Goal: Information Seeking & Learning: Learn about a topic

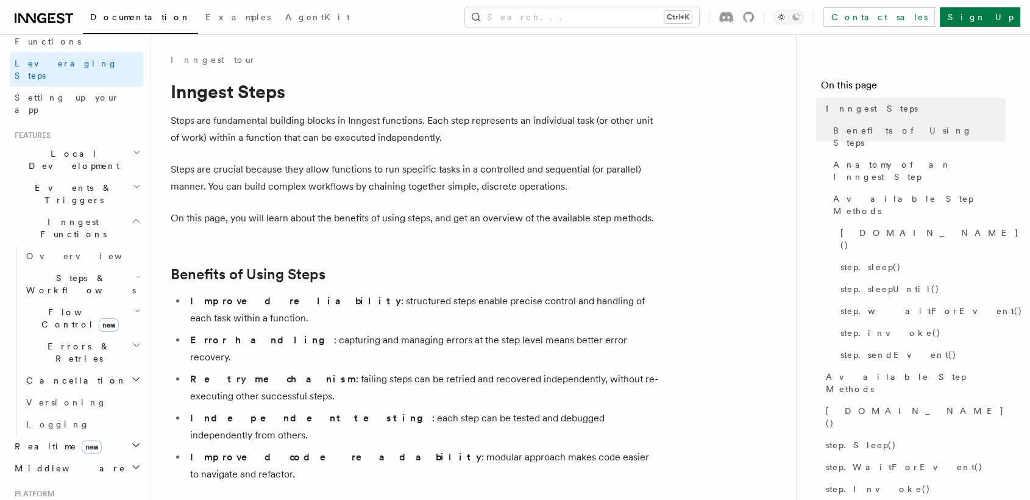
scroll to position [180, 0]
click at [49, 439] on span "Realtime new" at bounding box center [56, 445] width 92 height 12
click at [53, 462] on span "Overview" at bounding box center [89, 467] width 126 height 10
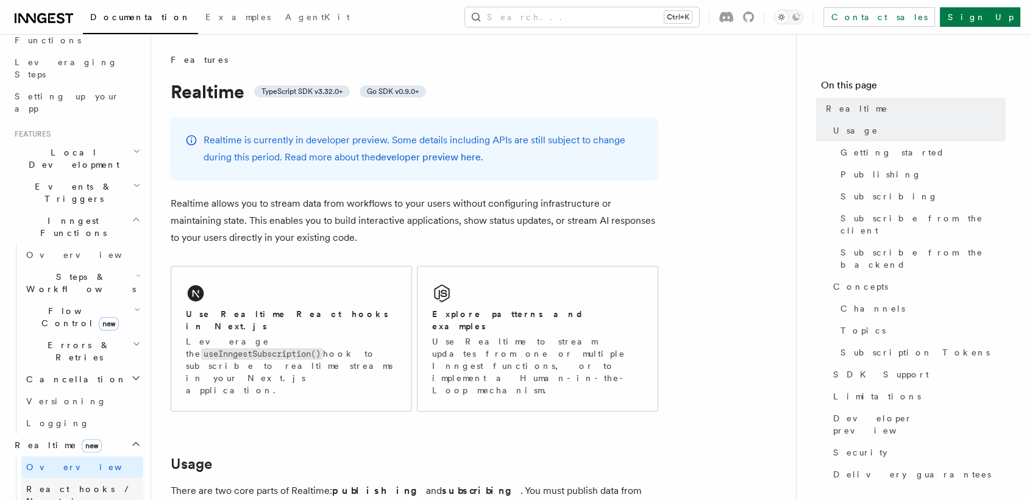
click at [96, 478] on link "React hooks / Next.js" at bounding box center [82, 495] width 122 height 34
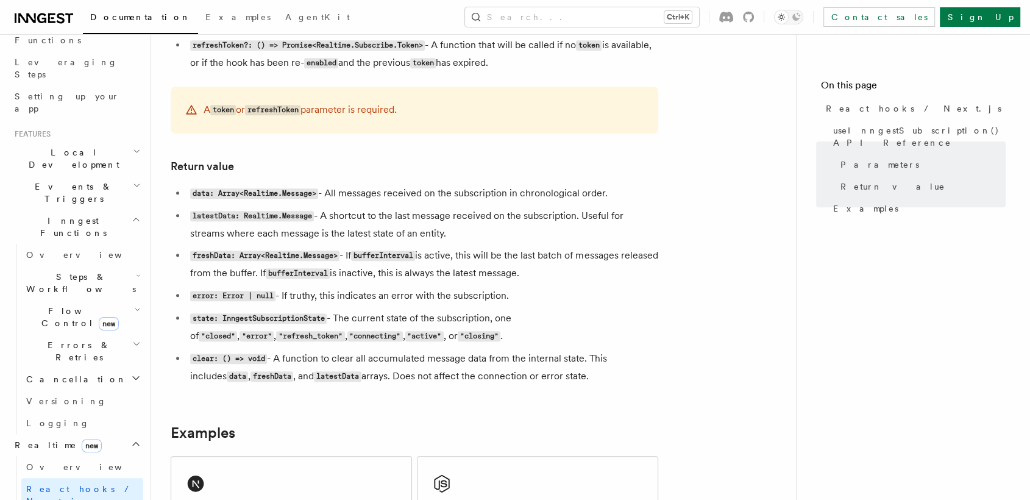
scroll to position [921, 0]
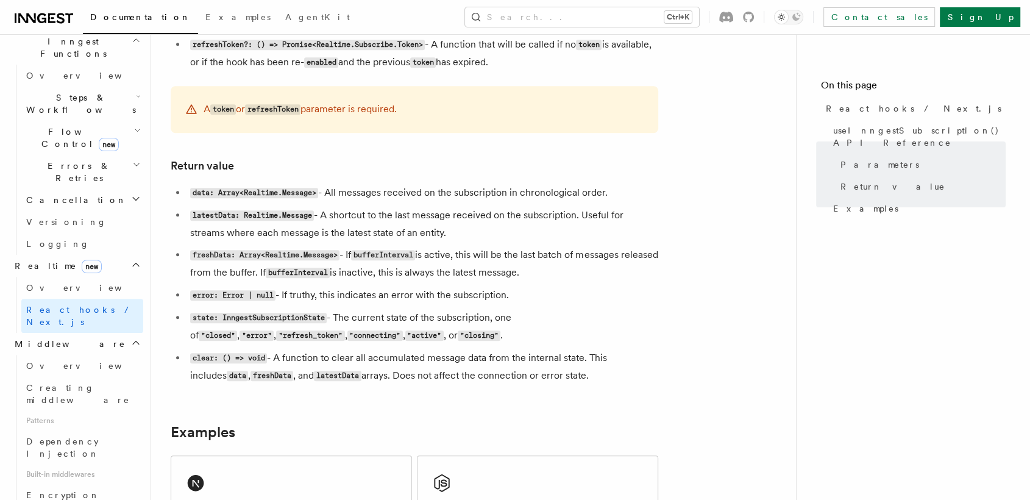
scroll to position [434, 0]
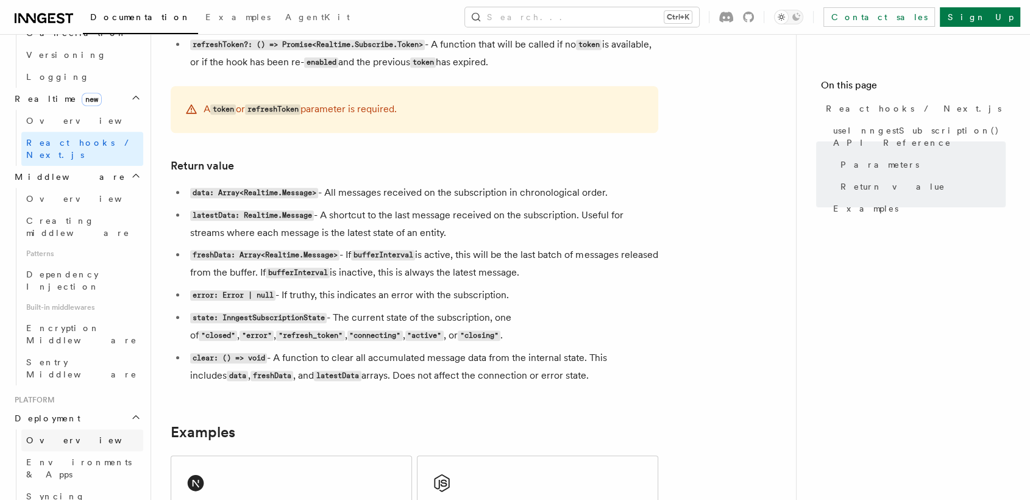
scroll to position [565, 0]
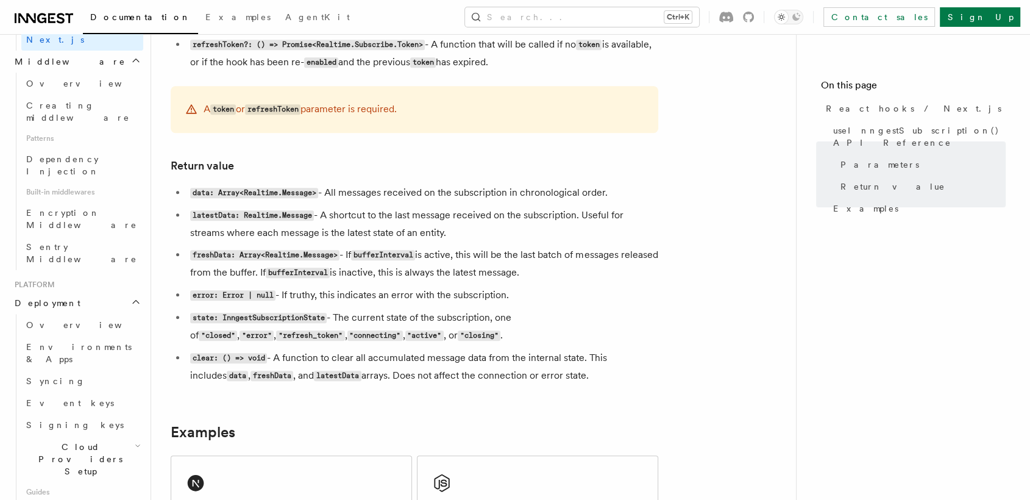
scroll to position [700, 0]
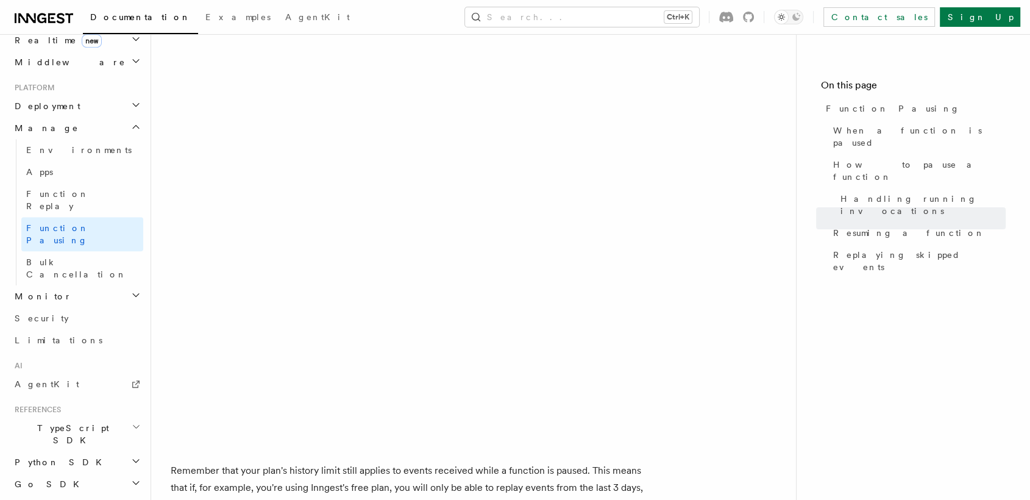
scroll to position [2055, 0]
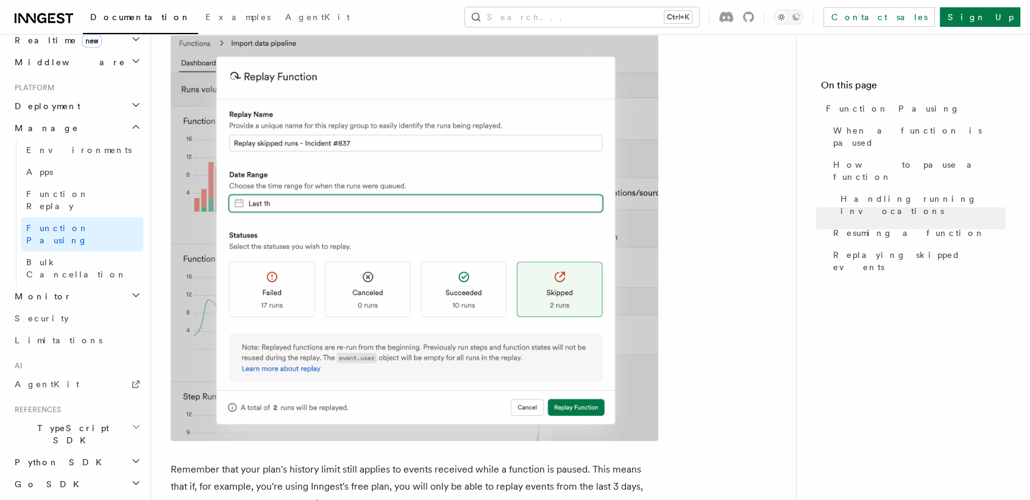
click at [71, 422] on span "TypeScript SDK" at bounding box center [71, 434] width 122 height 24
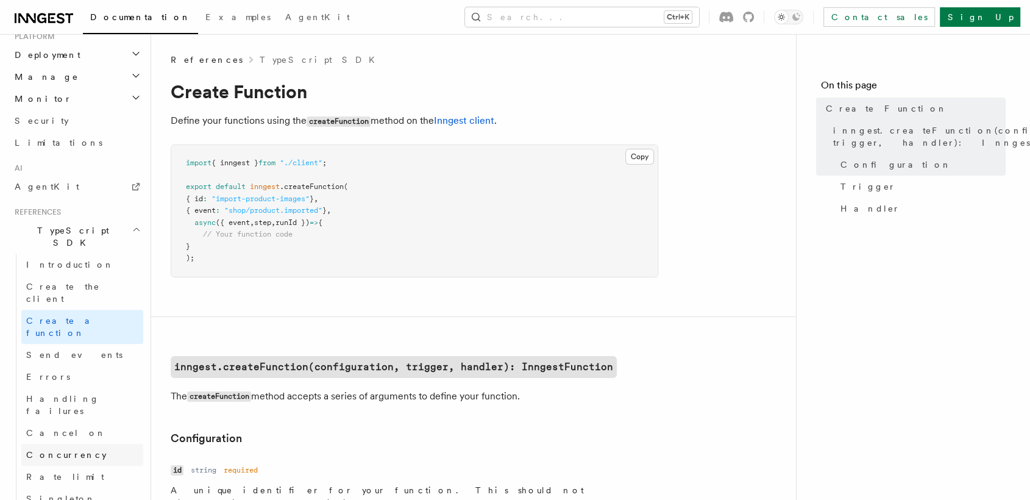
scroll to position [662, 0]
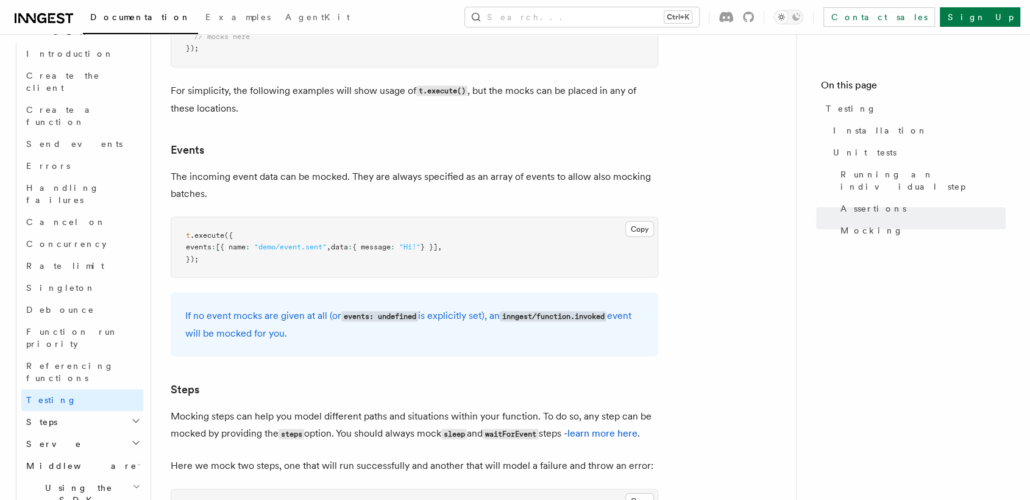
scroll to position [2479, 0]
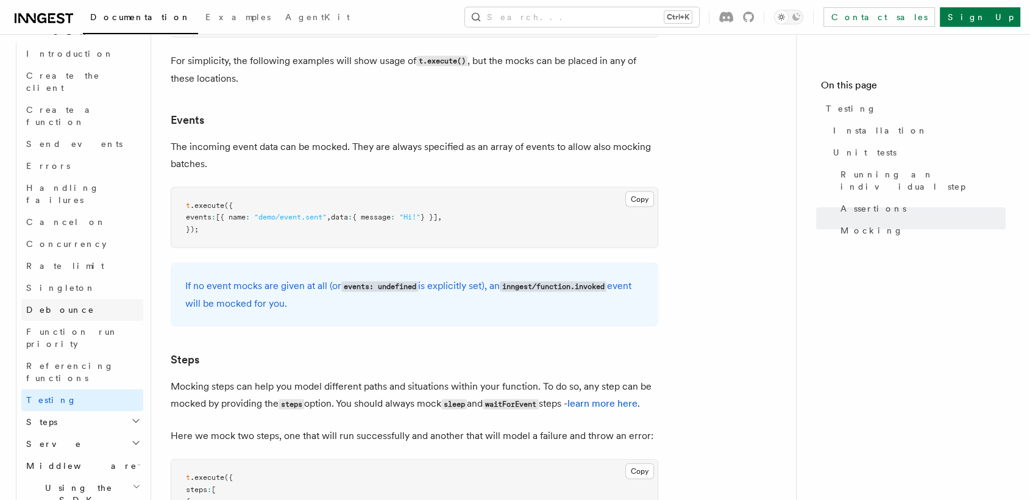
click at [60, 305] on span "Debounce" at bounding box center [60, 310] width 68 height 10
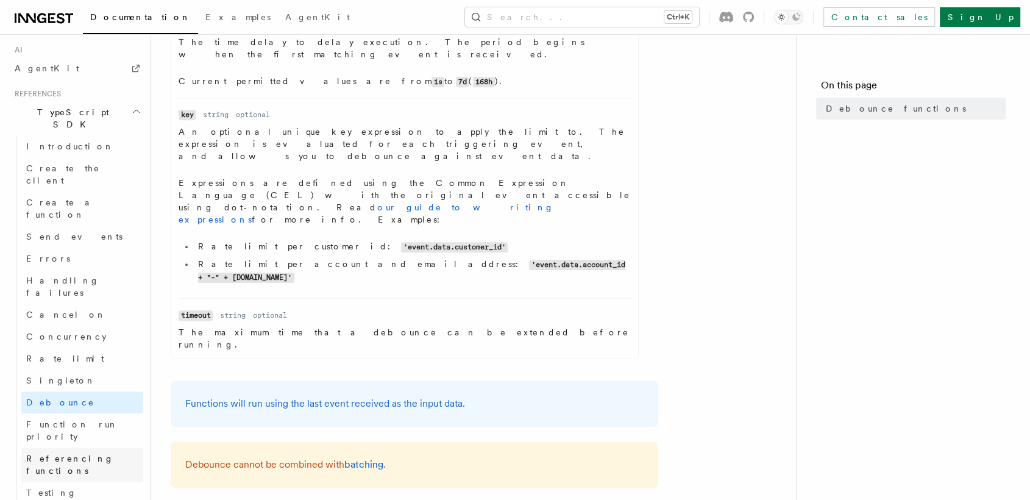
scroll to position [752, 0]
click at [71, 350] on link "Rate limit" at bounding box center [82, 361] width 122 height 22
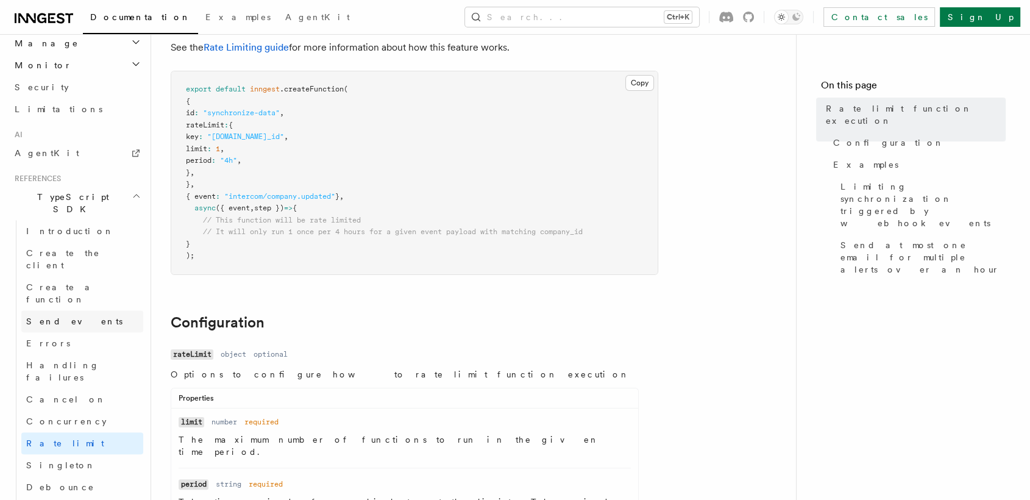
scroll to position [667, 0]
click at [229, 43] on link "Rate Limiting guide" at bounding box center [246, 47] width 85 height 12
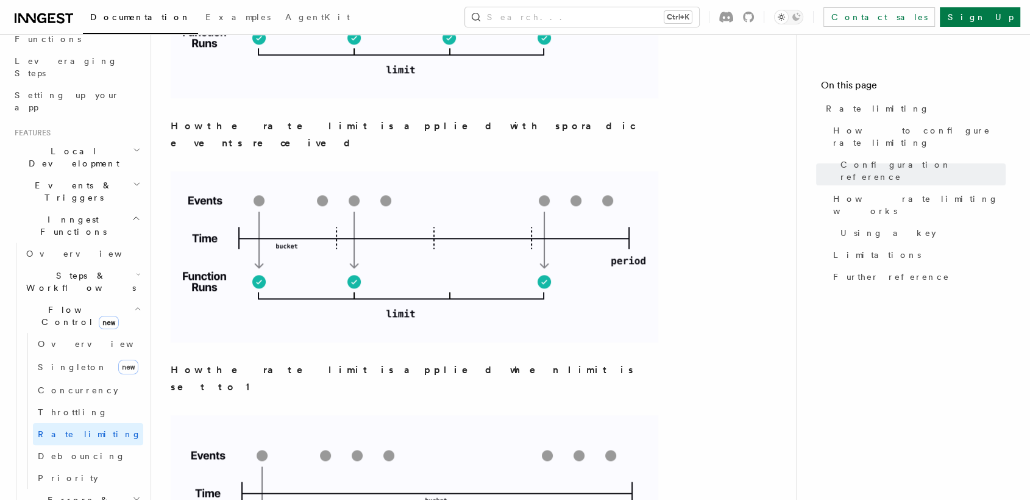
scroll to position [180, 0]
click at [67, 409] on span "Throttling" at bounding box center [73, 414] width 70 height 10
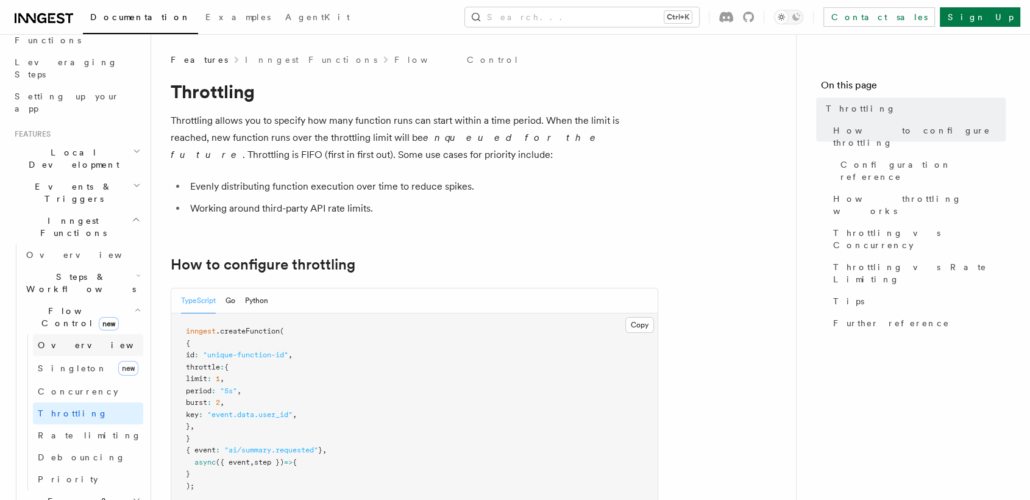
click at [63, 340] on span "Overview" at bounding box center [101, 345] width 126 height 10
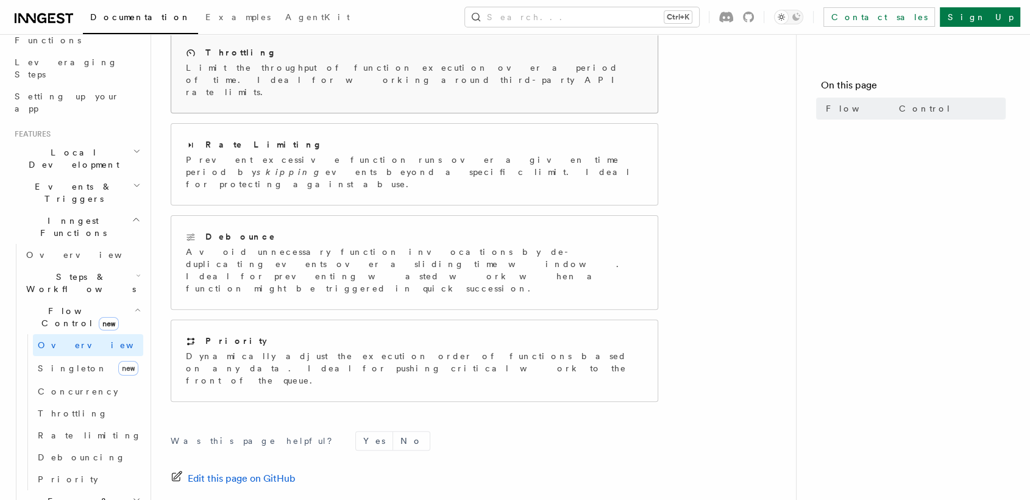
scroll to position [293, 0]
click at [45, 271] on span "Steps & Workflows" at bounding box center [78, 283] width 115 height 24
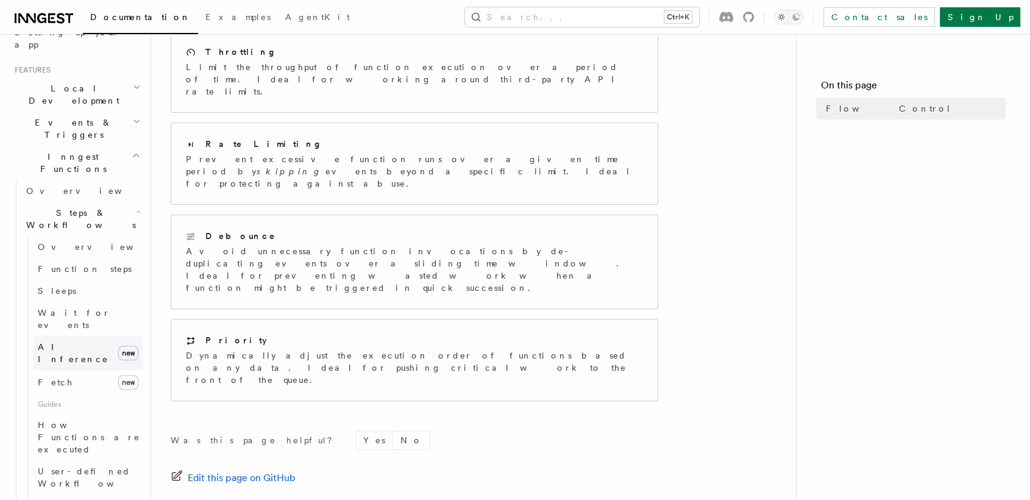
scroll to position [275, 0]
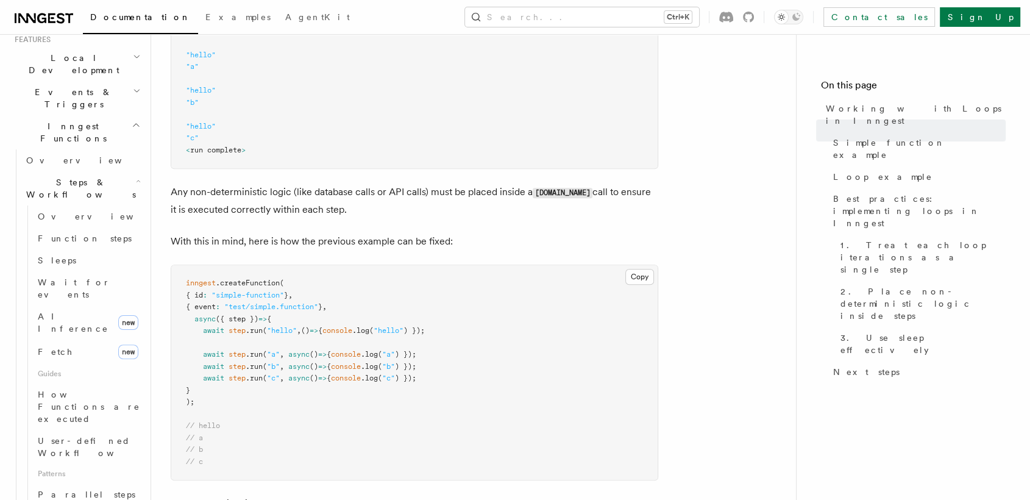
scroll to position [632, 0]
click at [55, 484] on link "Parallel steps" at bounding box center [88, 495] width 110 height 22
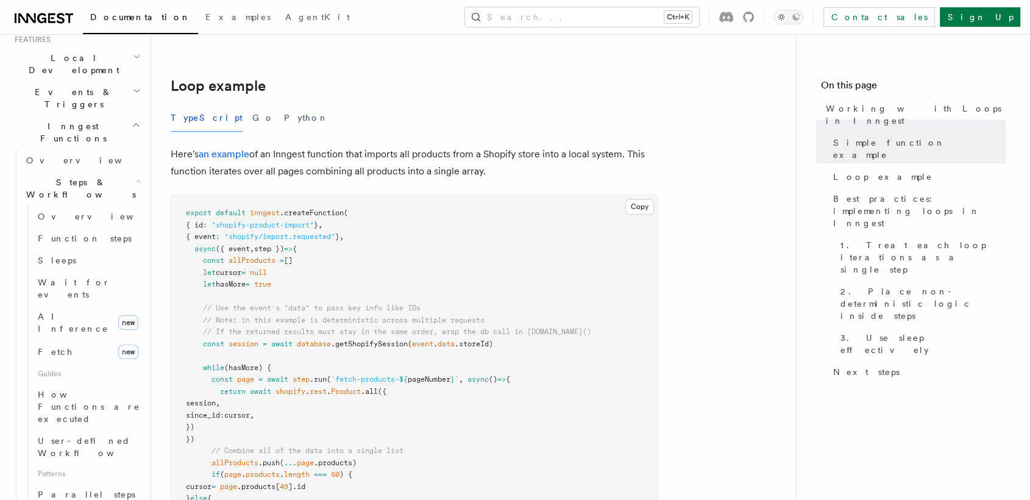
scroll to position [1107, 0]
click at [55, 255] on span "Sleeps" at bounding box center [57, 260] width 38 height 10
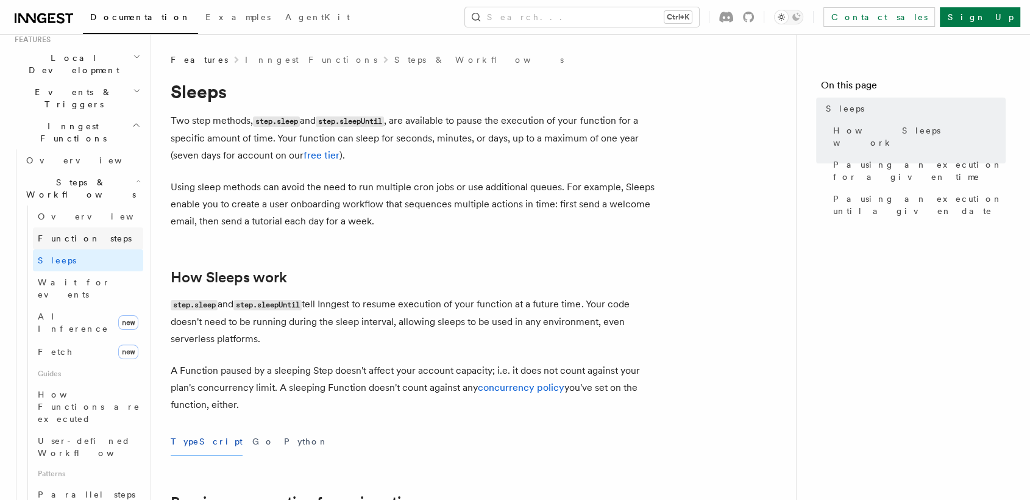
click at [55, 234] on span "Function steps" at bounding box center [85, 239] width 94 height 10
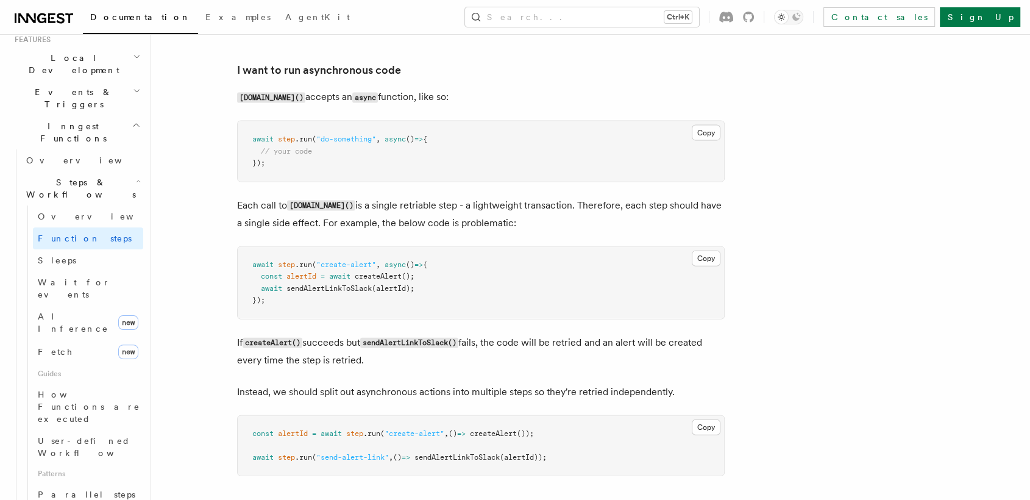
scroll to position [2701, 0]
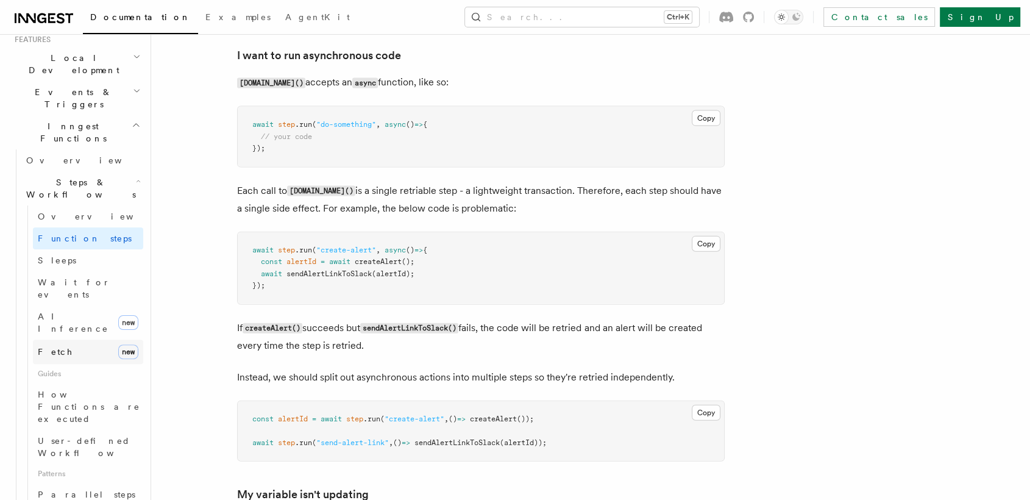
click at [59, 340] on link "Fetch new" at bounding box center [88, 352] width 110 height 24
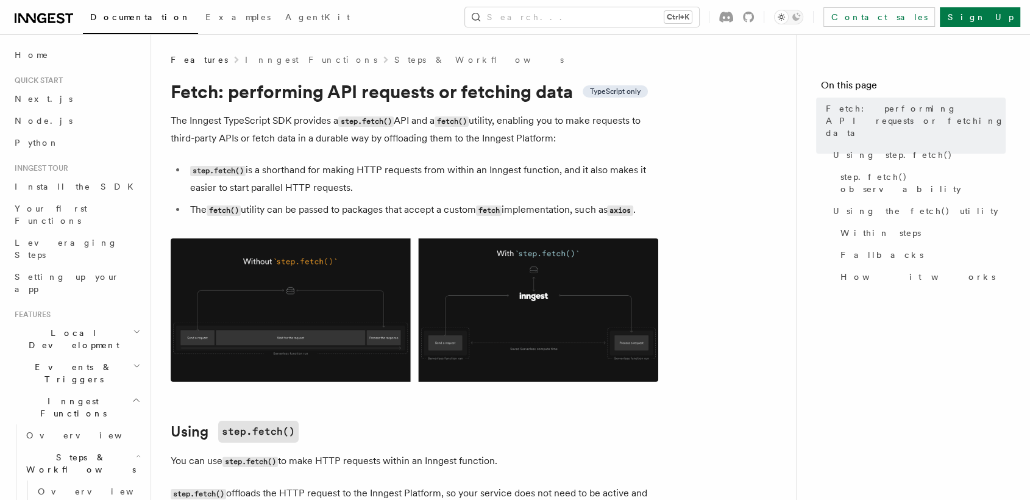
click at [136, 451] on icon "button" at bounding box center [138, 456] width 5 height 10
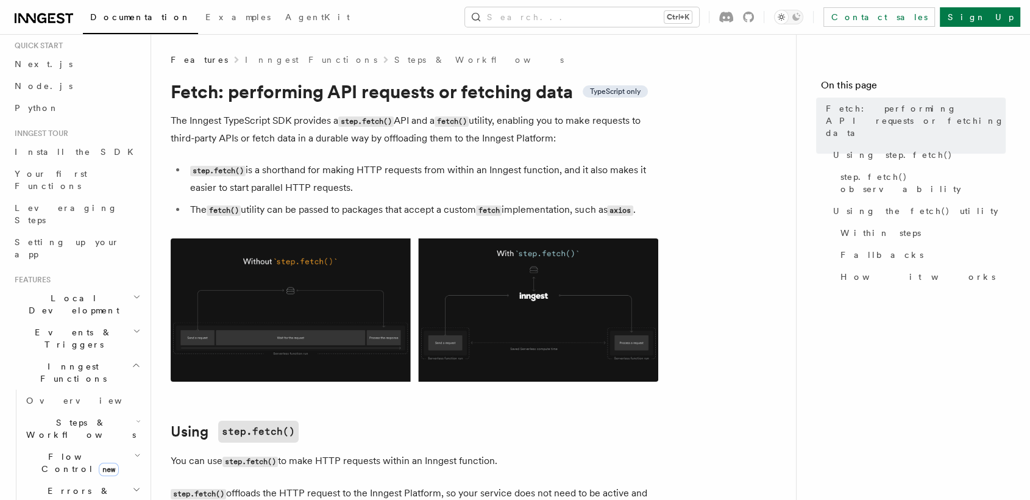
scroll to position [27, 0]
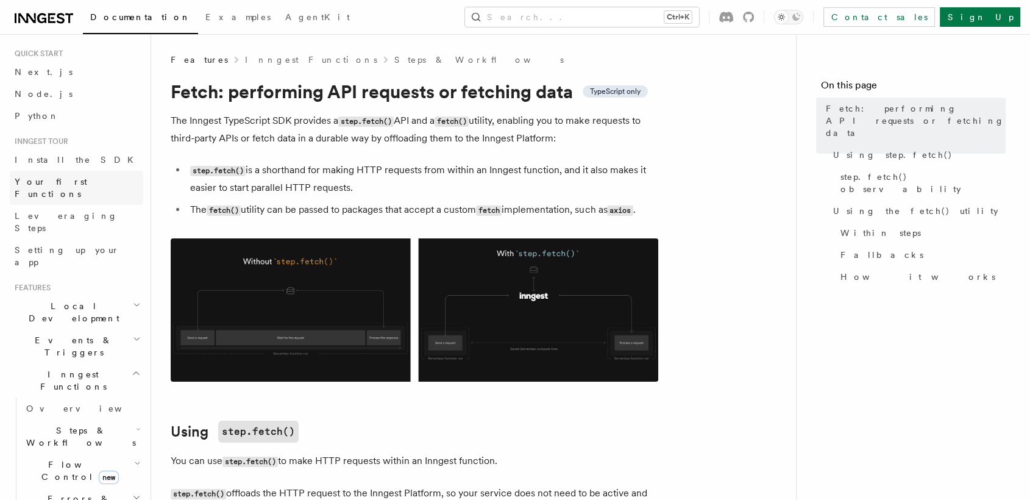
click at [38, 176] on span "Your first Functions" at bounding box center [79, 188] width 129 height 24
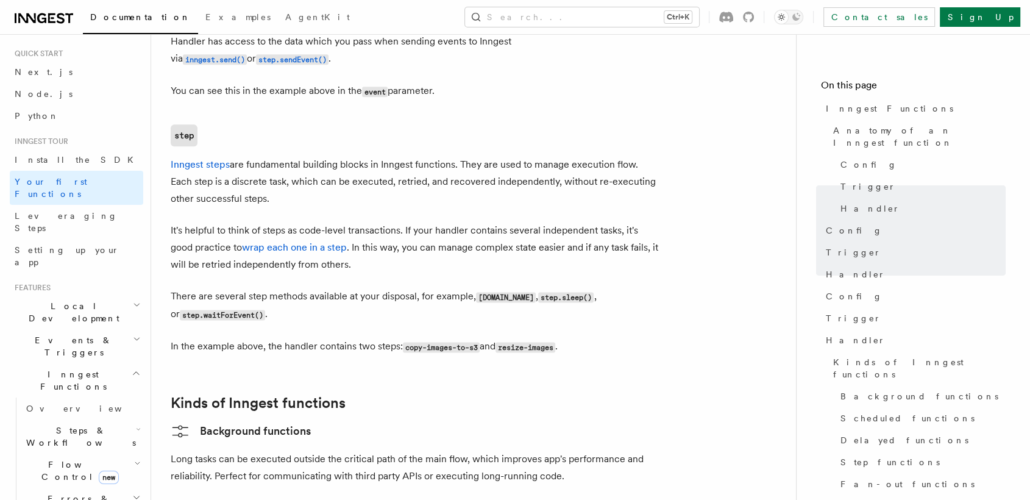
scroll to position [1585, 0]
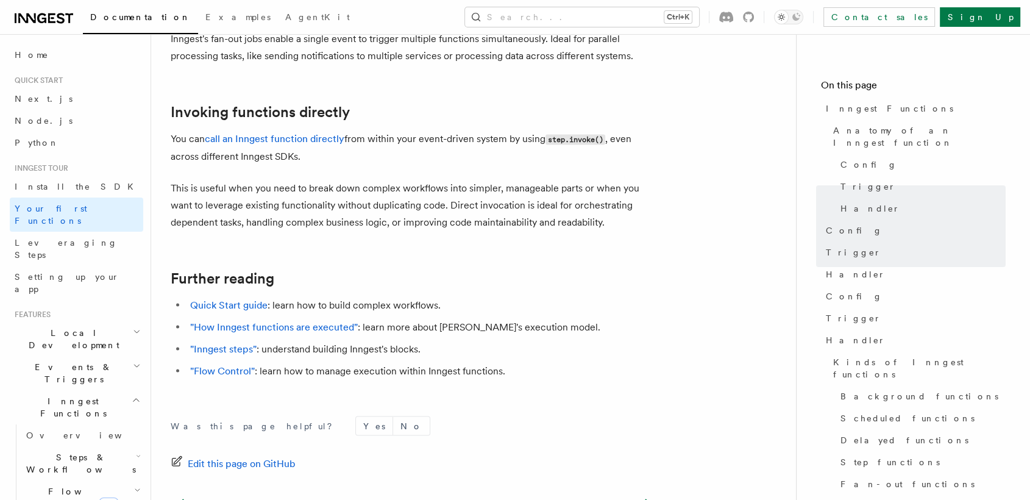
scroll to position [2434, 0]
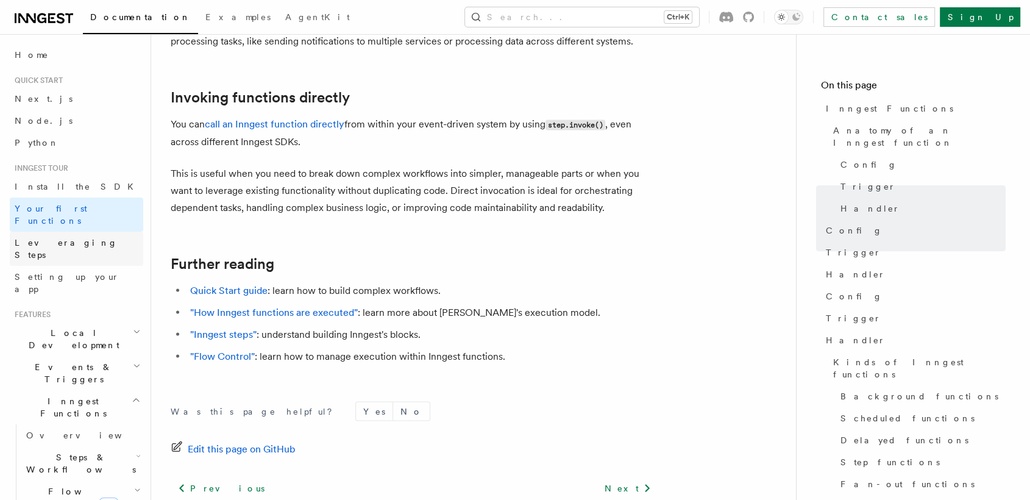
click at [54, 238] on span "Leveraging Steps" at bounding box center [66, 249] width 103 height 22
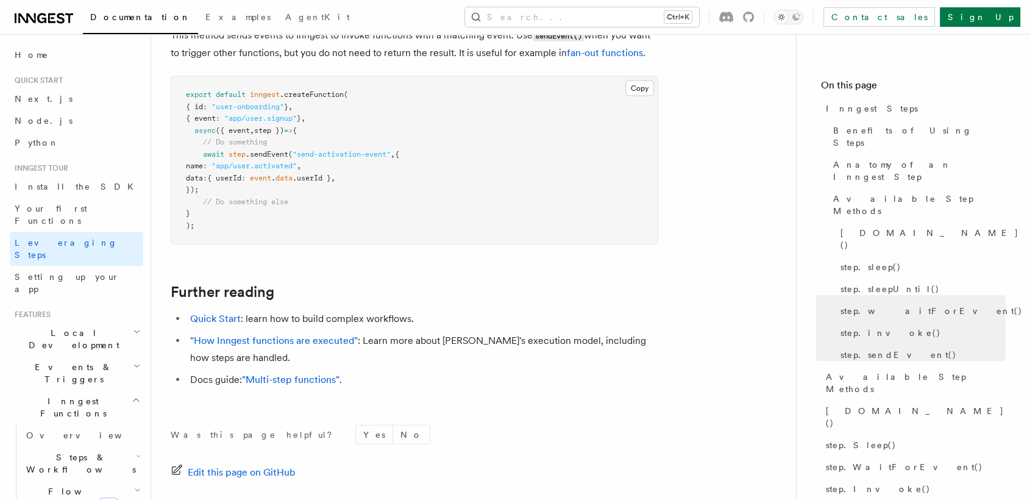
scroll to position [2720, 0]
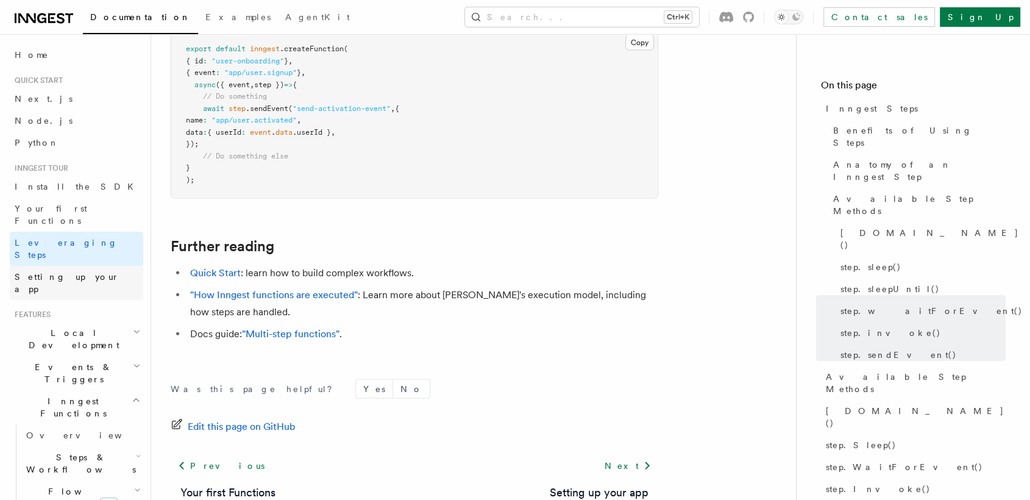
click at [54, 266] on link "Setting up your app" at bounding box center [77, 283] width 134 height 34
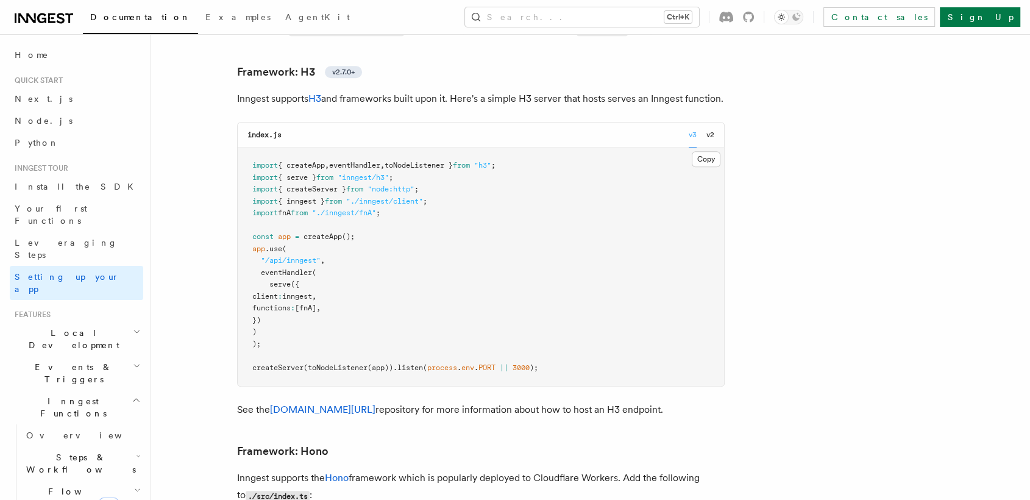
scroll to position [5591, 0]
click at [133, 327] on icon "button" at bounding box center [137, 332] width 8 height 10
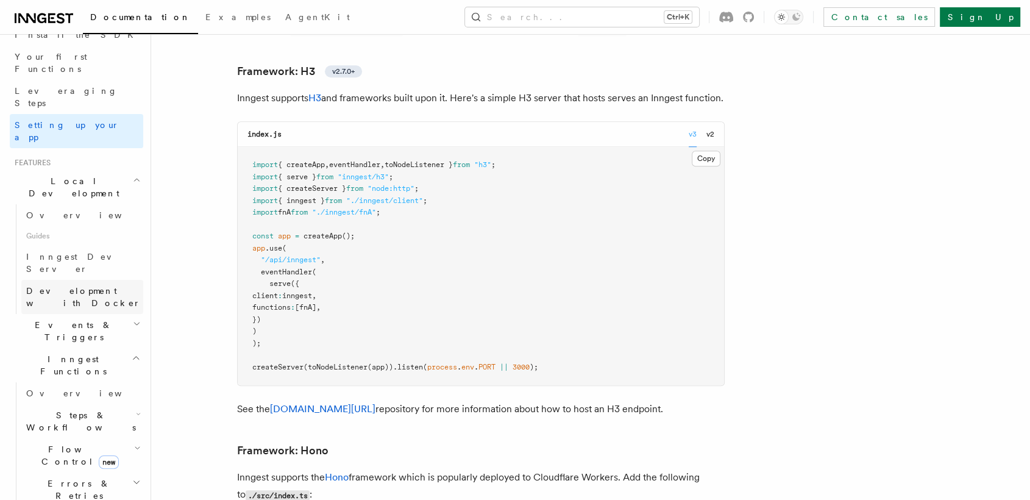
scroll to position [166, 0]
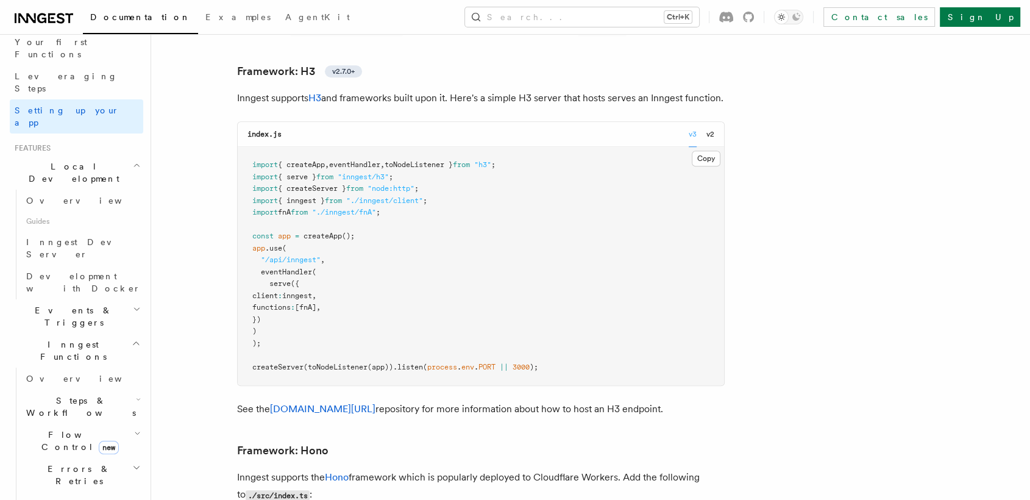
click at [120, 299] on h2 "Events & Triggers" at bounding box center [77, 316] width 134 height 34
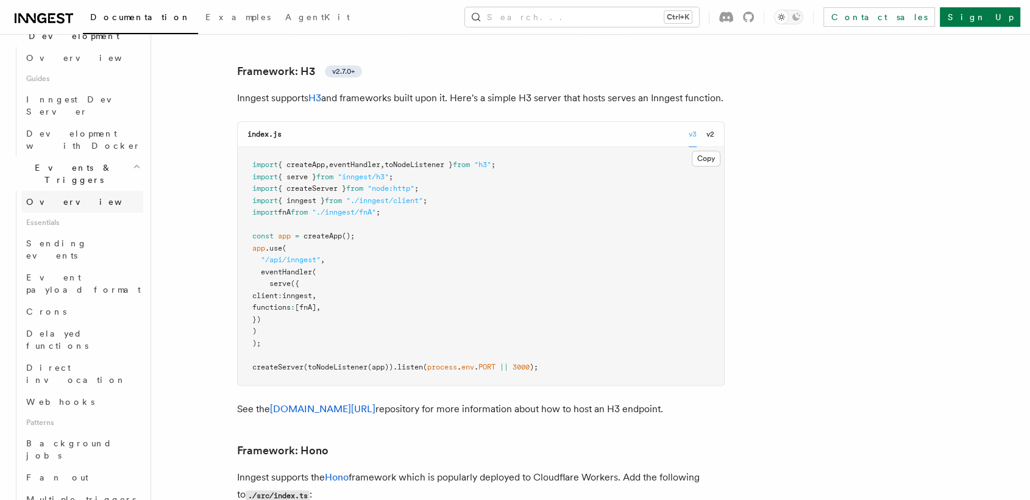
scroll to position [275, 0]
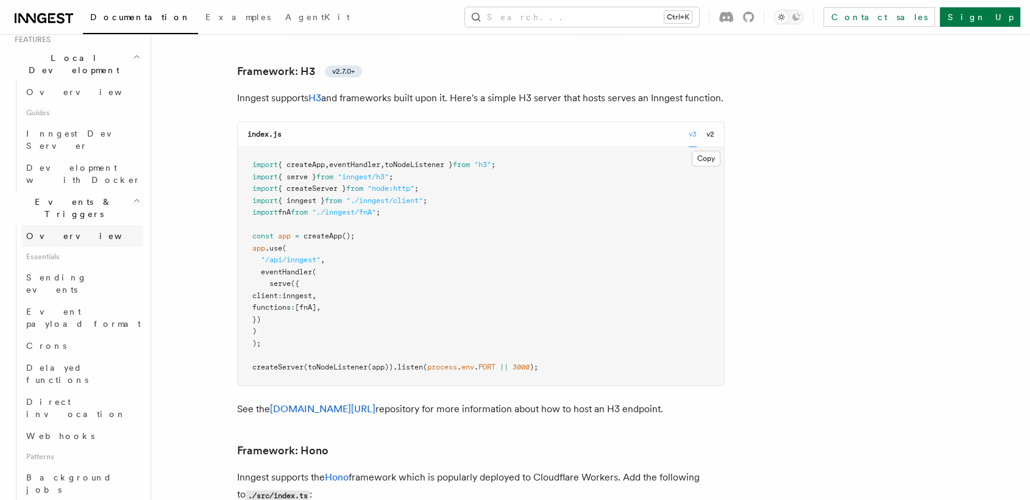
click at [70, 225] on link "Overview" at bounding box center [82, 236] width 122 height 22
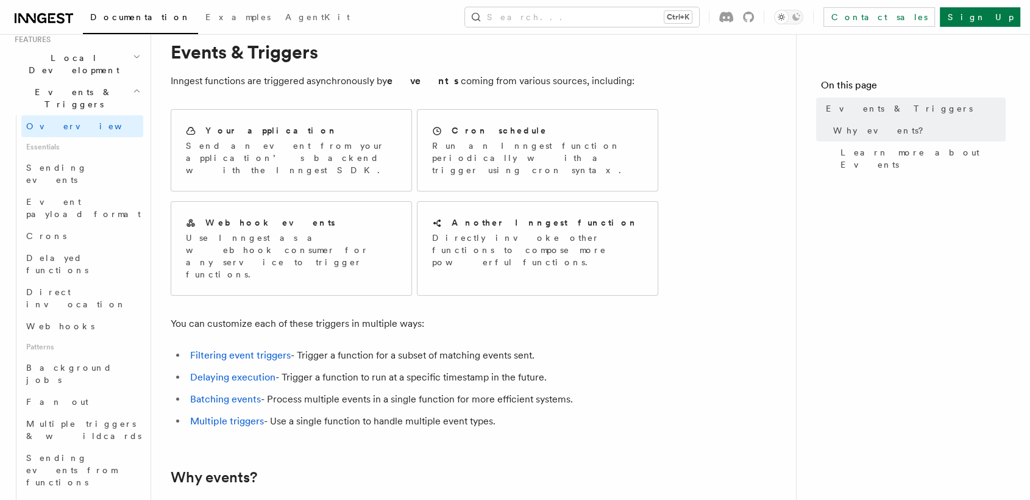
scroll to position [45, 0]
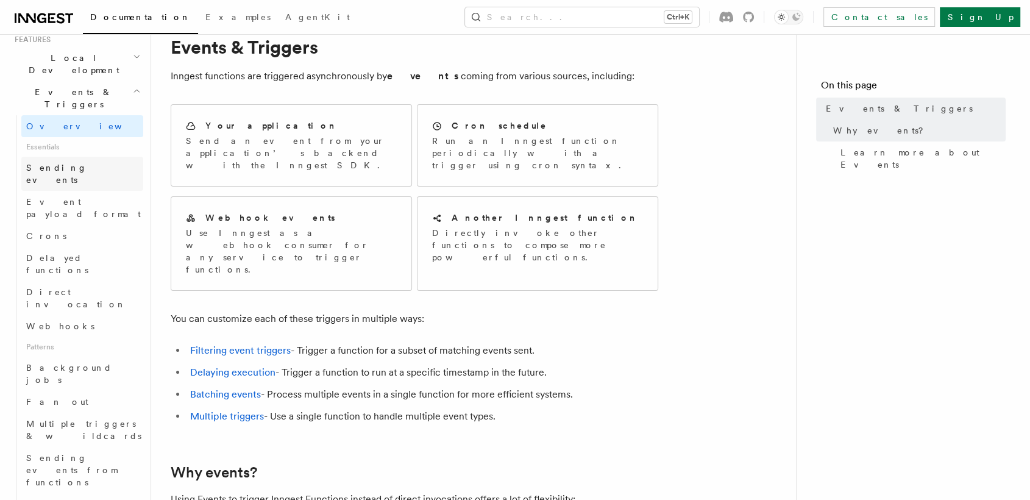
click at [100, 157] on link "Sending events" at bounding box center [82, 174] width 122 height 34
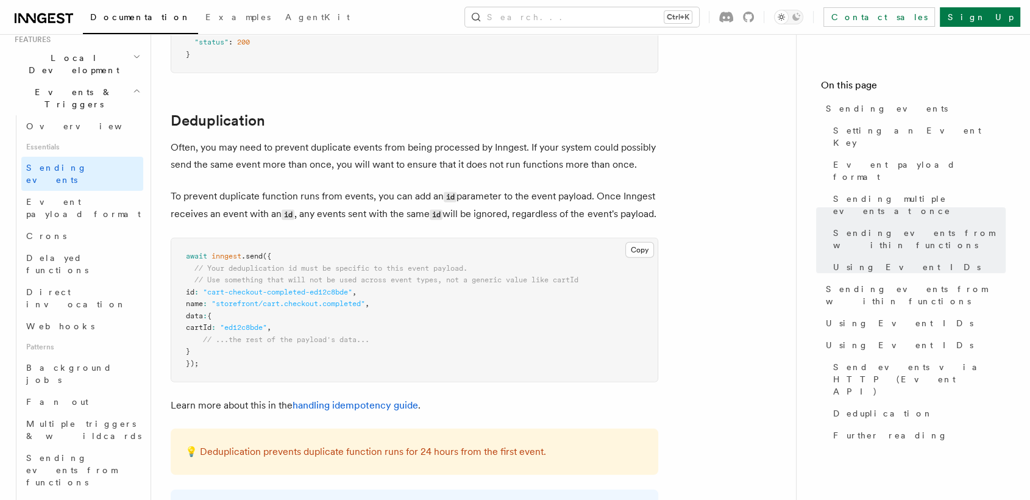
scroll to position [3026, 0]
click at [93, 281] on link "Direct invocation" at bounding box center [82, 298] width 122 height 34
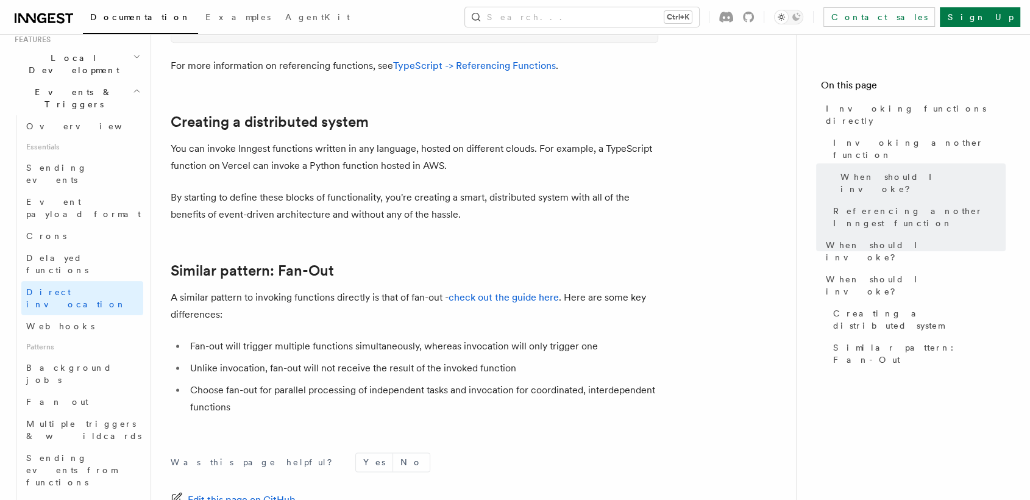
scroll to position [1603, 0]
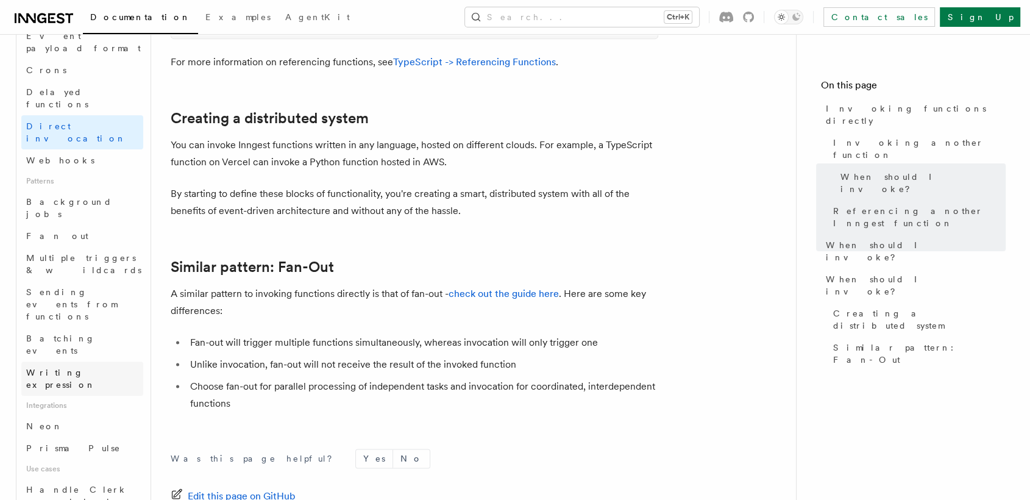
scroll to position [443, 0]
click at [50, 435] on link "Prisma Pulse" at bounding box center [82, 446] width 122 height 22
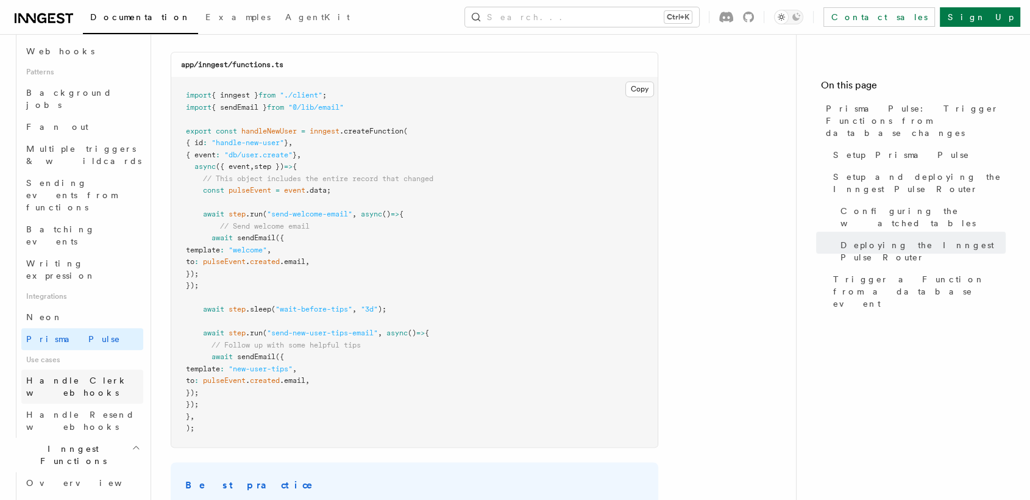
scroll to position [551, 0]
click at [85, 471] on link "Overview" at bounding box center [82, 482] width 122 height 22
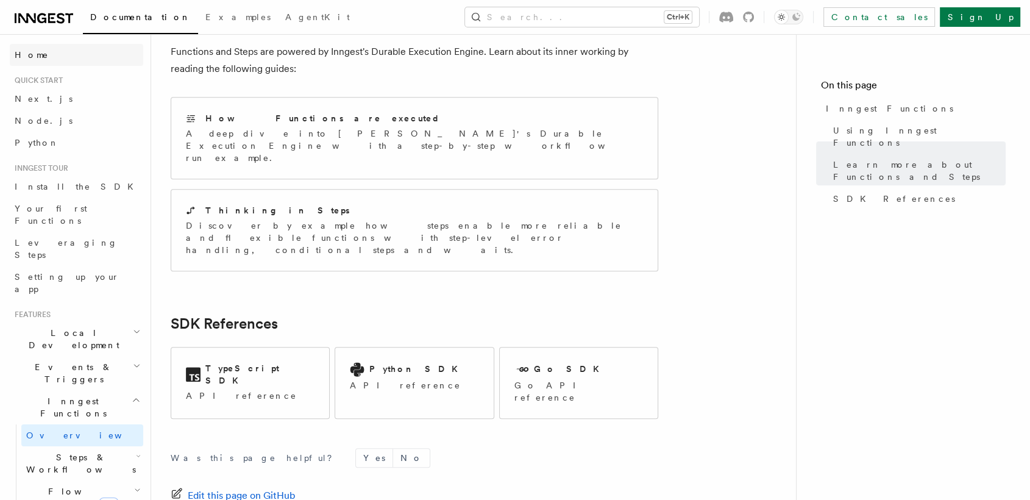
click at [34, 52] on span "Home" at bounding box center [32, 55] width 34 height 12
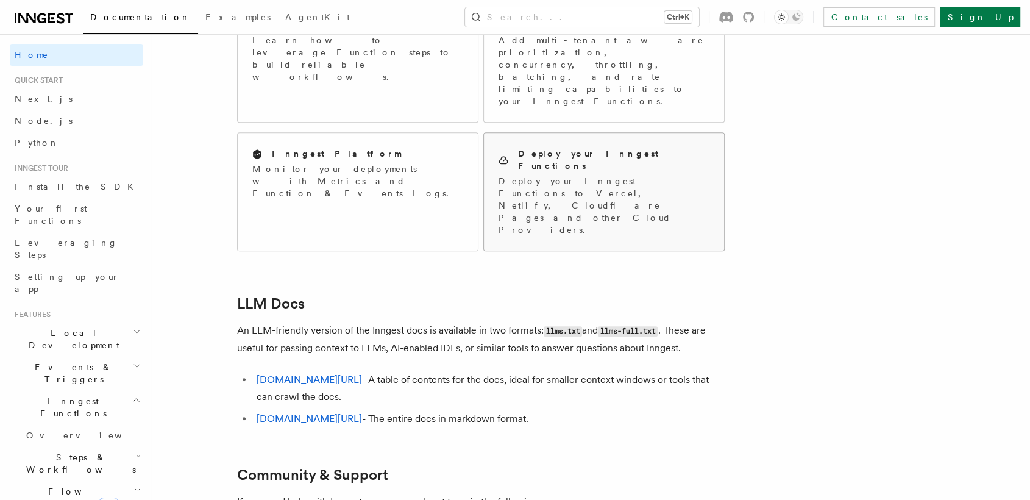
scroll to position [1055, 0]
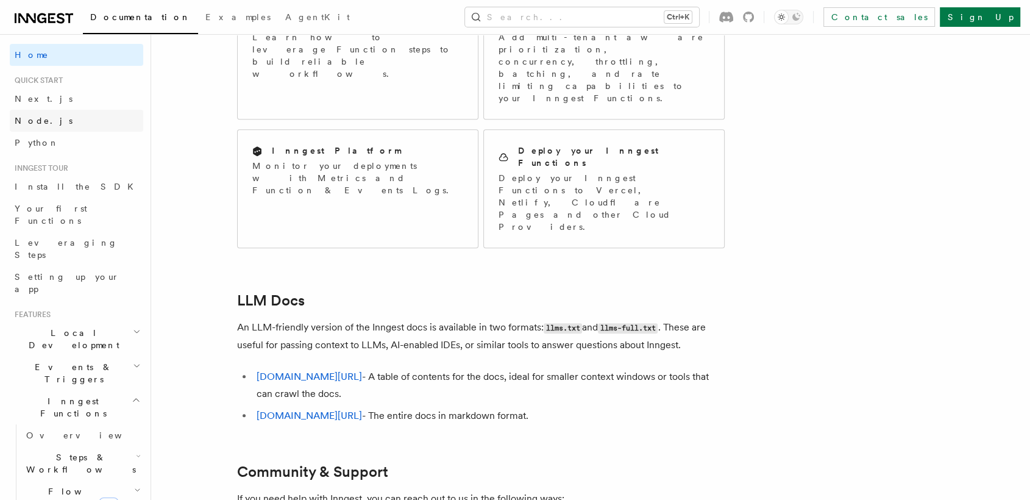
click at [78, 116] on link "Node.js" at bounding box center [77, 121] width 134 height 22
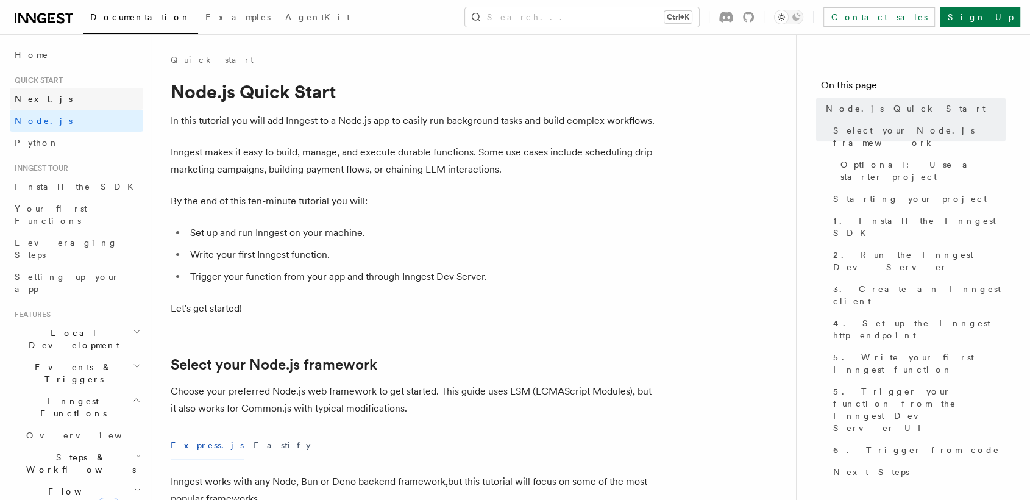
click at [73, 92] on link "Next.js" at bounding box center [77, 99] width 134 height 22
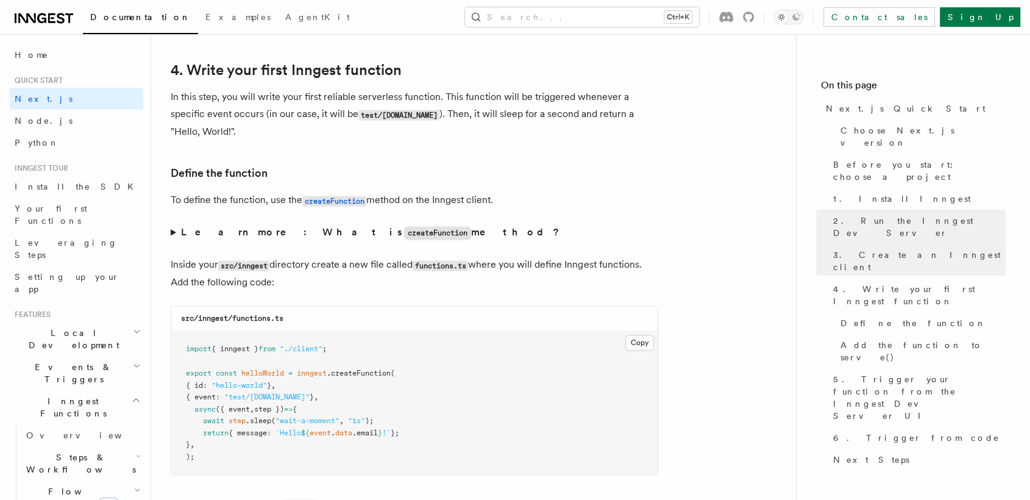
scroll to position [1978, 0]
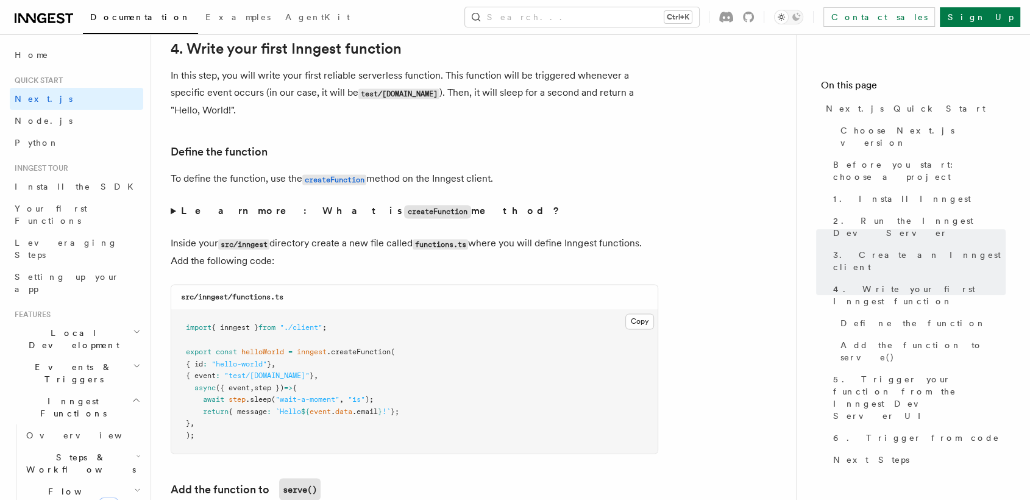
click at [235, 216] on strong "Learn more: What is createFunction method?" at bounding box center [371, 211] width 381 height 12
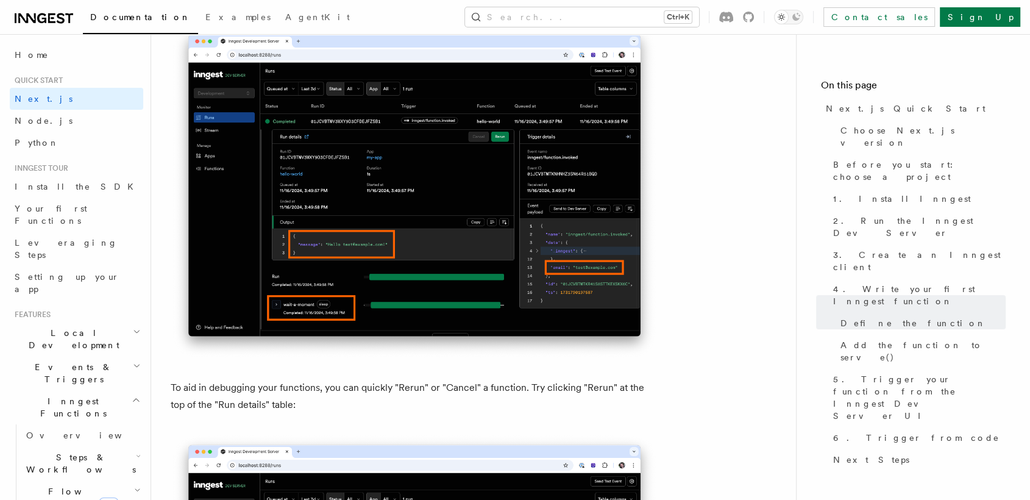
scroll to position [5216, 0]
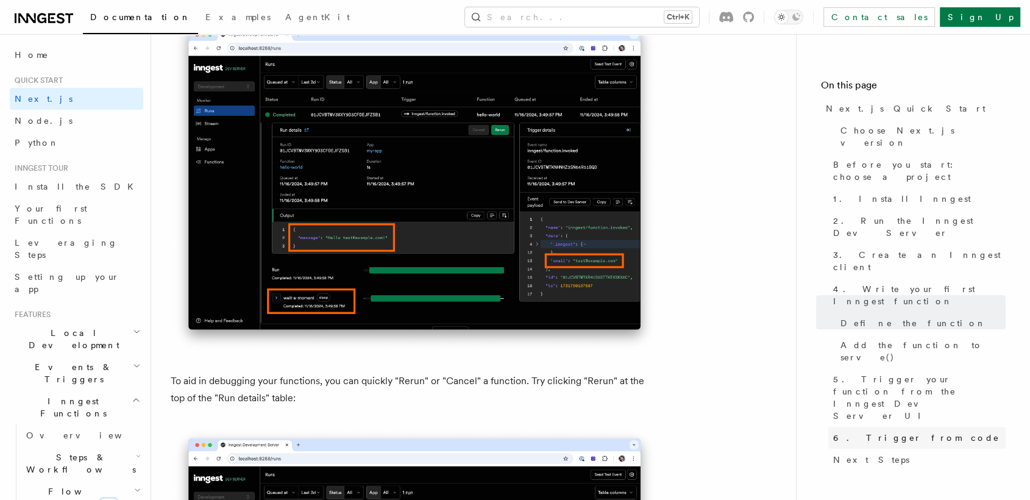
click at [855, 432] on span "6. Trigger from code" at bounding box center [917, 438] width 166 height 12
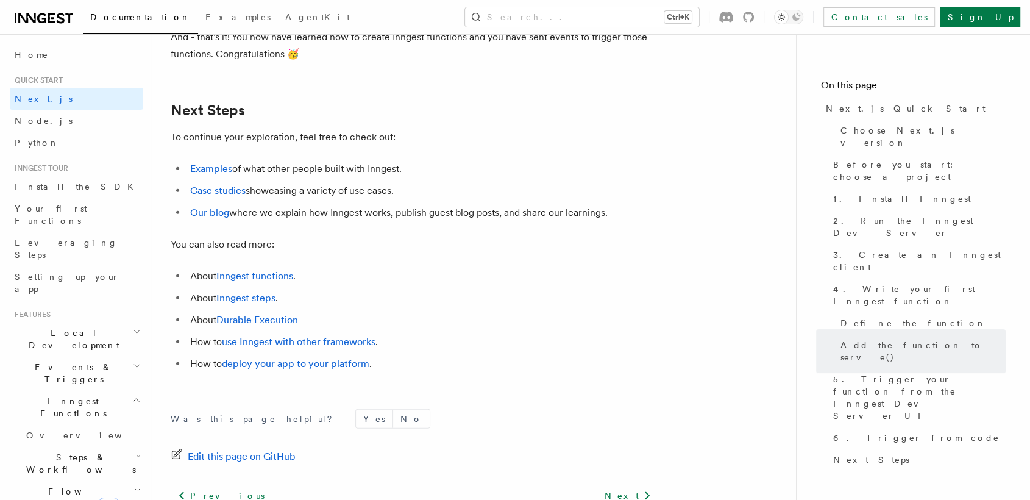
scroll to position [7846, 0]
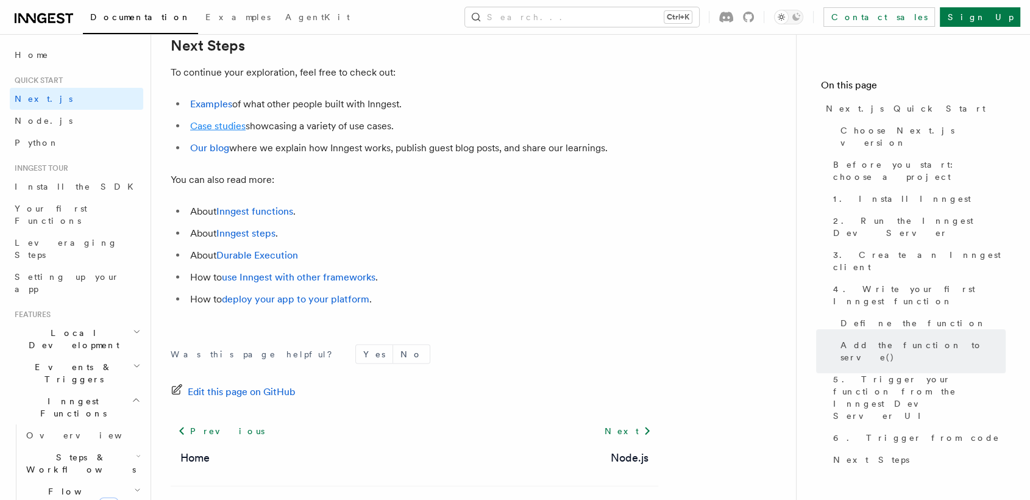
click at [214, 132] on link "Case studies" at bounding box center [217, 126] width 55 height 12
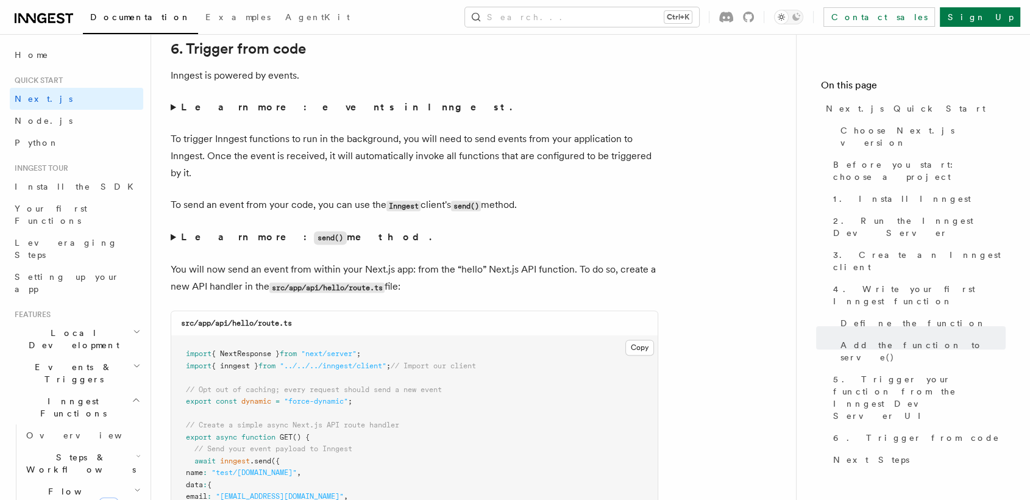
scroll to position [6168, 0]
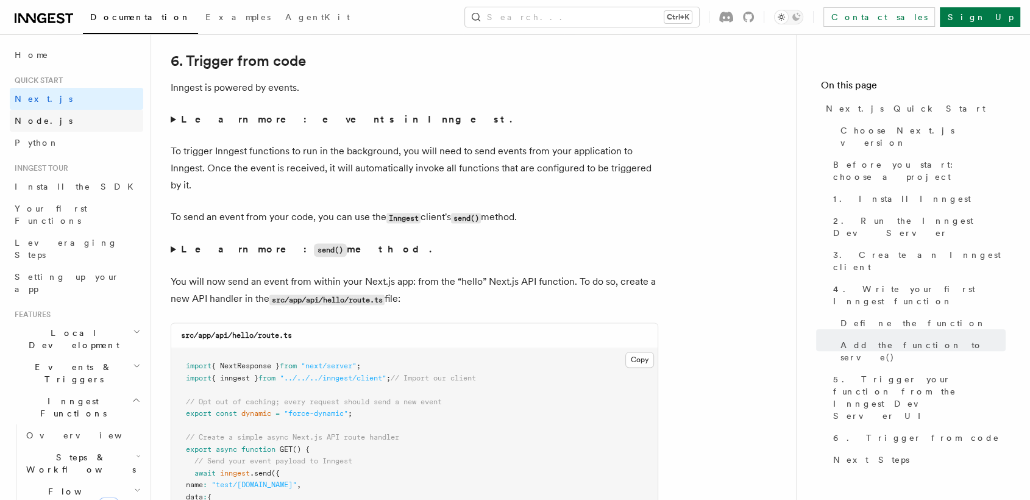
click at [39, 126] on span "Node.js" at bounding box center [44, 121] width 58 height 12
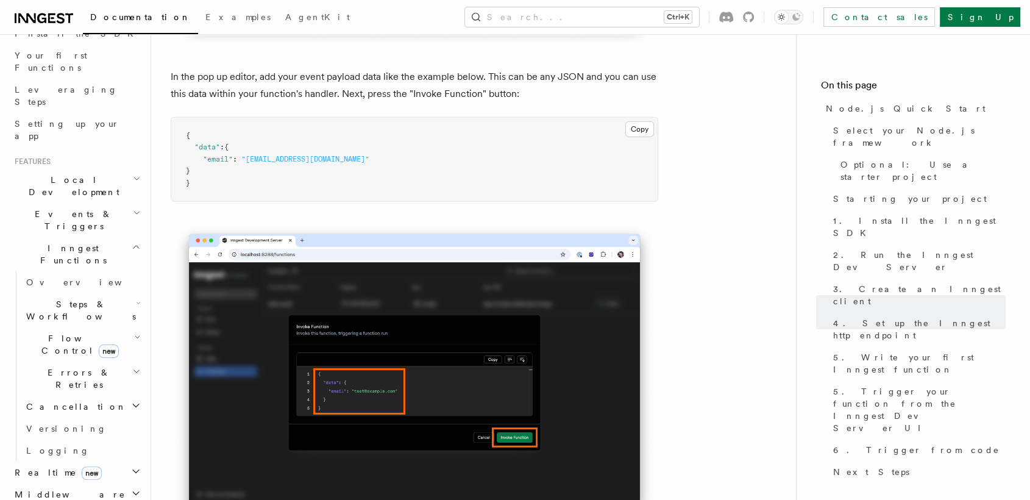
scroll to position [180, 0]
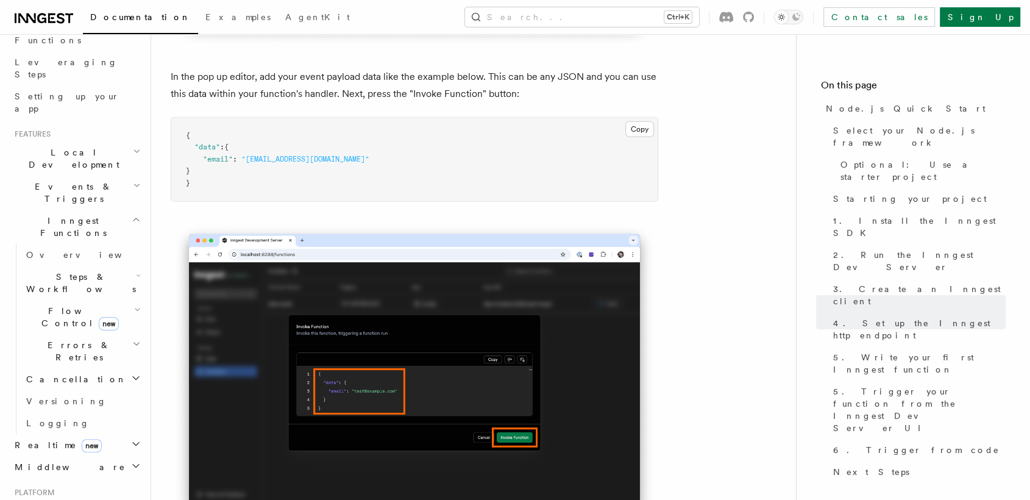
click at [63, 305] on span "Flow Control new" at bounding box center [77, 317] width 113 height 24
click at [59, 340] on span "Overview" at bounding box center [101, 345] width 126 height 10
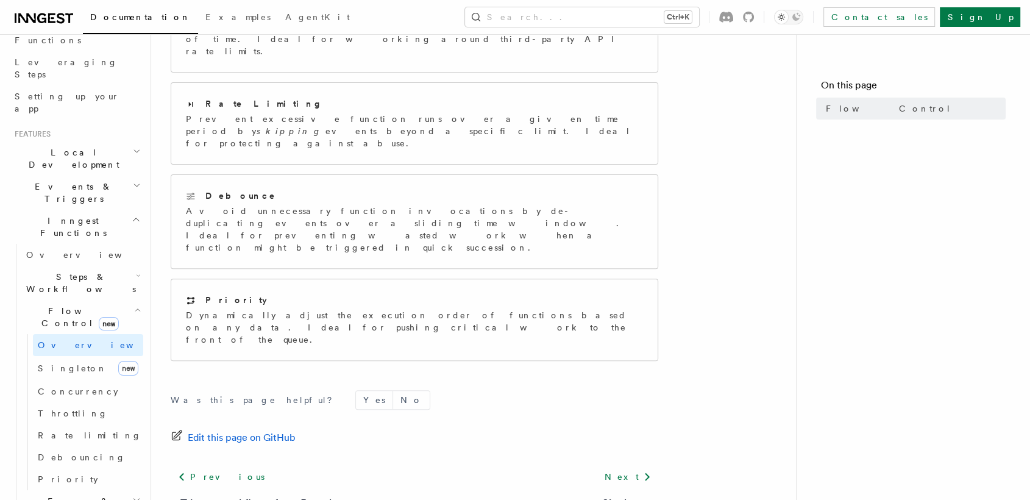
scroll to position [341, 0]
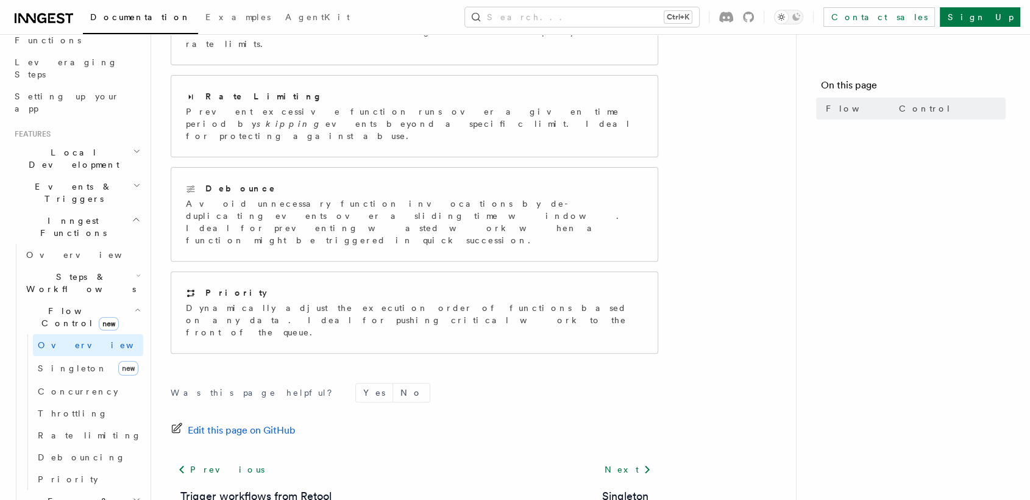
click at [60, 271] on span "Steps & Workflows" at bounding box center [78, 283] width 115 height 24
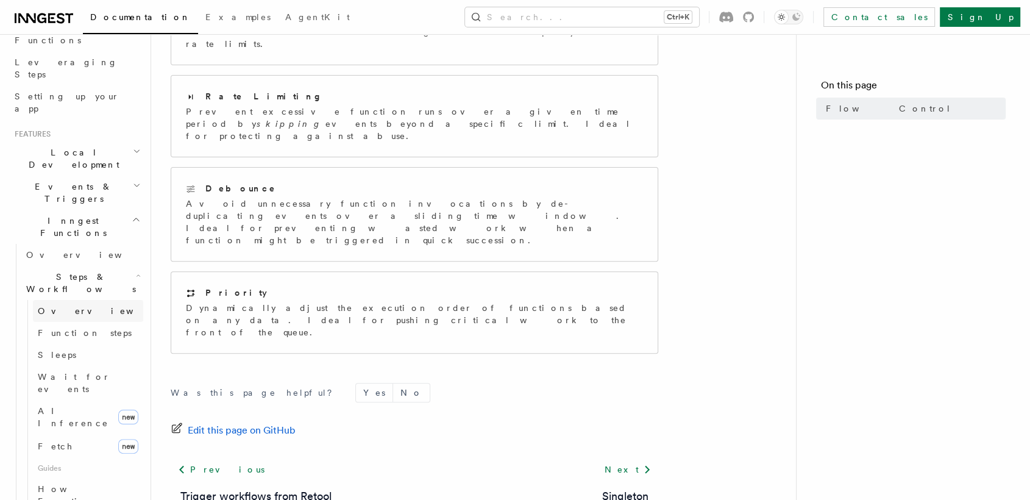
click at [57, 306] on span "Overview" at bounding box center [101, 311] width 126 height 10
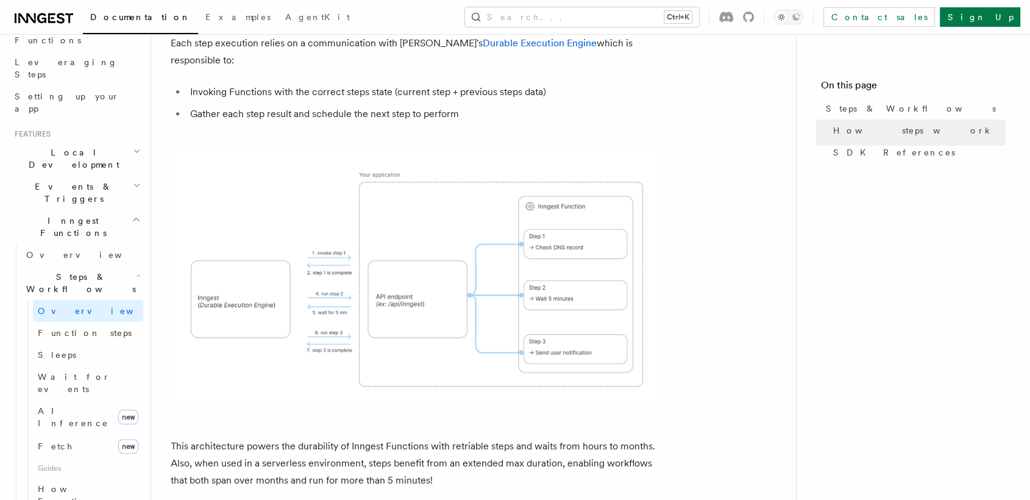
scroll to position [876, 0]
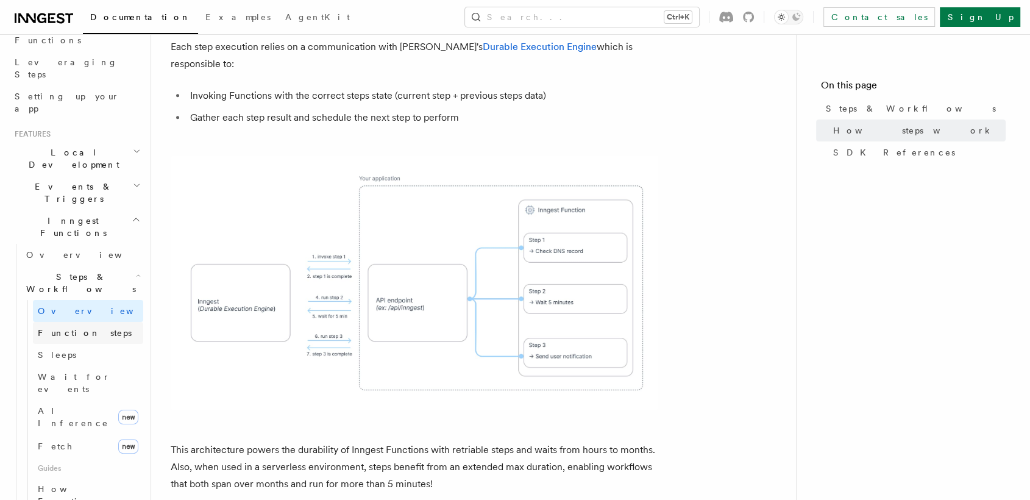
click at [94, 322] on link "Function steps" at bounding box center [88, 333] width 110 height 22
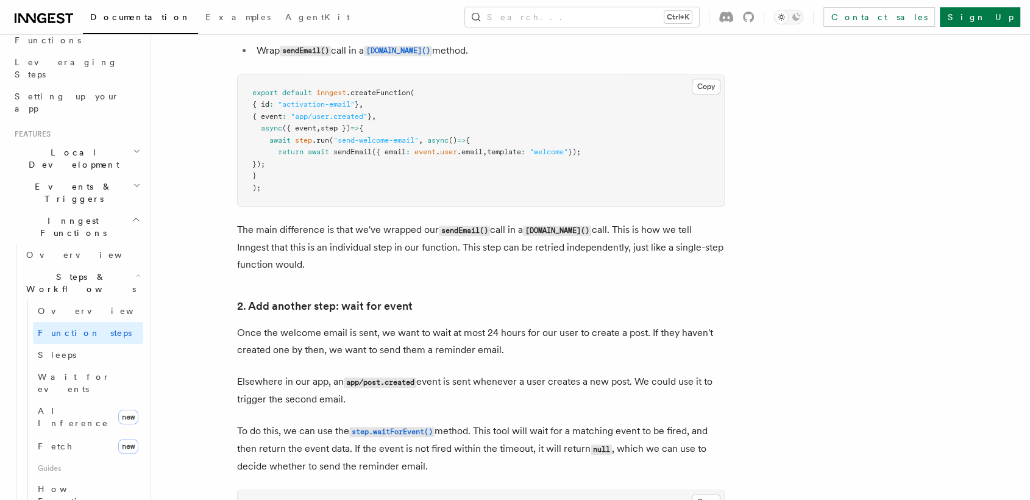
click at [94, 322] on link "Function steps" at bounding box center [88, 333] width 110 height 22
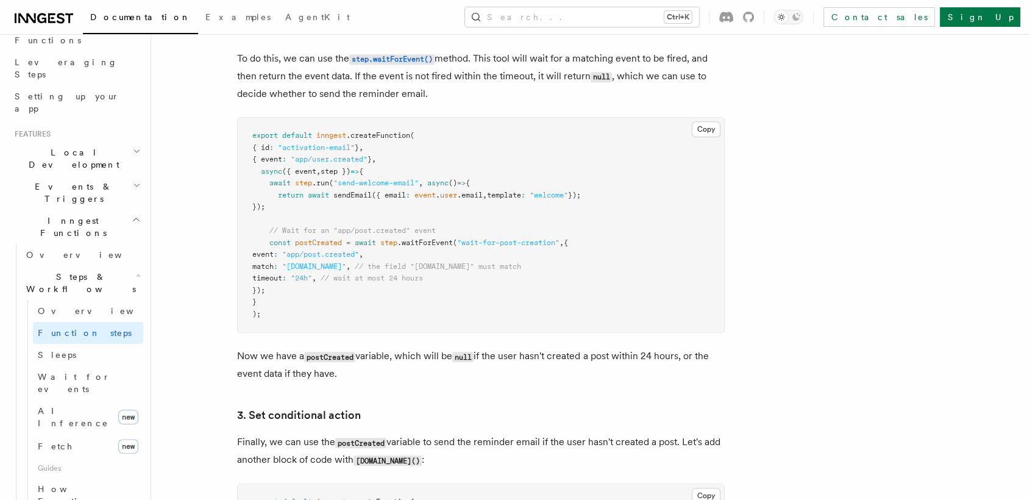
scroll to position [1255, 0]
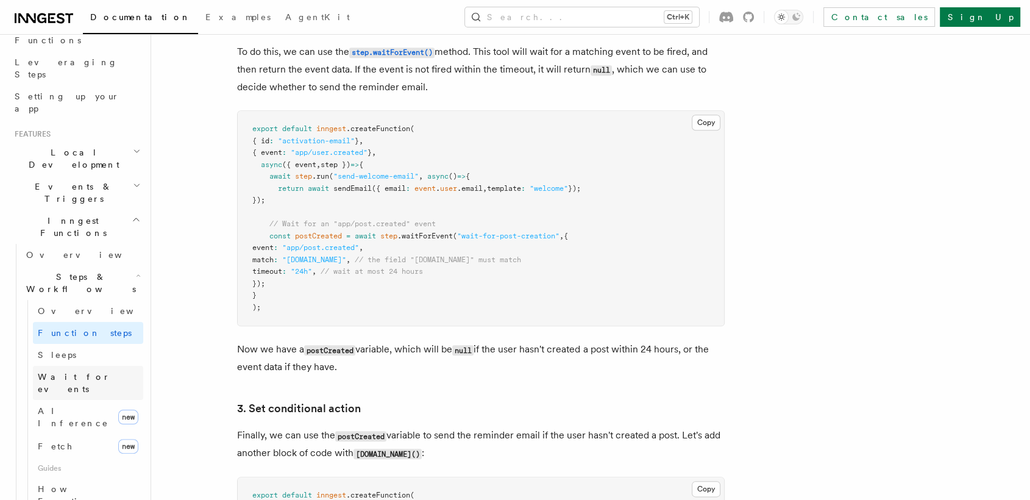
click at [82, 372] on span "Wait for events" at bounding box center [74, 383] width 73 height 22
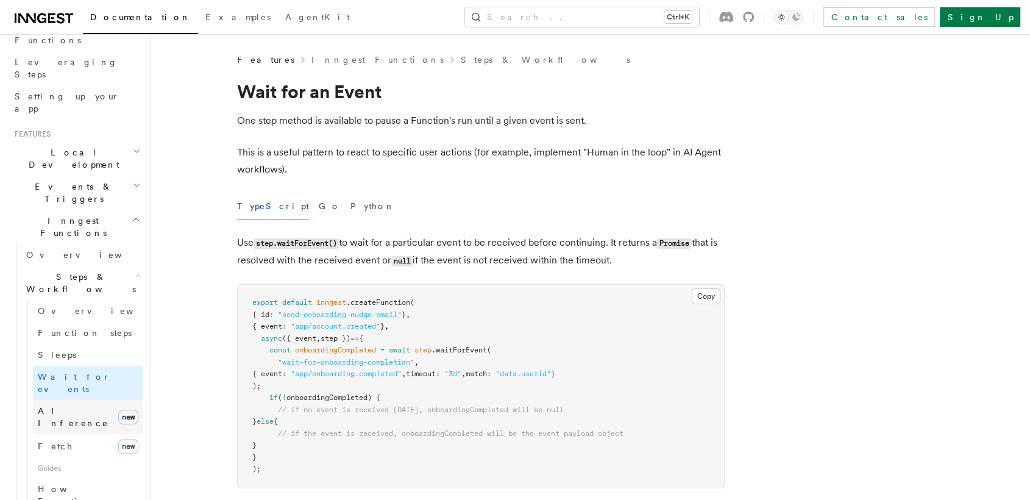
click at [84, 406] on span "AI Inference" at bounding box center [73, 417] width 71 height 22
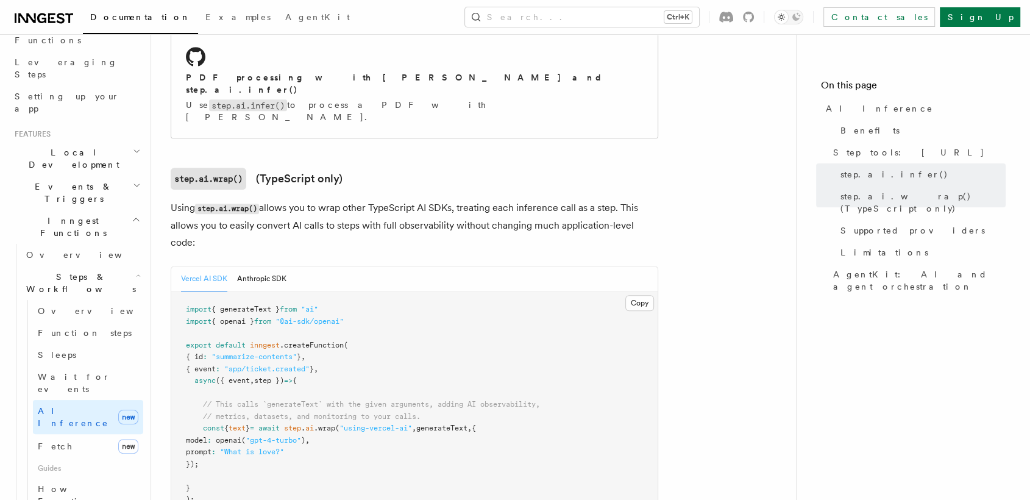
scroll to position [1074, 0]
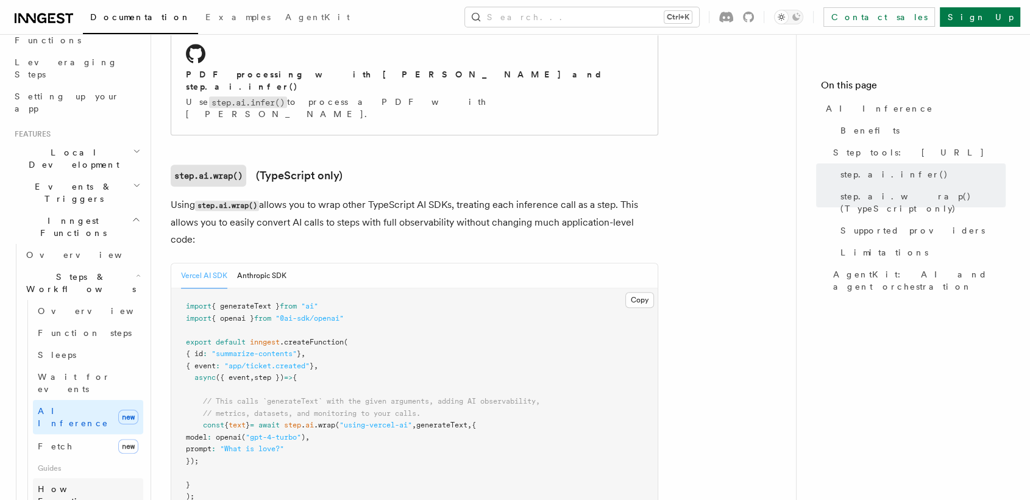
click at [100, 483] on span "How Functions are executed" at bounding box center [90, 501] width 105 height 37
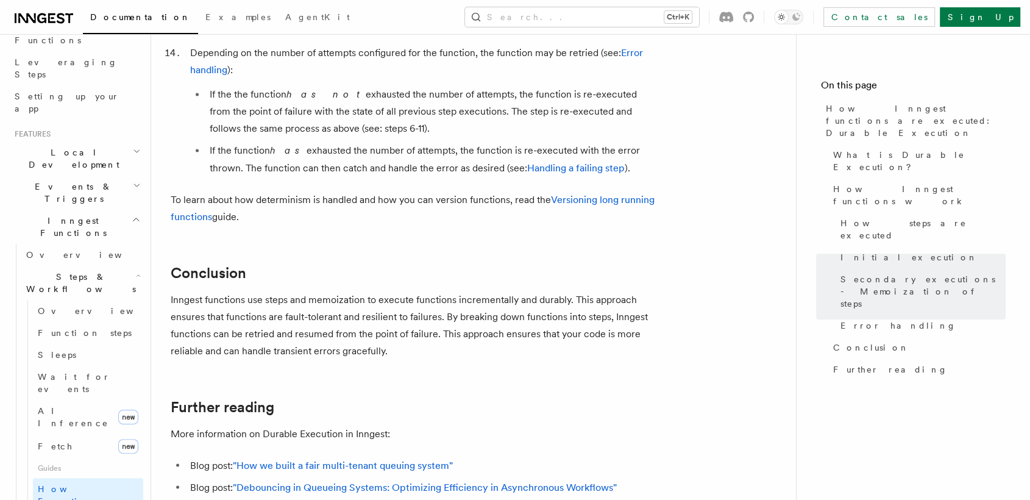
scroll to position [2163, 0]
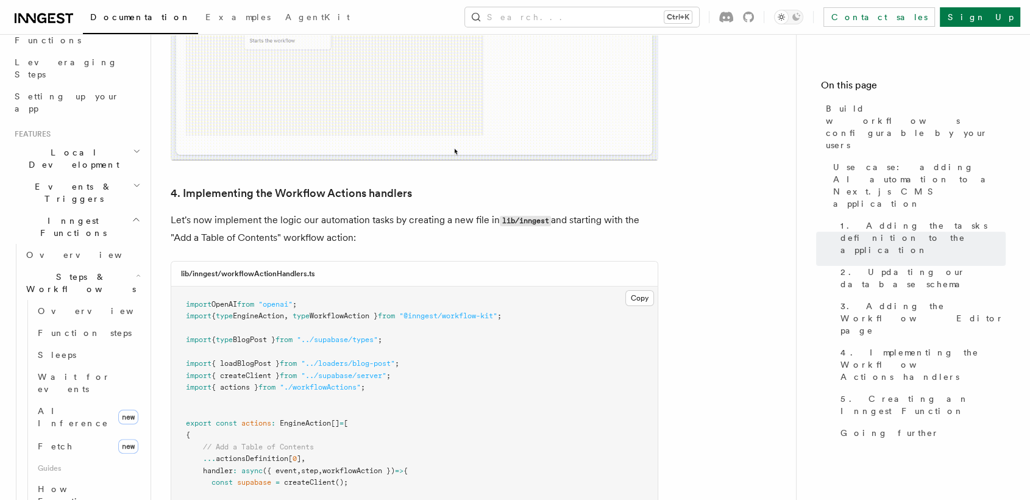
scroll to position [4047, 0]
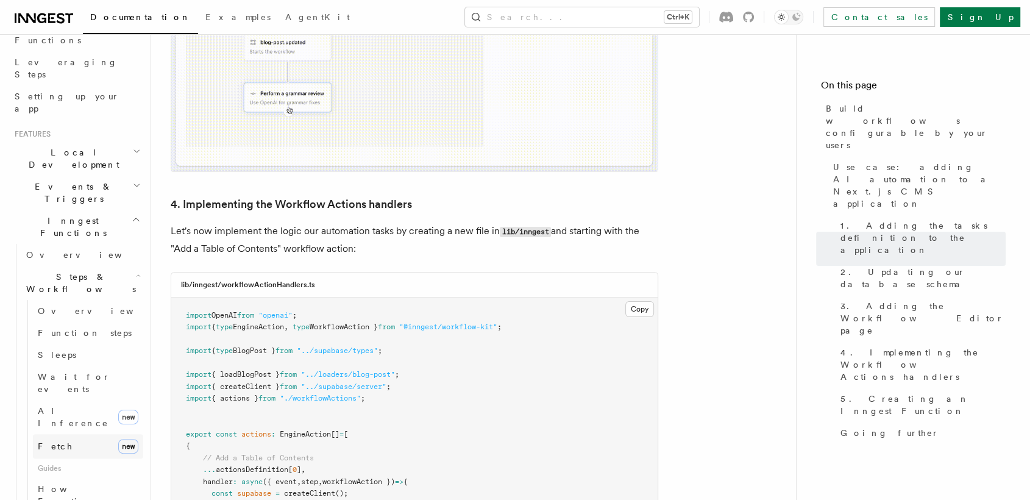
click at [67, 434] on link "Fetch new" at bounding box center [88, 446] width 110 height 24
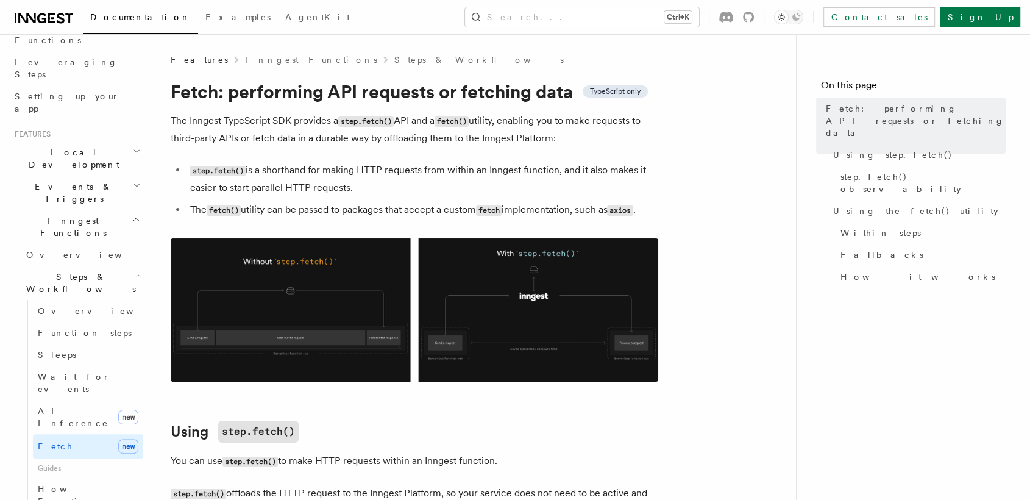
click at [279, 261] on img at bounding box center [415, 309] width 488 height 143
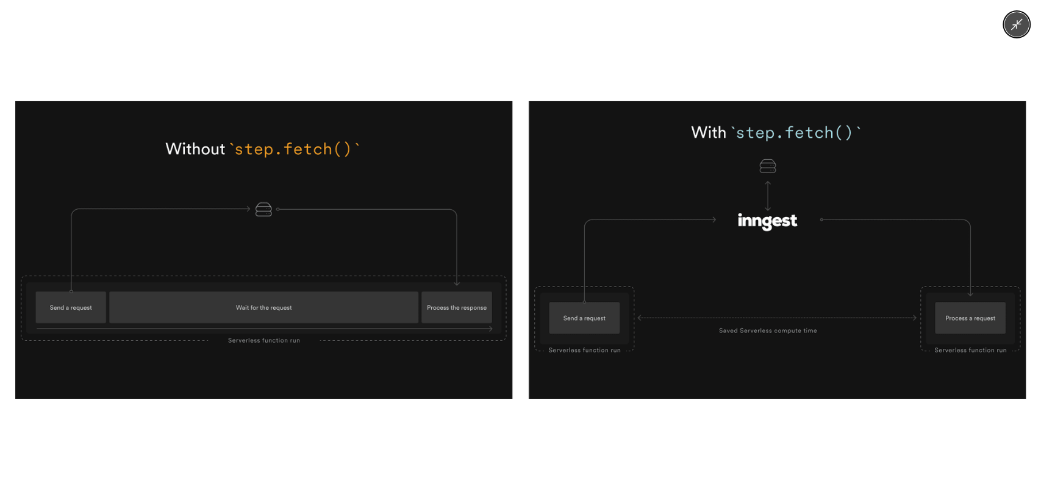
click at [245, 79] on div at bounding box center [520, 250] width 1041 height 500
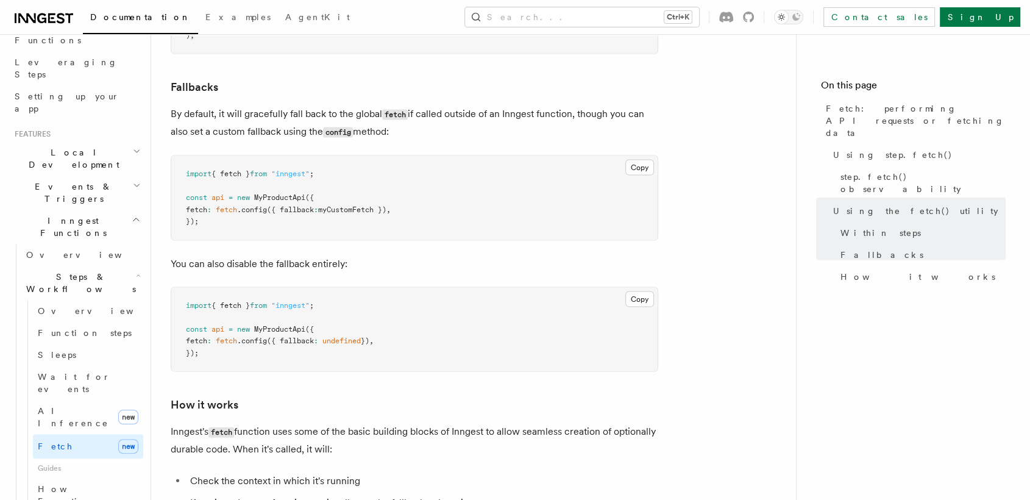
scroll to position [2574, 0]
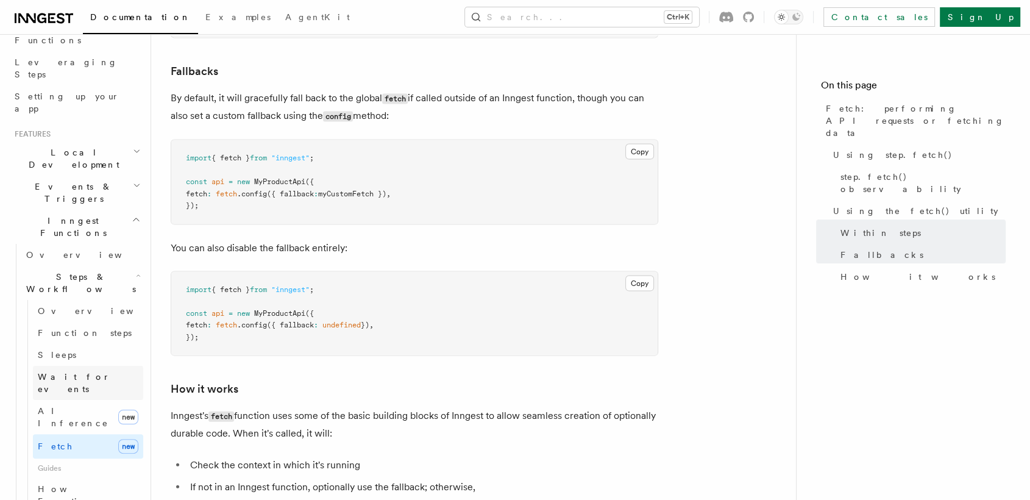
click at [63, 372] on span "Wait for events" at bounding box center [74, 383] width 73 height 22
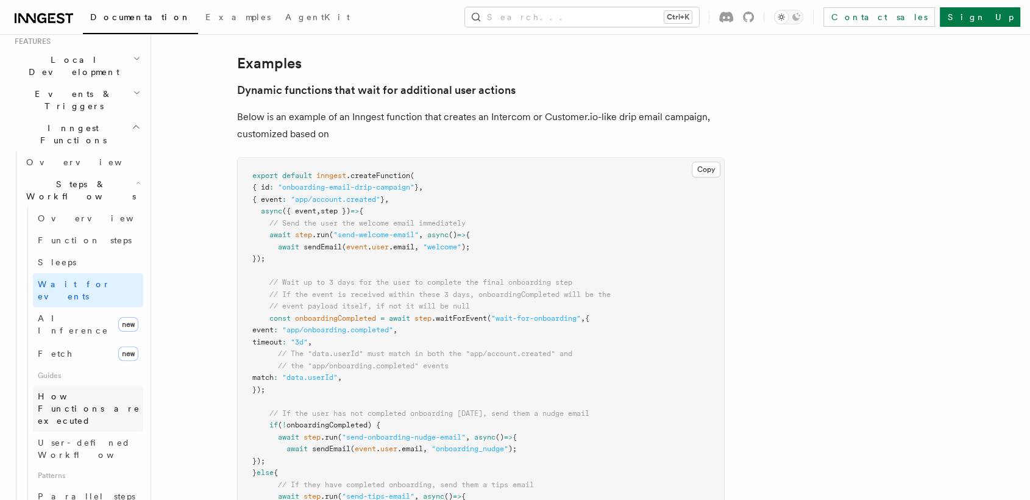
scroll to position [275, 0]
click at [62, 388] on span "How Functions are executed" at bounding box center [90, 406] width 105 height 37
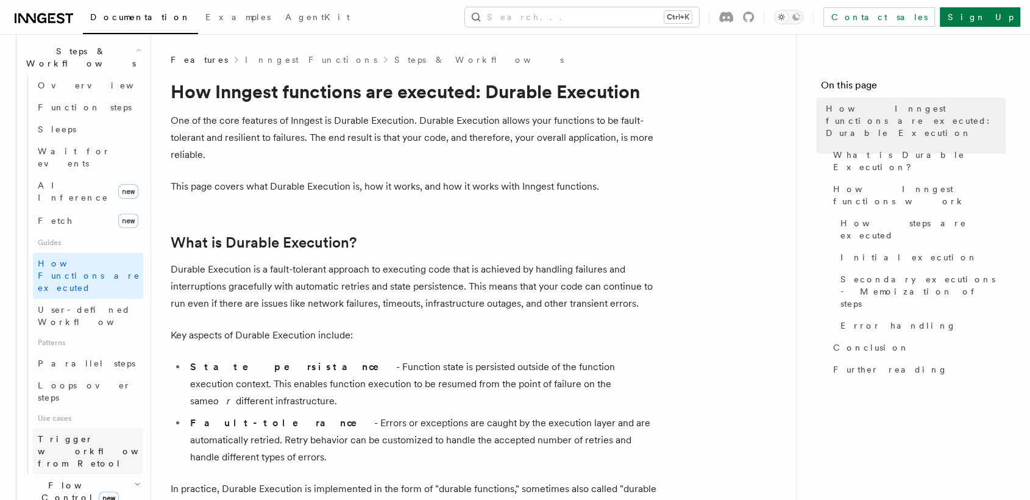
scroll to position [420, 0]
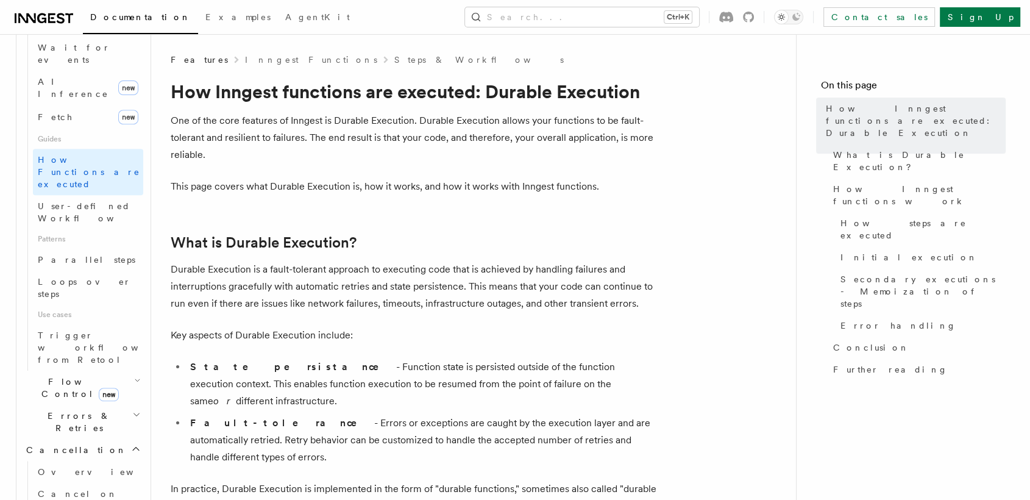
scroll to position [510, 0]
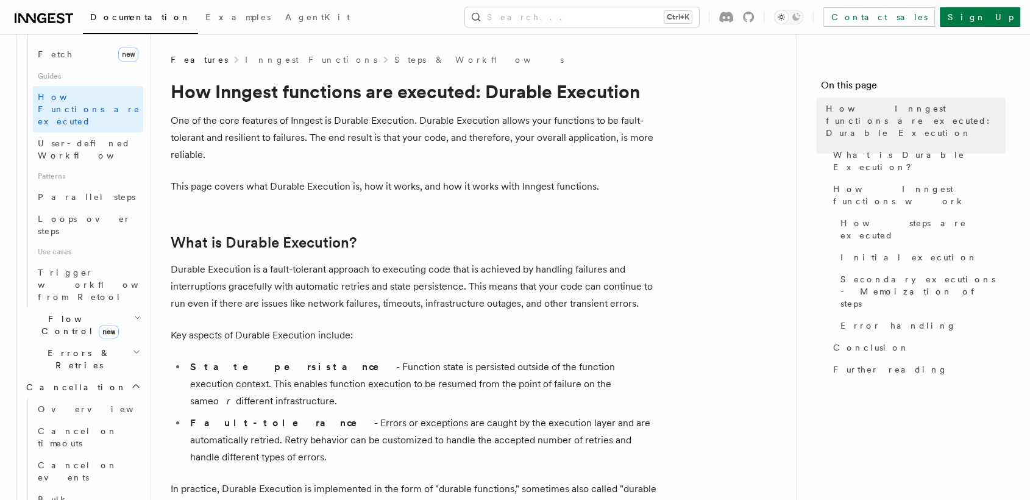
scroll to position [573, 0]
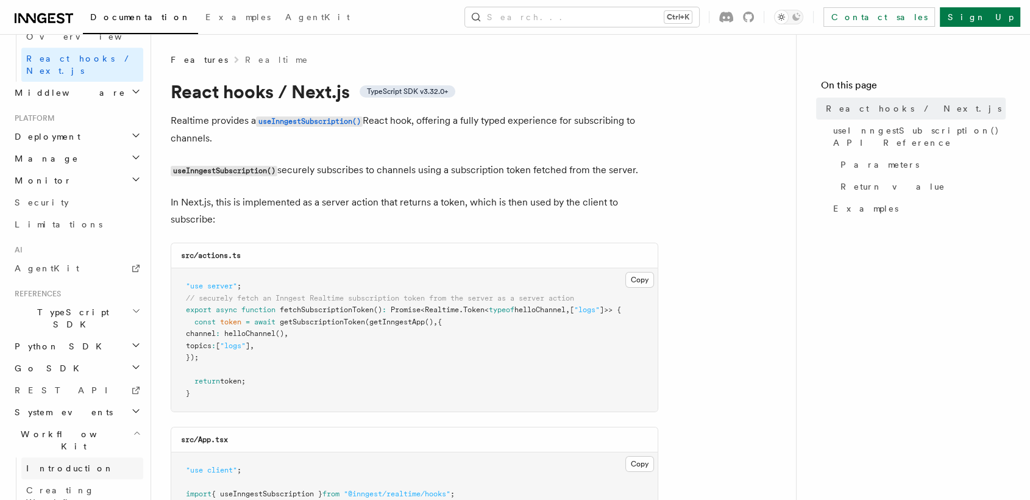
scroll to position [629, 0]
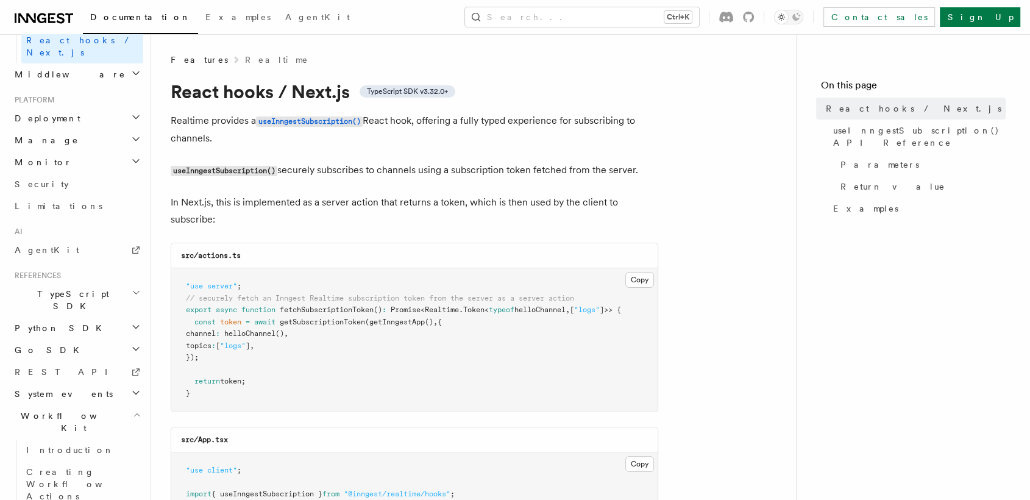
click at [48, 383] on h2 "System events" at bounding box center [77, 394] width 134 height 22
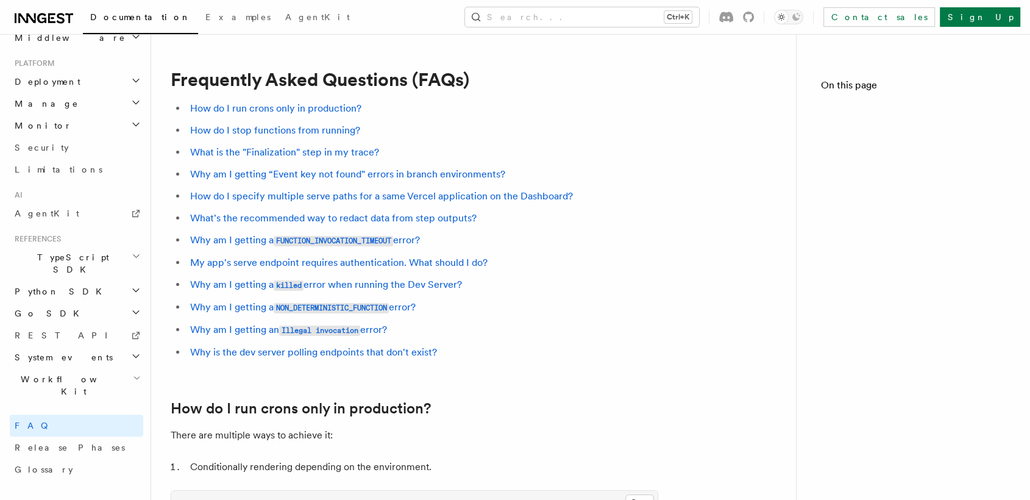
scroll to position [476, 0]
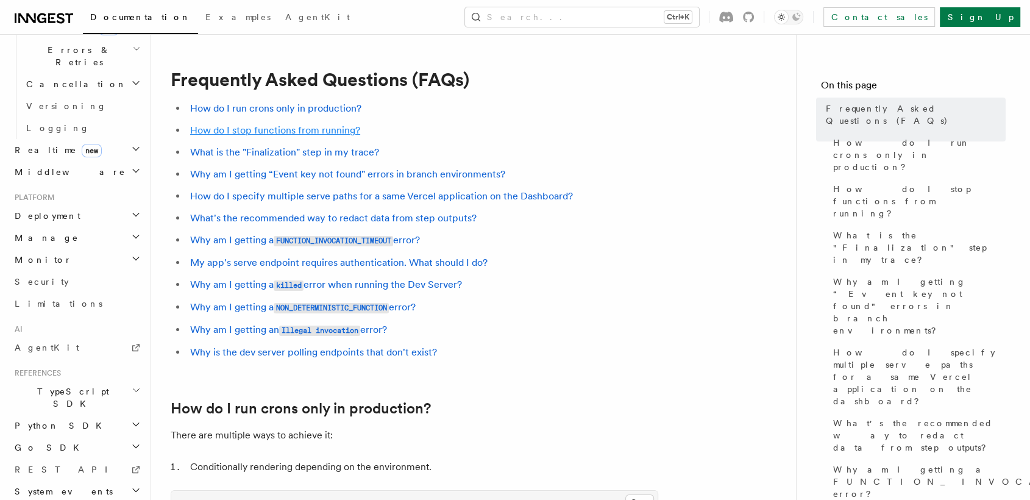
click at [212, 129] on link "How do I stop functions from running?" at bounding box center [275, 130] width 170 height 12
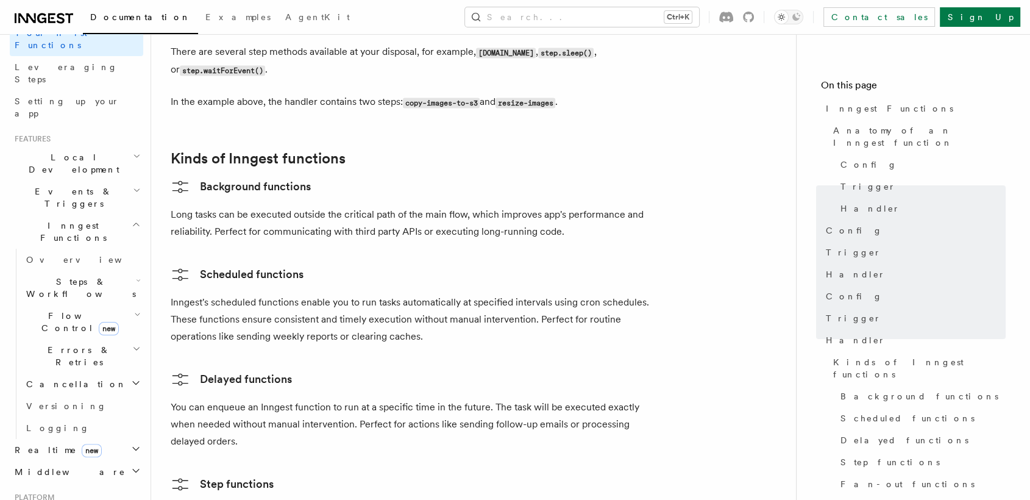
scroll to position [176, 0]
click at [70, 395] on link "Versioning" at bounding box center [82, 406] width 122 height 22
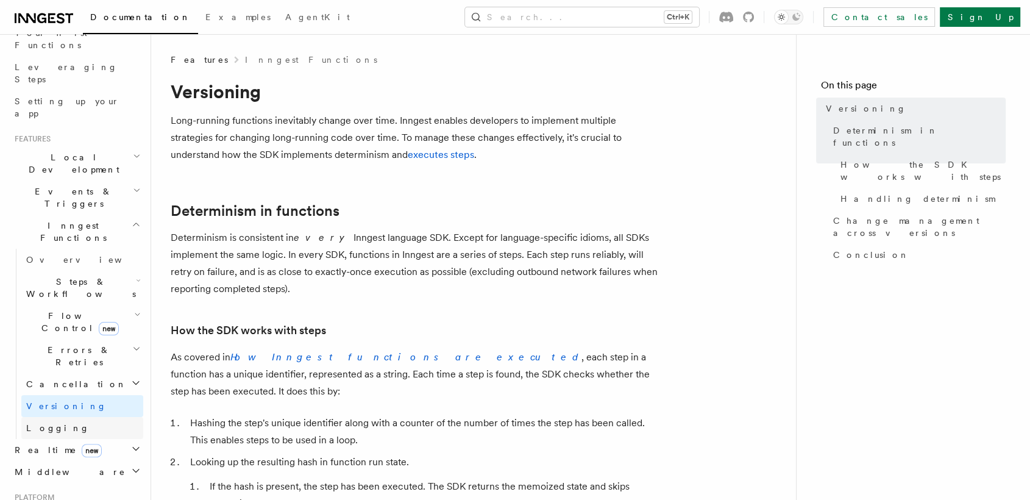
click at [63, 417] on link "Logging" at bounding box center [82, 428] width 122 height 22
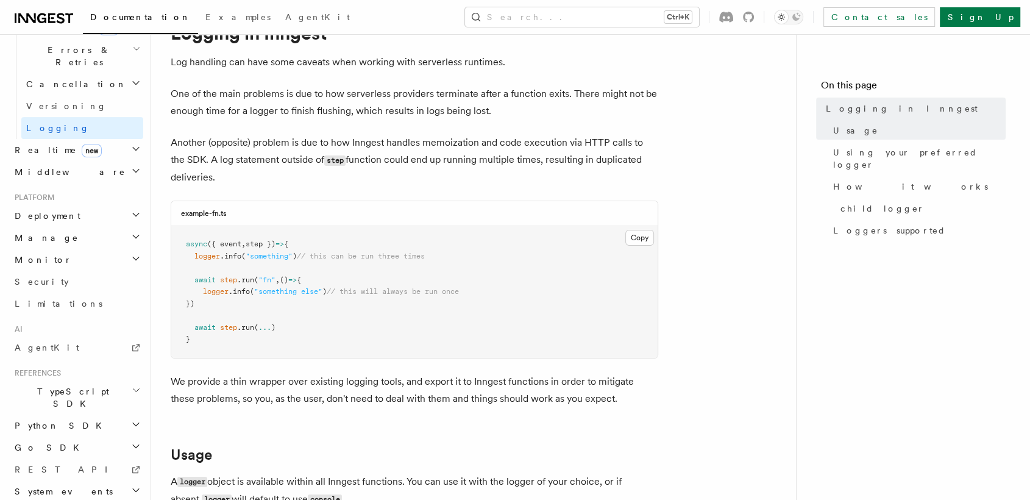
scroll to position [99, 0]
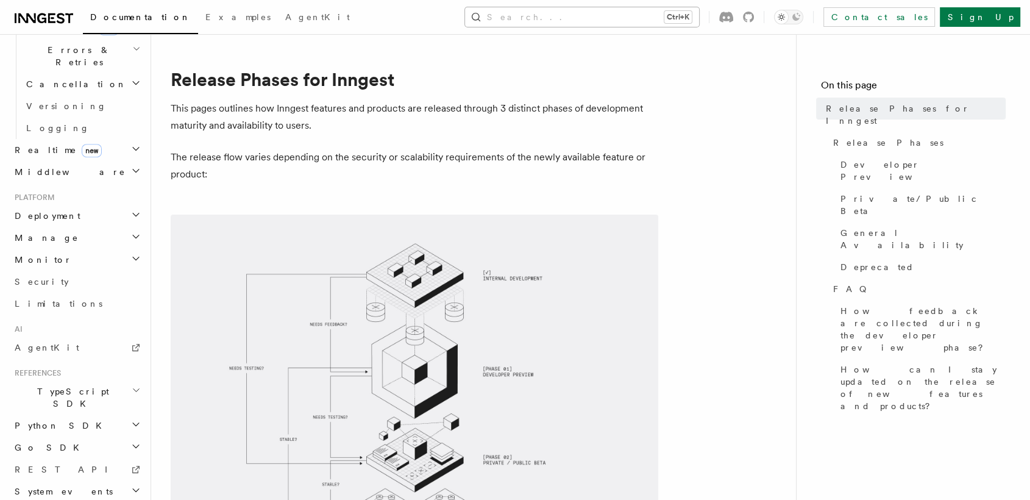
click at [698, 19] on button "Search... Ctrl+K" at bounding box center [582, 17] width 234 height 20
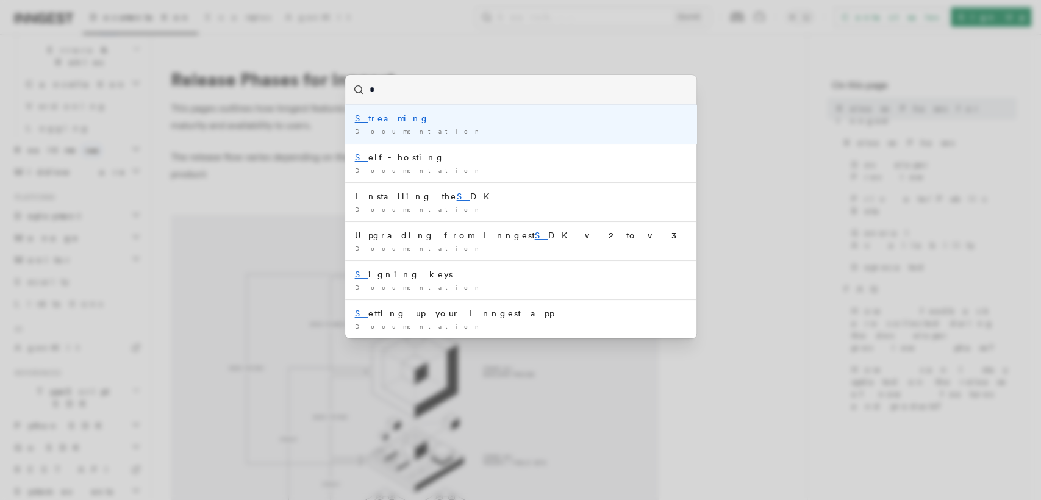
type input "*"
click at [729, 316] on div "* S treaming Documentation / S elf-hosting Documentation / Installing the S DK …" at bounding box center [520, 250] width 1041 height 500
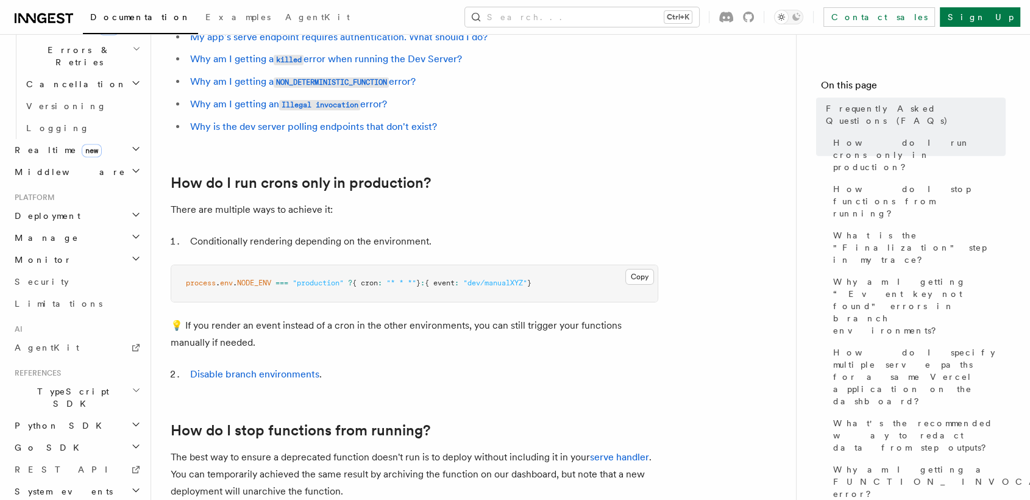
scroll to position [244, 0]
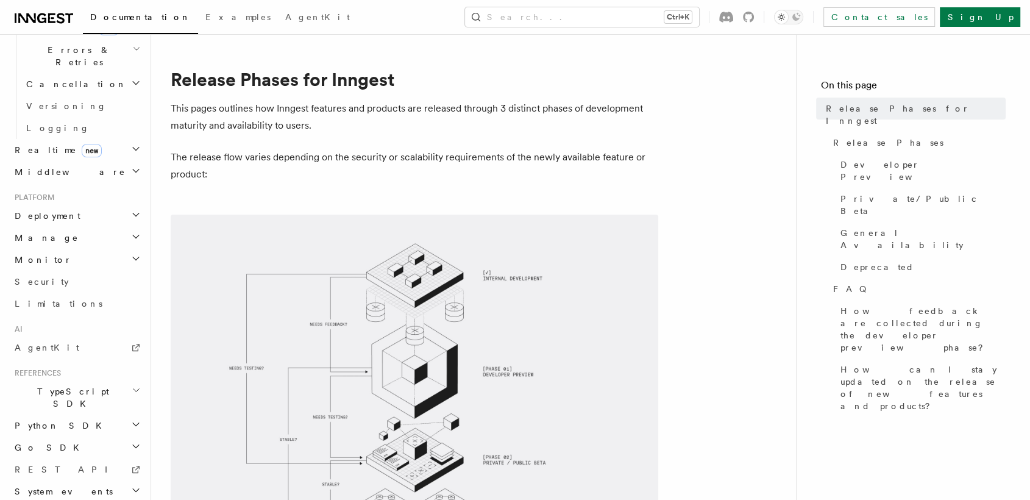
click at [72, 480] on h2 "System events" at bounding box center [77, 491] width 134 height 22
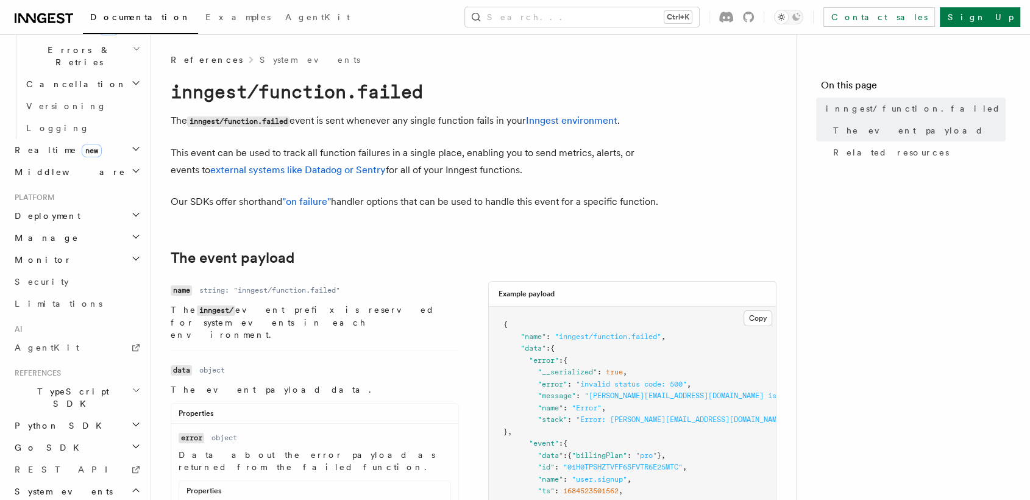
click at [80, 437] on h2 "Go SDK" at bounding box center [77, 448] width 134 height 22
click at [97, 380] on h2 "TypeScript SDK" at bounding box center [77, 397] width 134 height 34
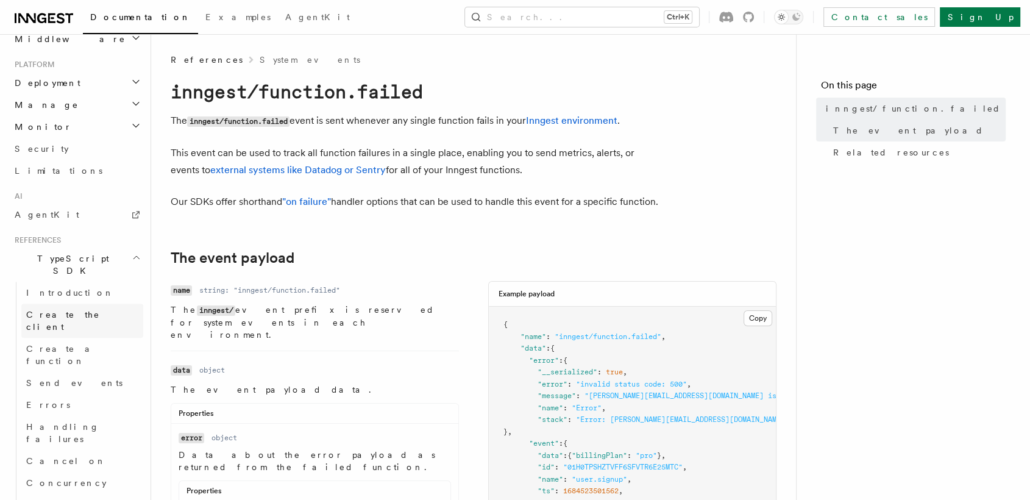
scroll to position [566, 0]
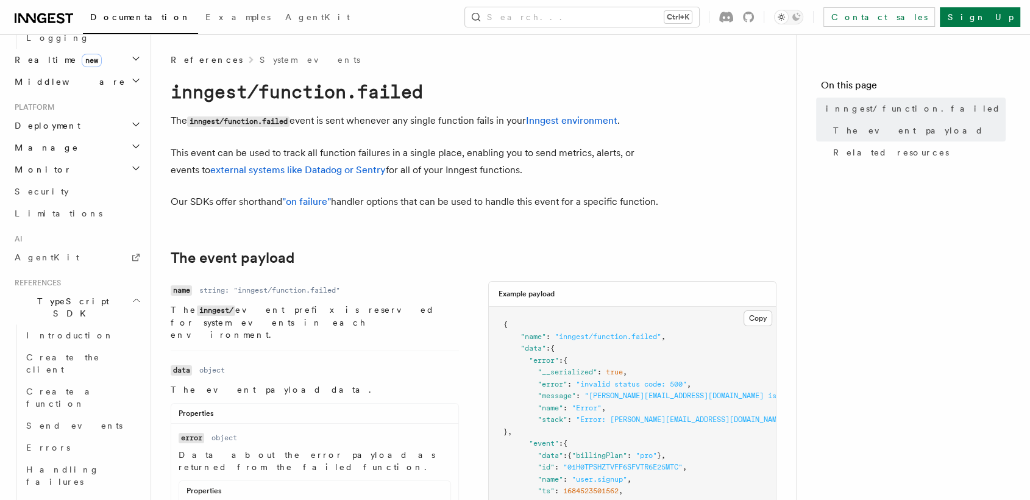
click at [132, 295] on icon "button" at bounding box center [136, 300] width 9 height 10
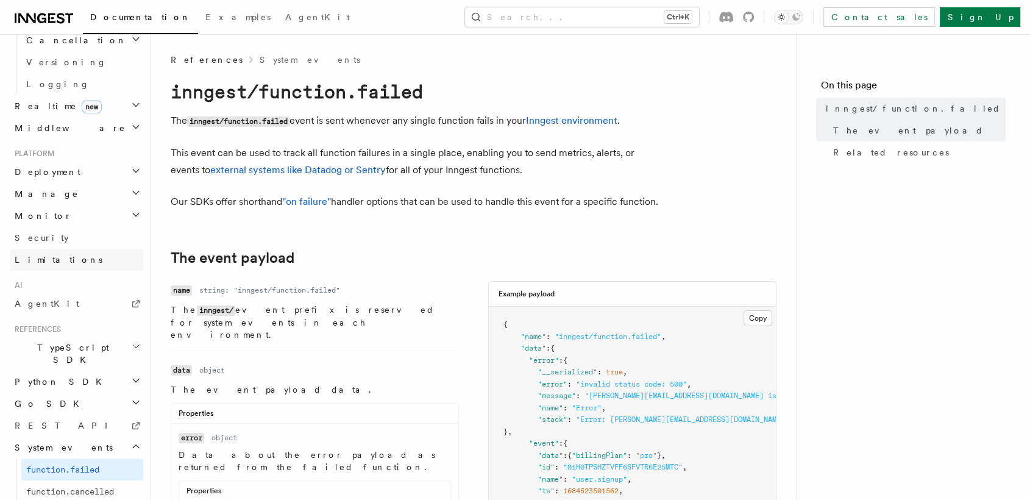
click at [116, 249] on link "Limitations" at bounding box center [77, 260] width 134 height 22
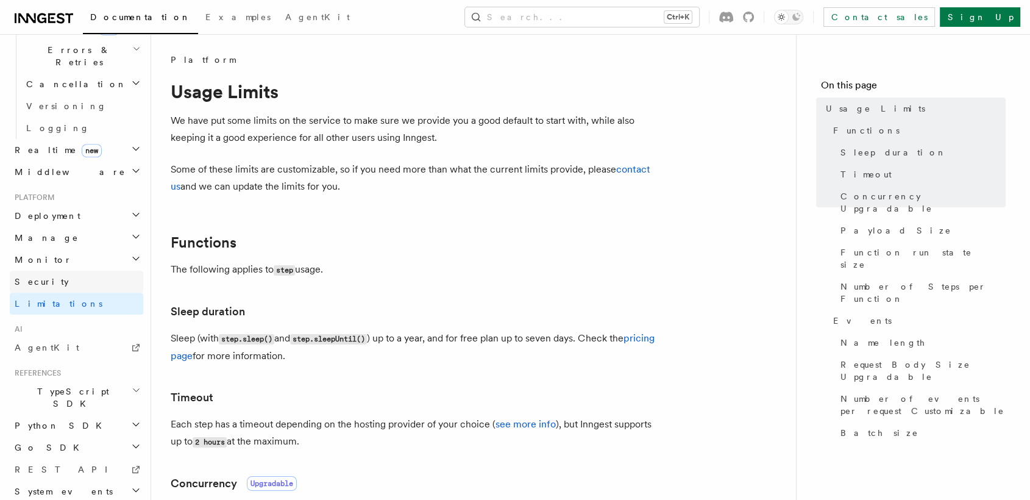
click at [104, 271] on link "Security" at bounding box center [77, 282] width 134 height 22
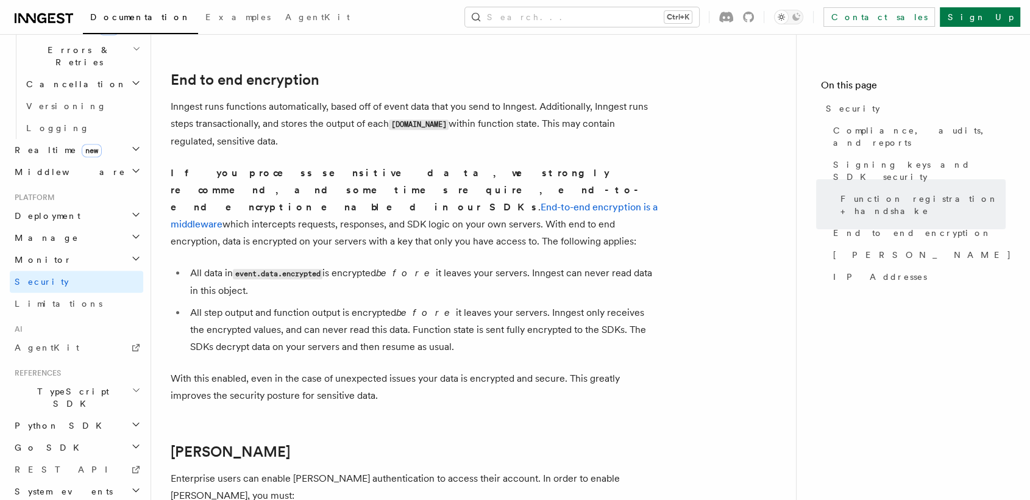
scroll to position [953, 0]
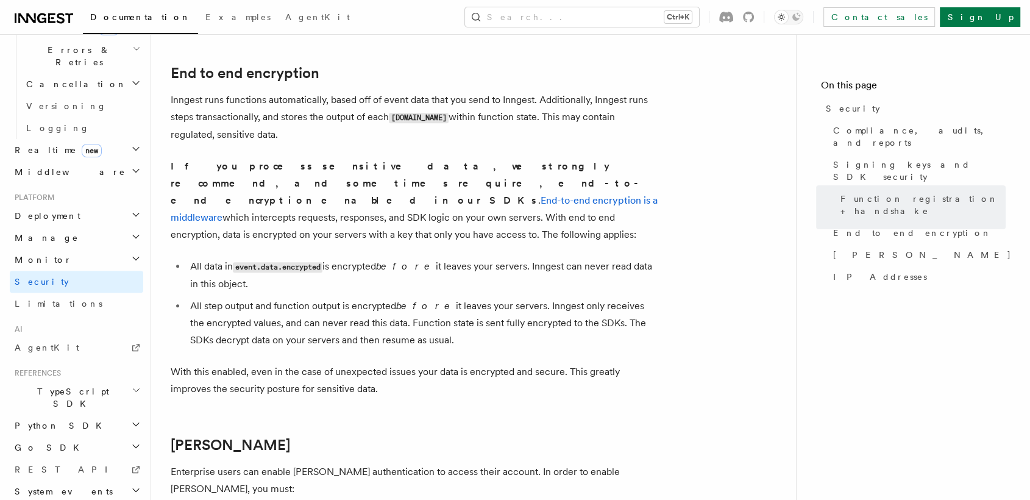
click at [77, 249] on h2 "Monitor" at bounding box center [77, 260] width 134 height 22
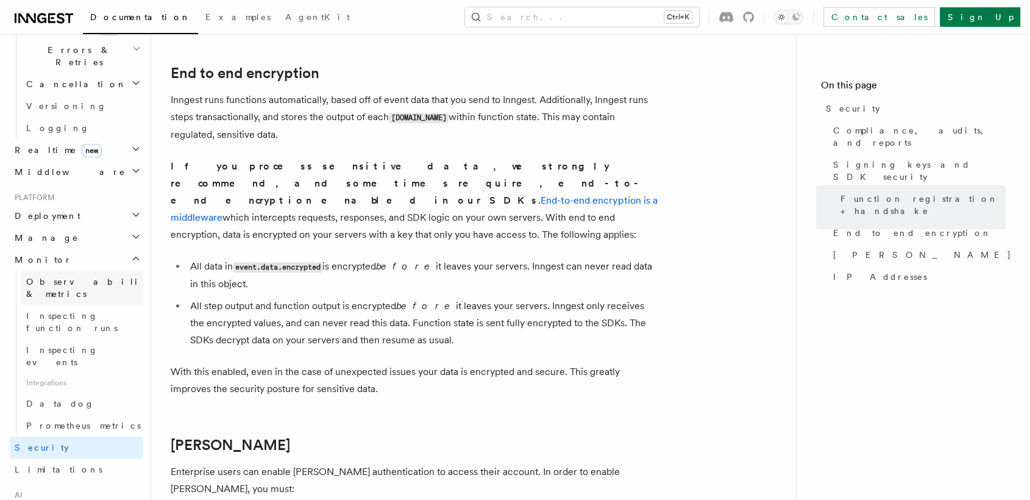
click at [99, 277] on span "Observability & metrics" at bounding box center [89, 288] width 126 height 22
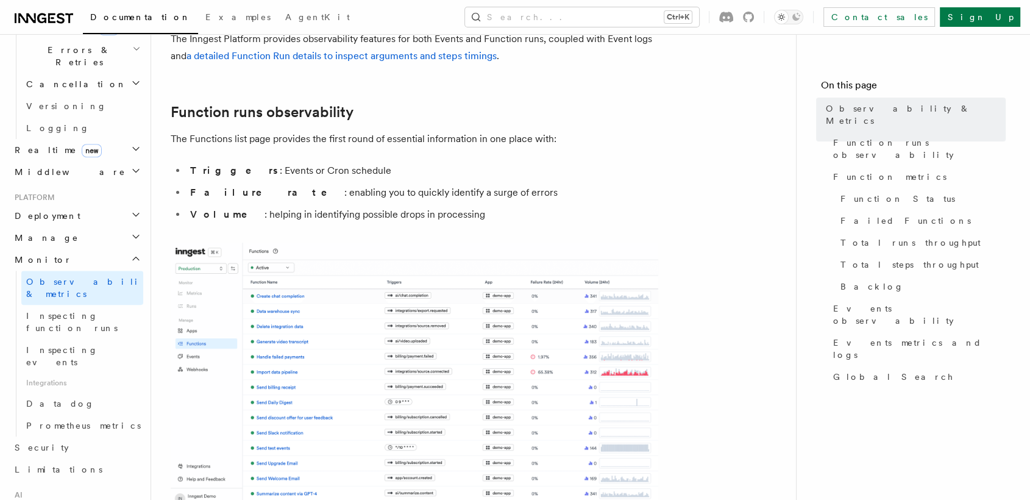
scroll to position [131, 0]
click at [280, 331] on img at bounding box center [415, 373] width 488 height 263
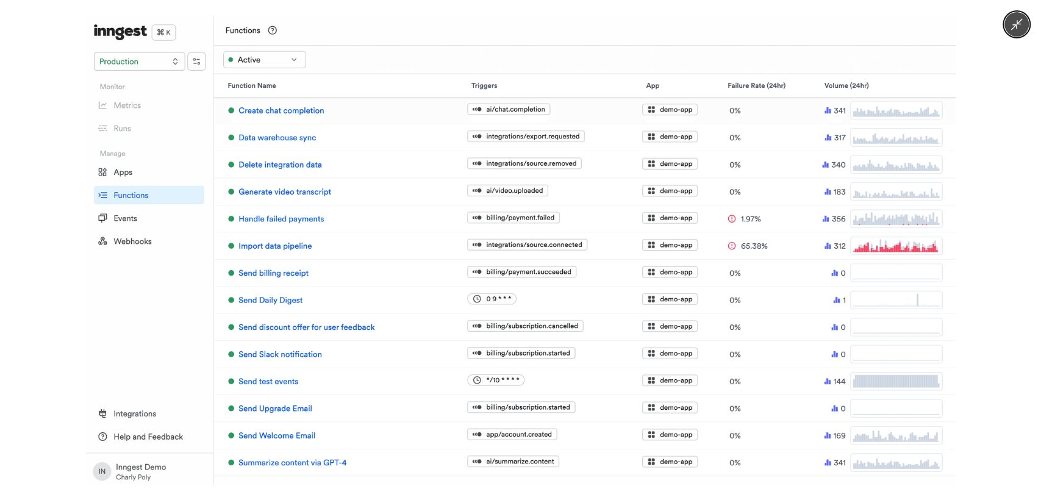
click at [280, 331] on img at bounding box center [520, 250] width 870 height 470
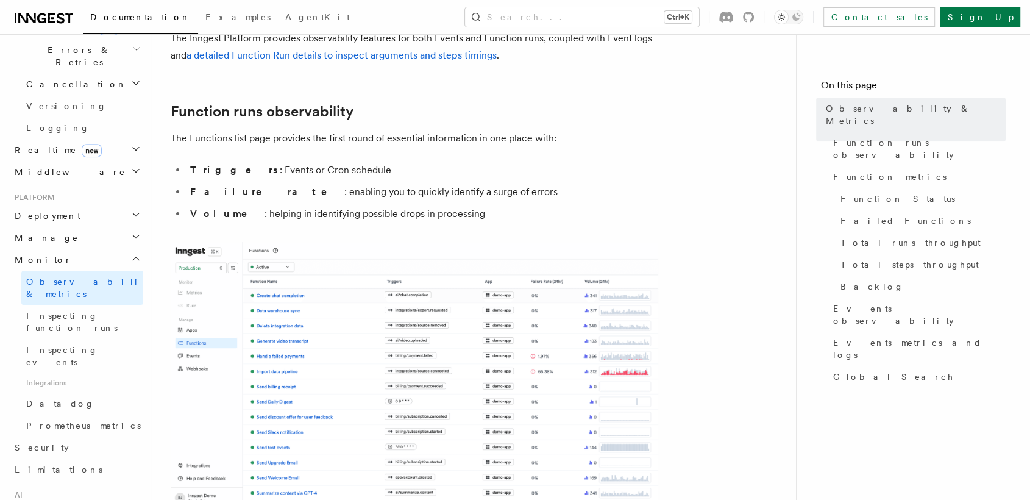
click at [280, 331] on img at bounding box center [415, 373] width 488 height 263
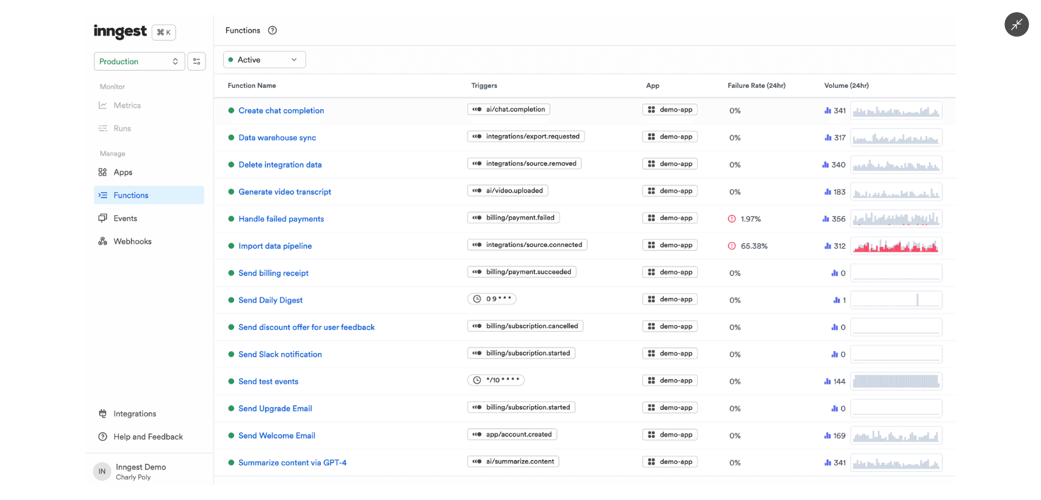
click at [280, 331] on img at bounding box center [520, 250] width 870 height 470
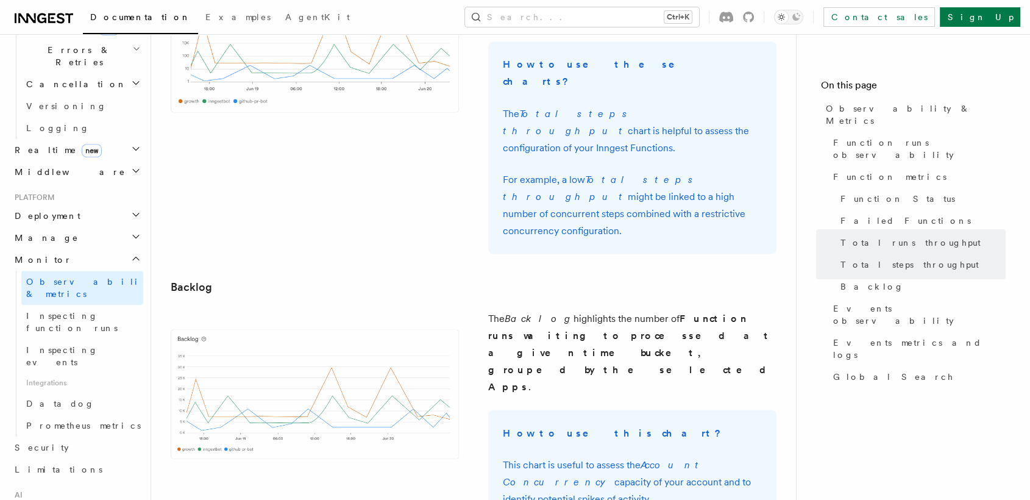
scroll to position [2226, 0]
click at [98, 311] on span "Inspecting function runs" at bounding box center [71, 322] width 91 height 22
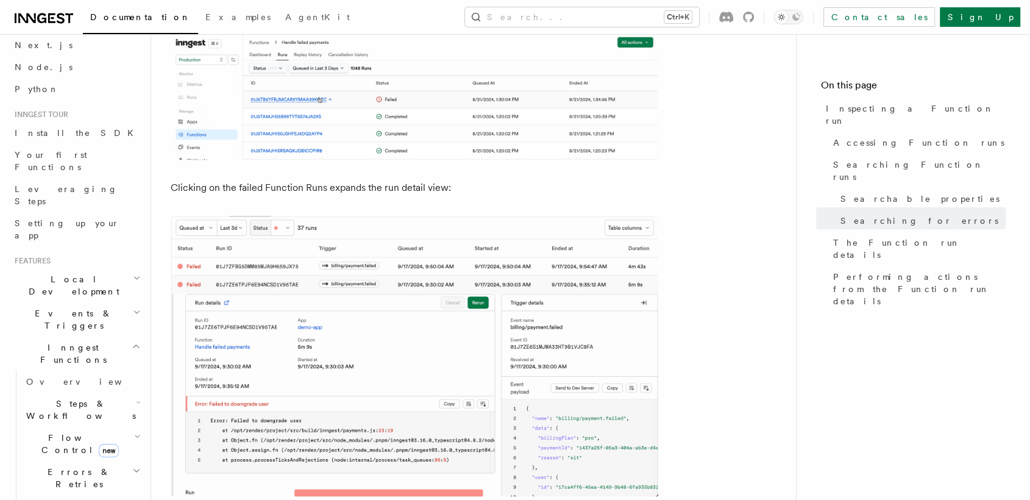
scroll to position [29, 0]
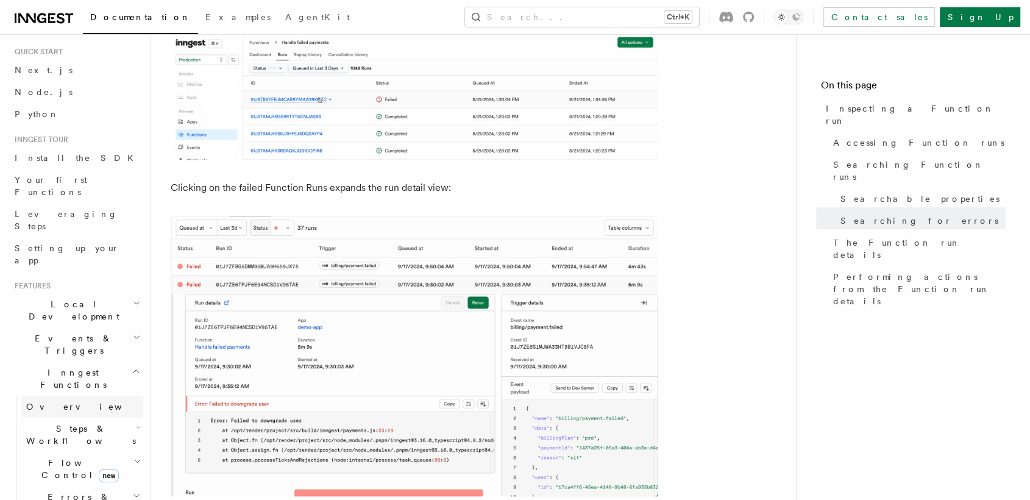
click at [67, 396] on link "Overview" at bounding box center [82, 407] width 122 height 22
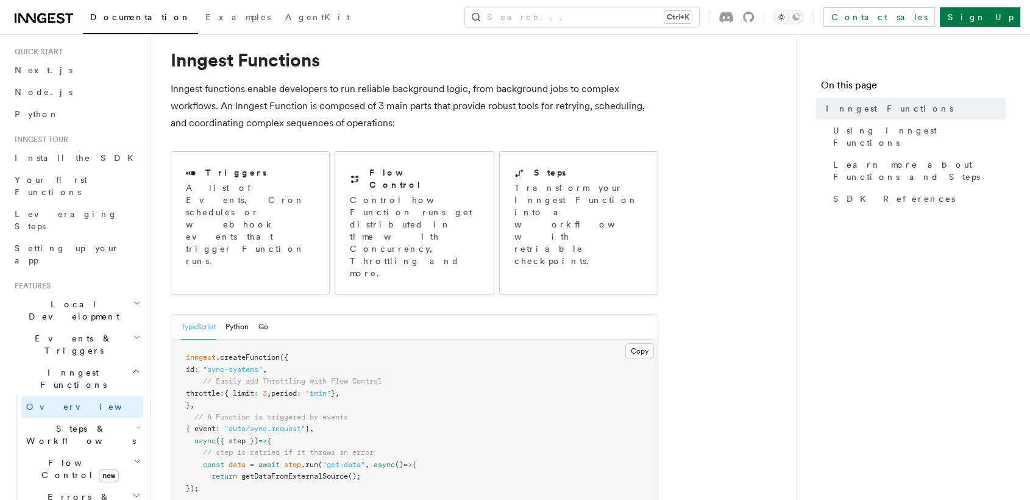
scroll to position [36, 0]
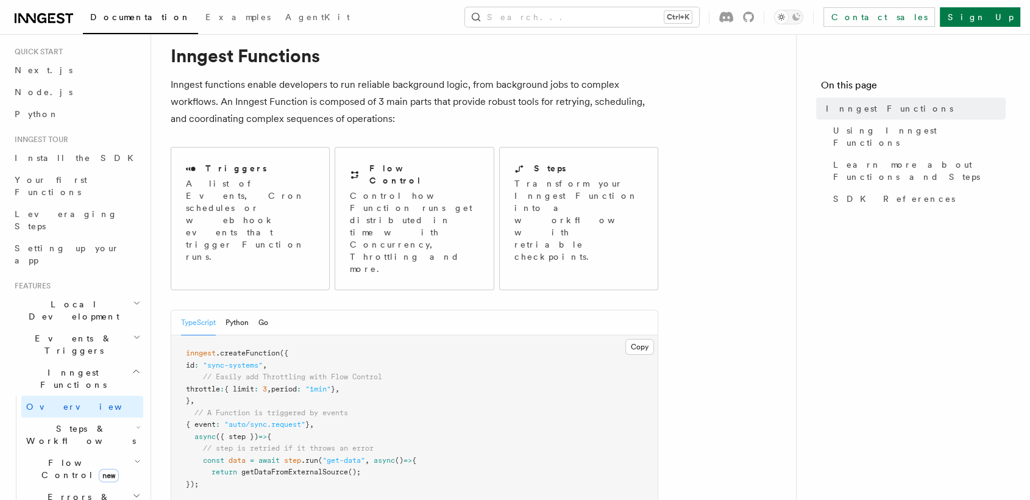
click at [68, 332] on span "Events & Triggers" at bounding box center [71, 344] width 123 height 24
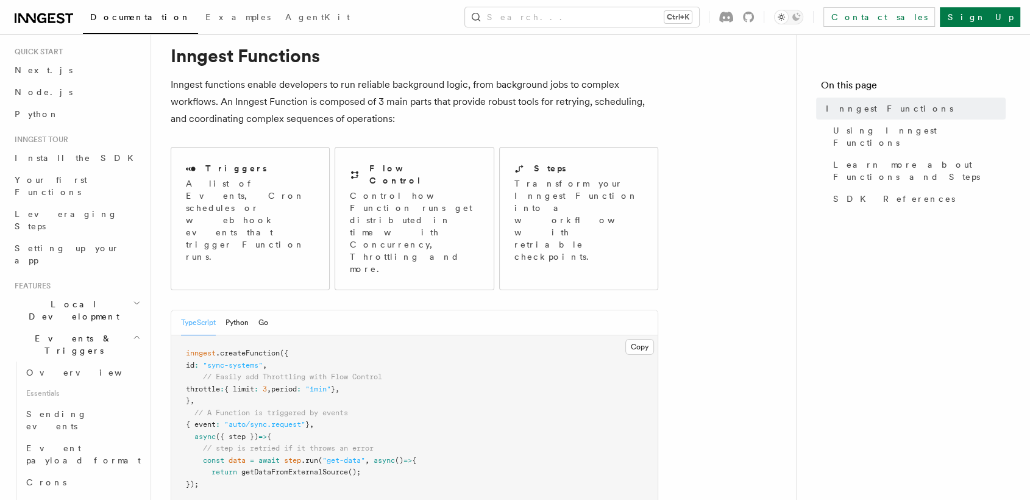
click at [76, 298] on span "Local Development" at bounding box center [71, 310] width 123 height 24
click at [68, 362] on link "Overview" at bounding box center [82, 373] width 122 height 22
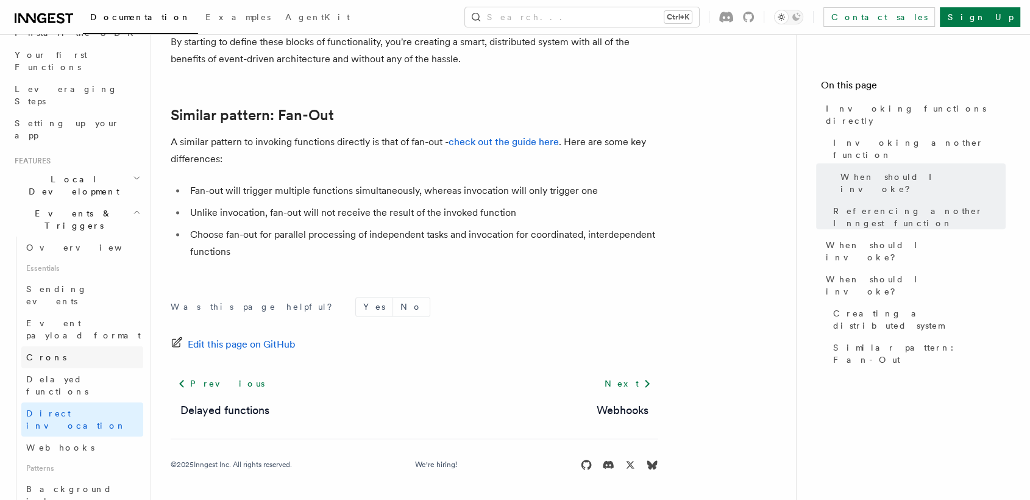
scroll to position [182, 0]
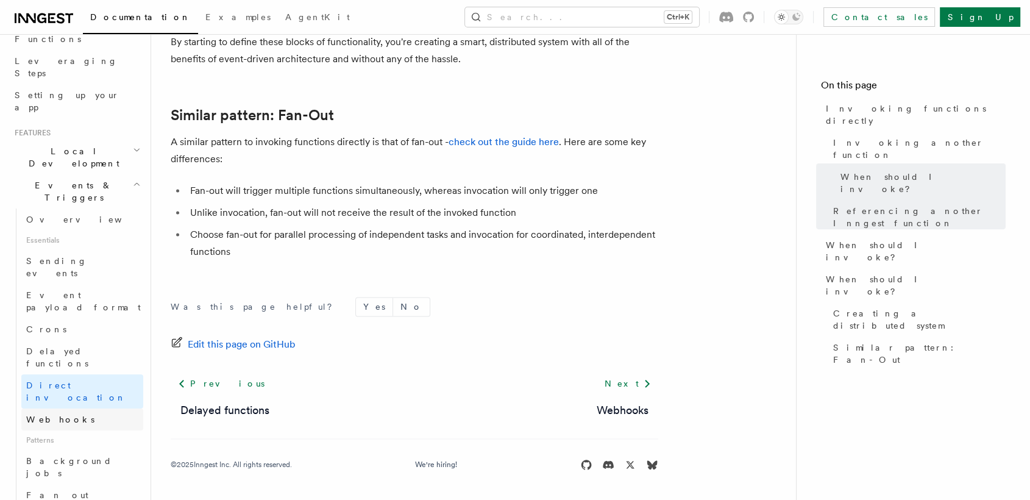
click at [71, 409] on link "Webhooks" at bounding box center [82, 420] width 122 height 22
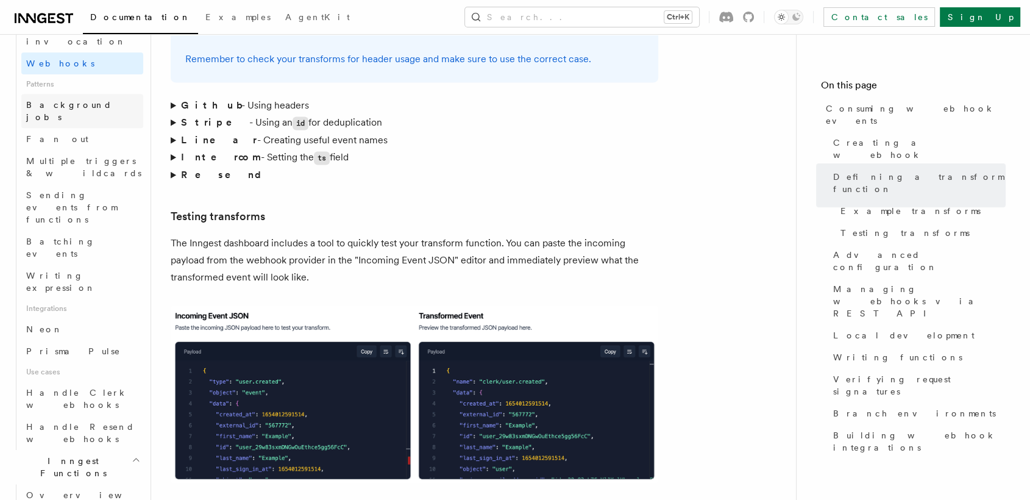
scroll to position [548, 0]
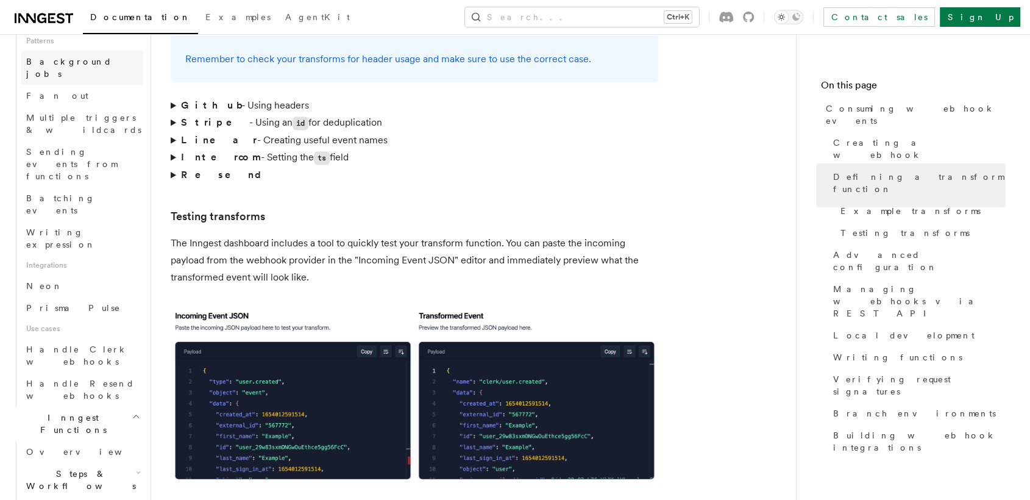
scroll to position [588, 0]
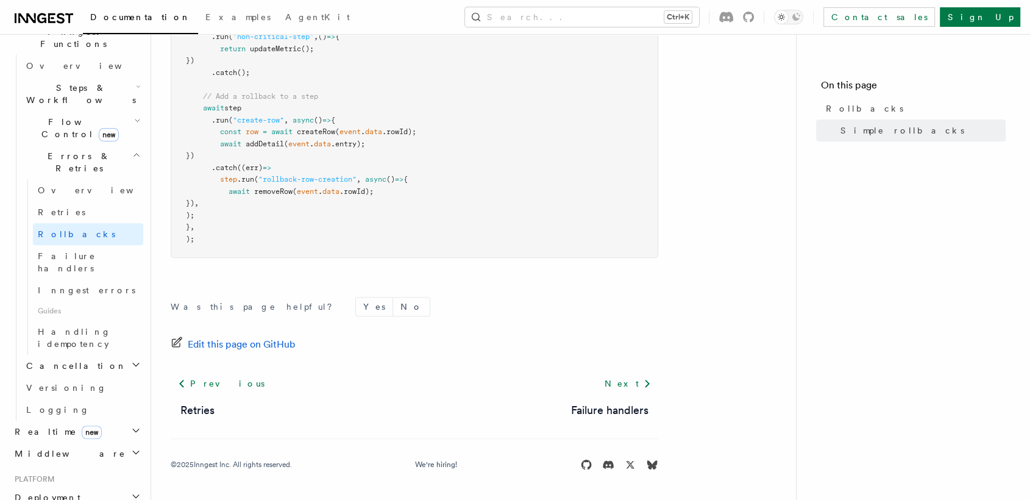
scroll to position [331, 0]
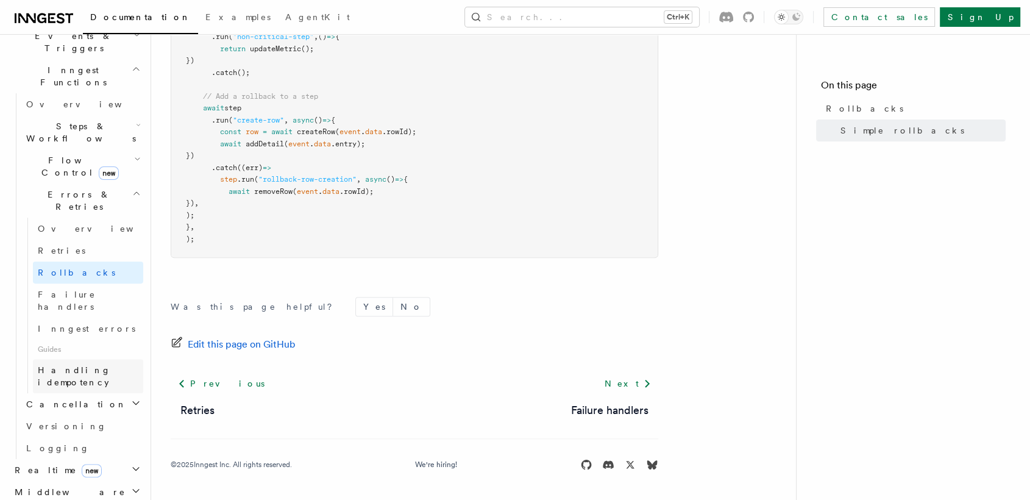
click at [93, 365] on span "Handling idempotency" at bounding box center [74, 376] width 73 height 22
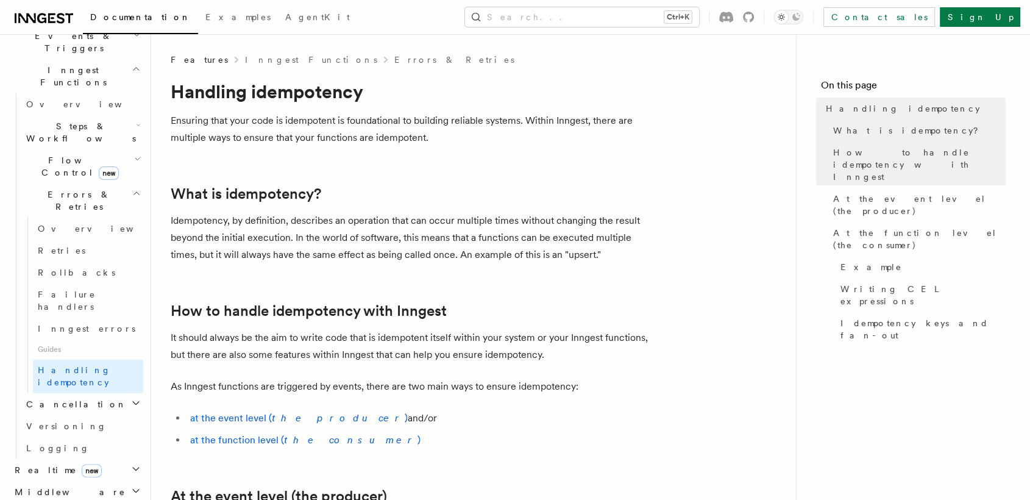
click at [179, 216] on p "Idempotency, by definition, describes an operation that can occur multiple time…" at bounding box center [415, 237] width 488 height 51
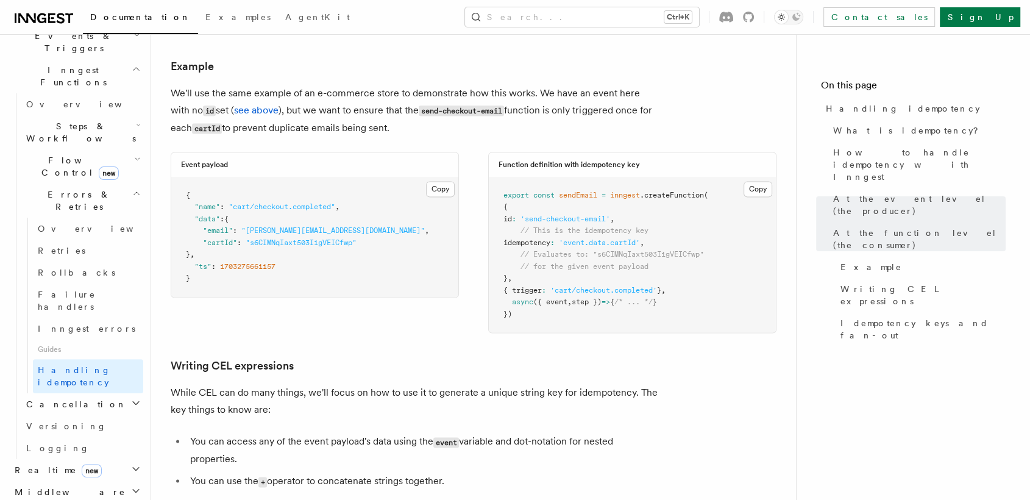
scroll to position [1693, 0]
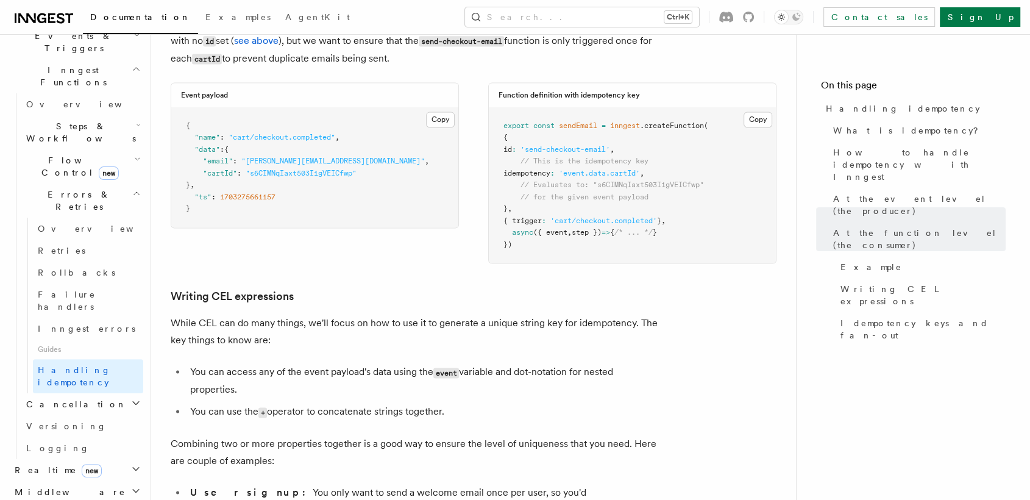
click at [657, 326] on p "While CEL can do many things, we'll focus on how to use it to generate a unique…" at bounding box center [415, 332] width 488 height 34
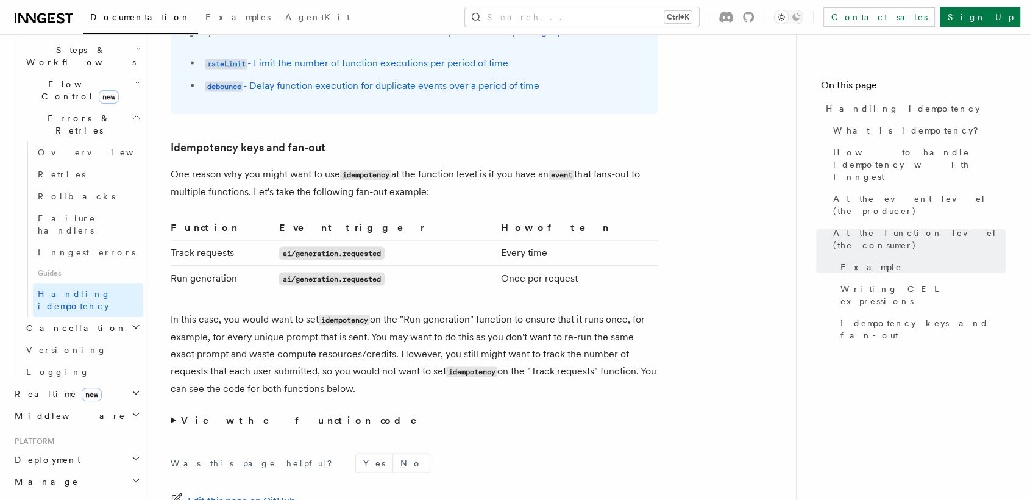
scroll to position [435, 0]
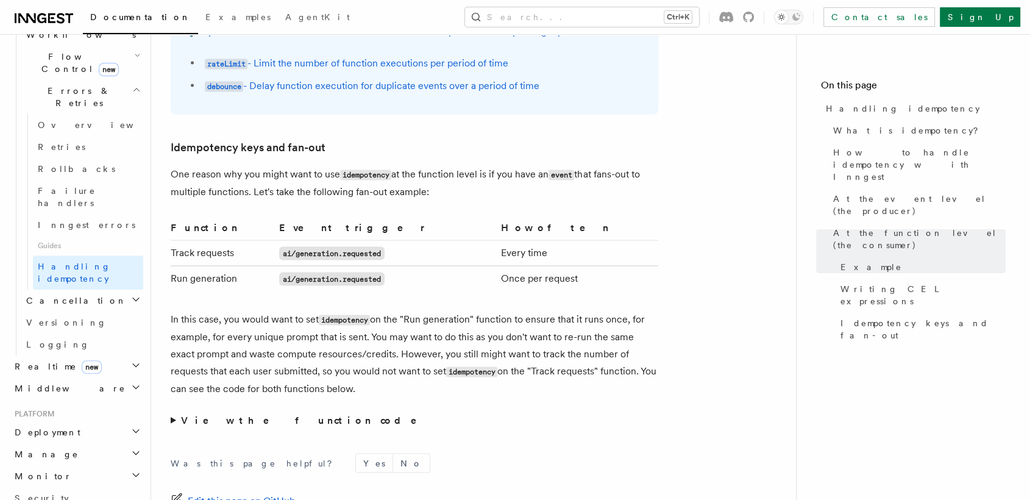
click at [133, 386] on icon "button" at bounding box center [136, 387] width 6 height 3
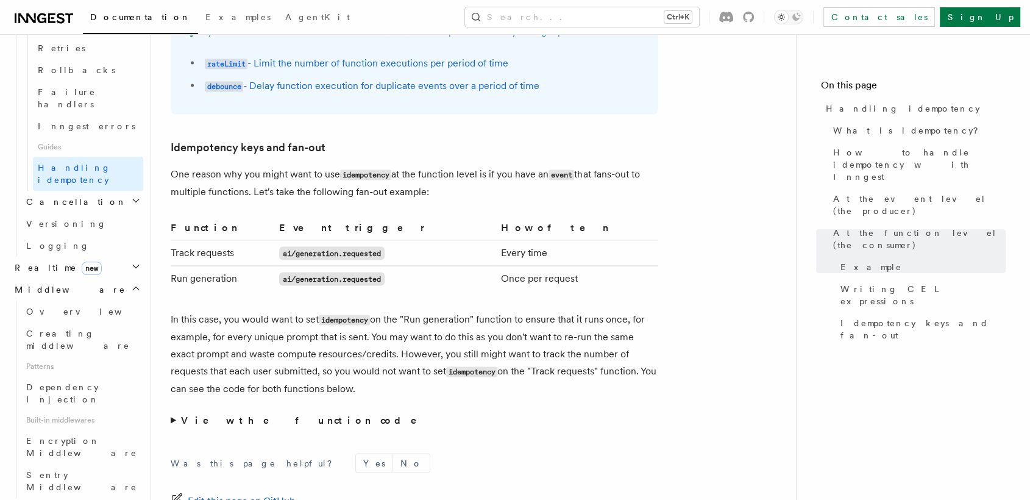
scroll to position [534, 0]
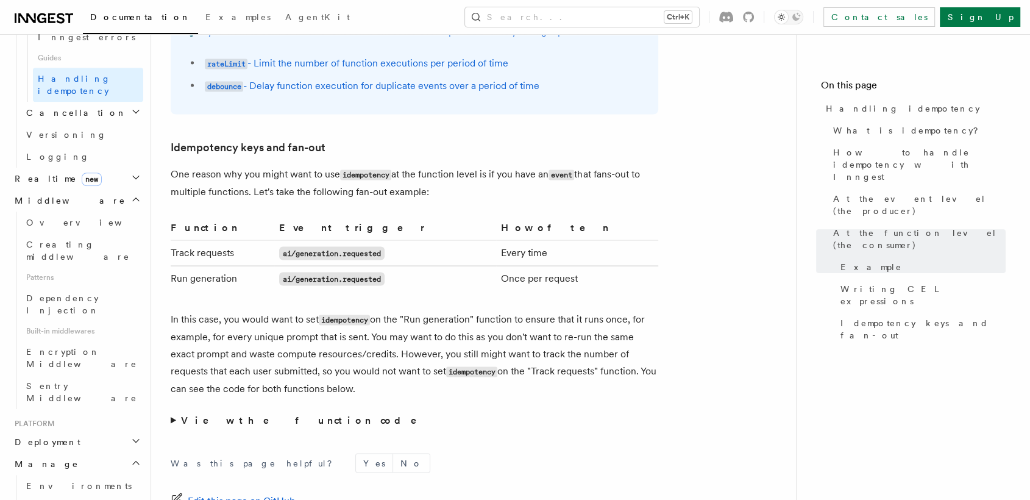
scroll to position [697, 0]
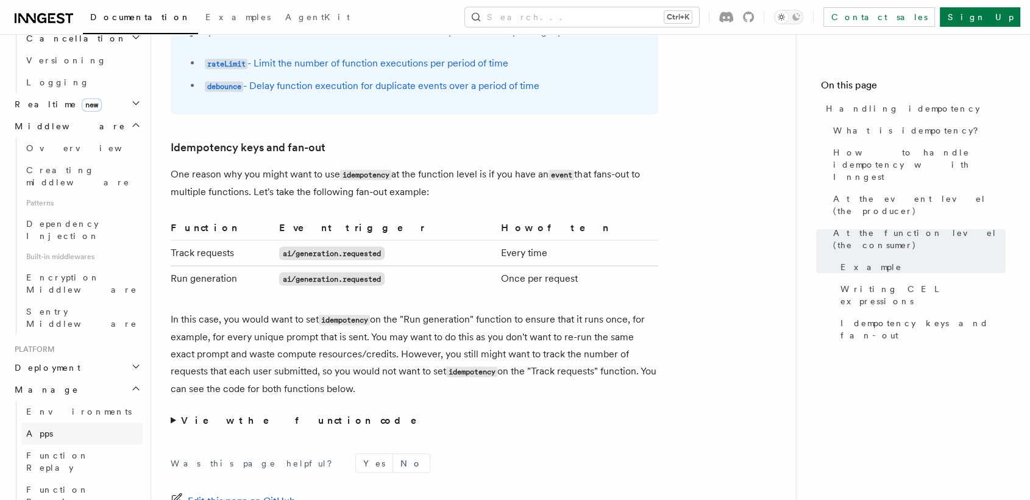
click at [102, 423] on link "Apps" at bounding box center [82, 434] width 122 height 22
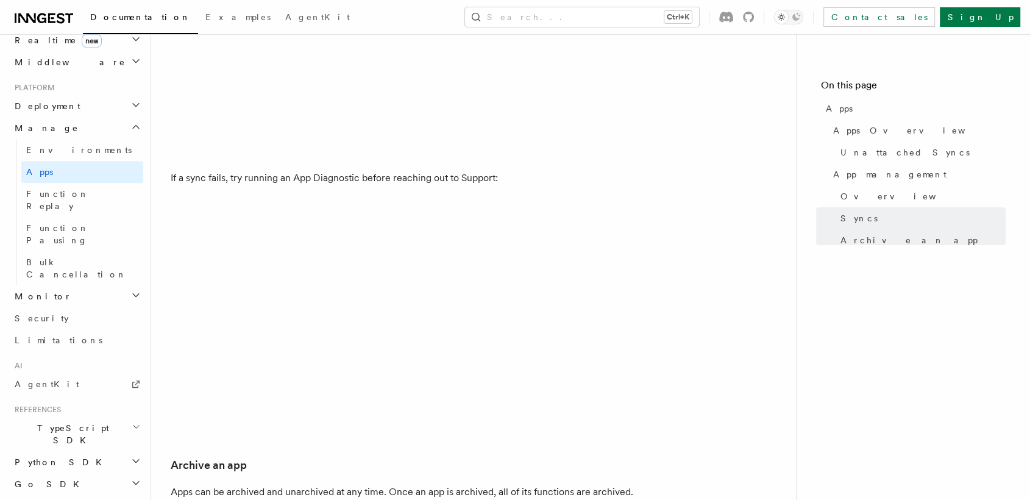
scroll to position [1793, 0]
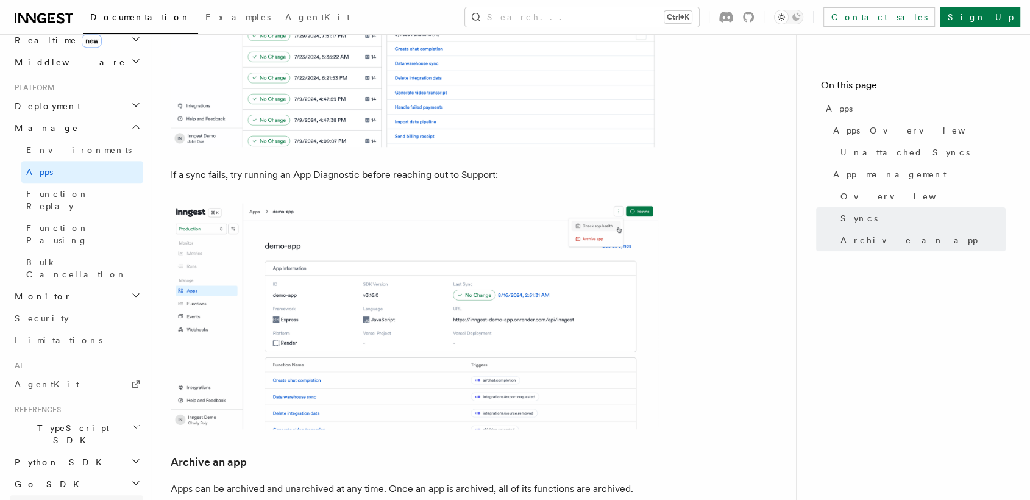
click at [44, 499] on span "REST API" at bounding box center [67, 506] width 104 height 10
click at [58, 422] on span "TypeScript SDK" at bounding box center [71, 434] width 122 height 24
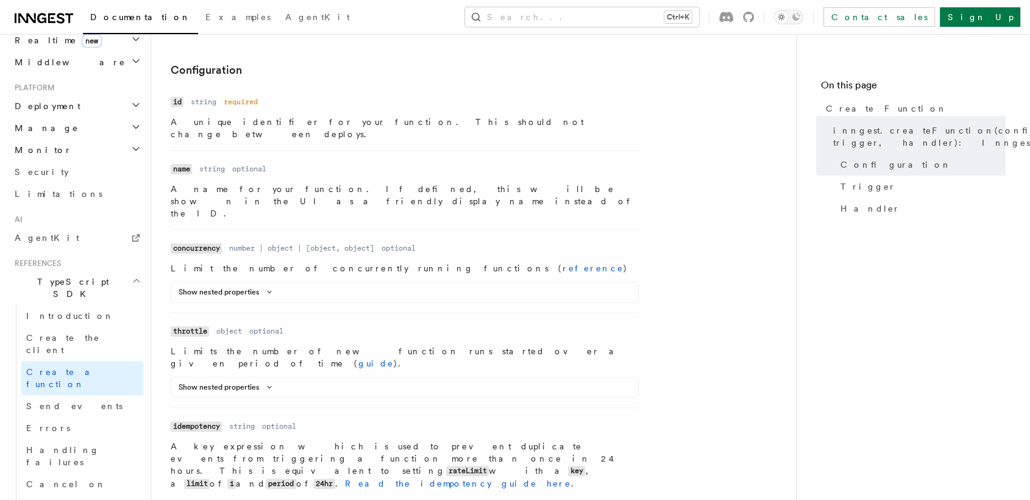
scroll to position [375, 0]
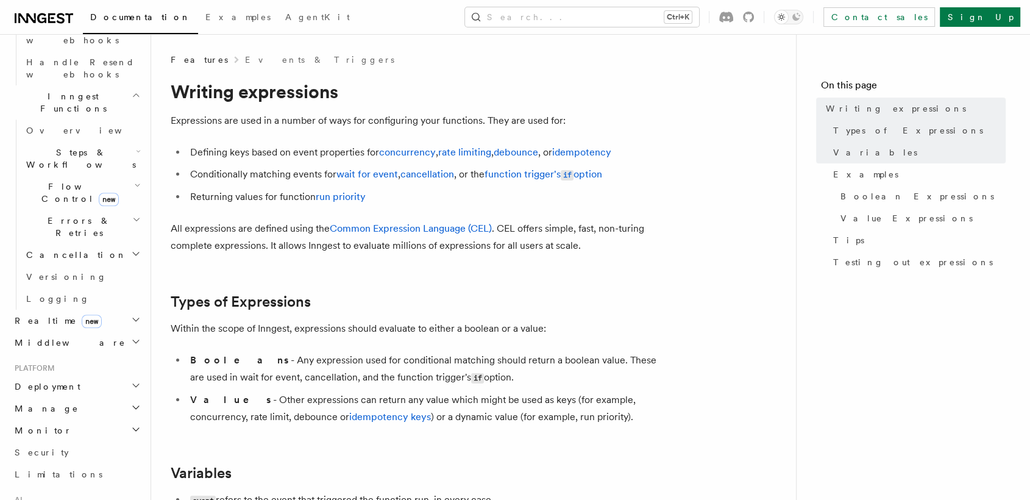
scroll to position [951, 0]
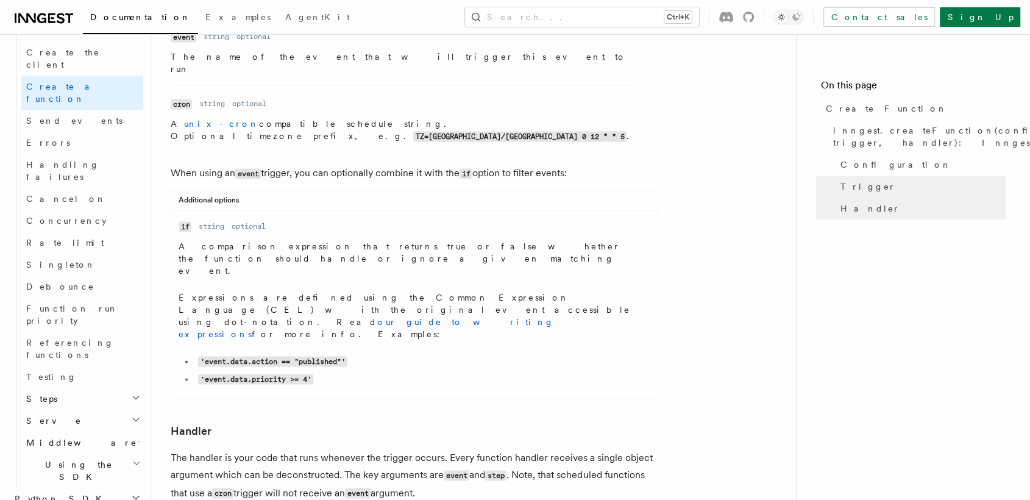
scroll to position [1883, 0]
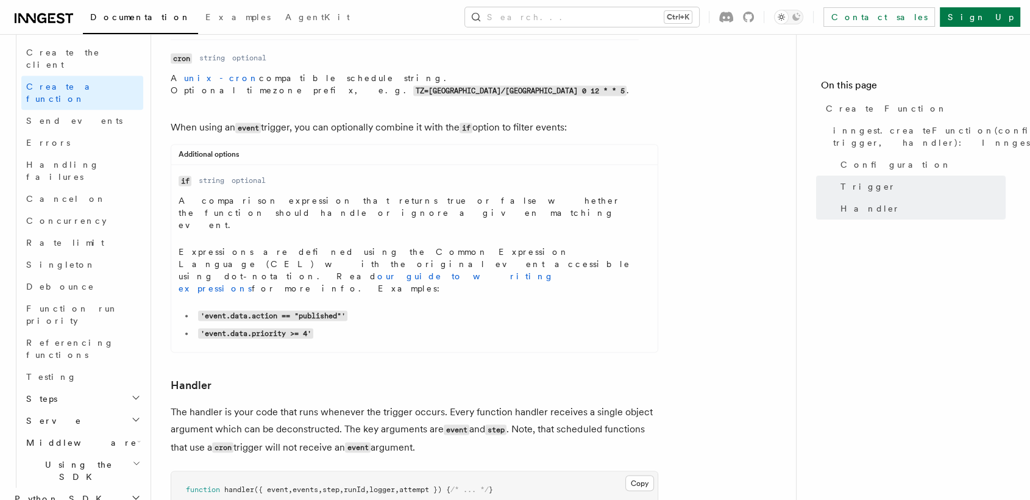
click at [83, 410] on h2 "Serve" at bounding box center [82, 421] width 122 height 22
click at [72, 438] on span "Configuration" at bounding box center [93, 443] width 111 height 10
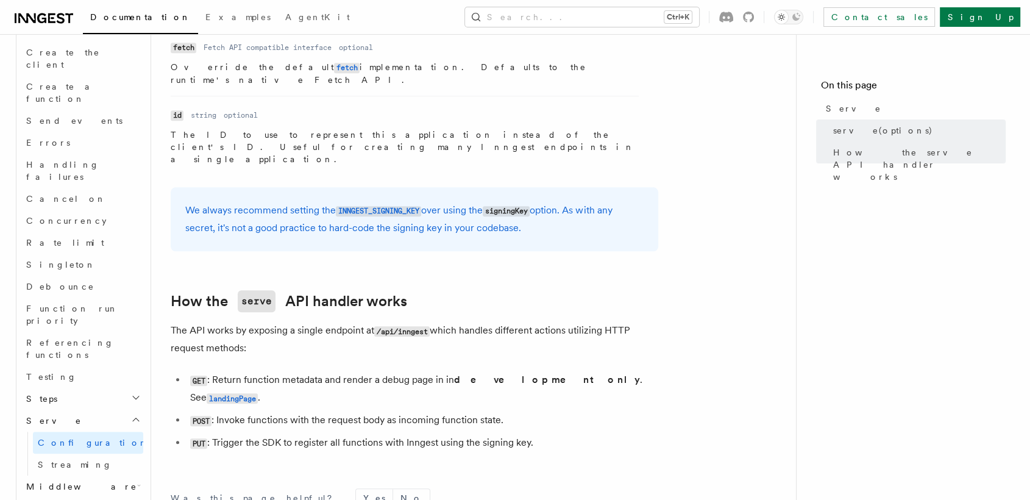
scroll to position [1170, 0]
click at [87, 454] on link "Streaming" at bounding box center [88, 465] width 110 height 22
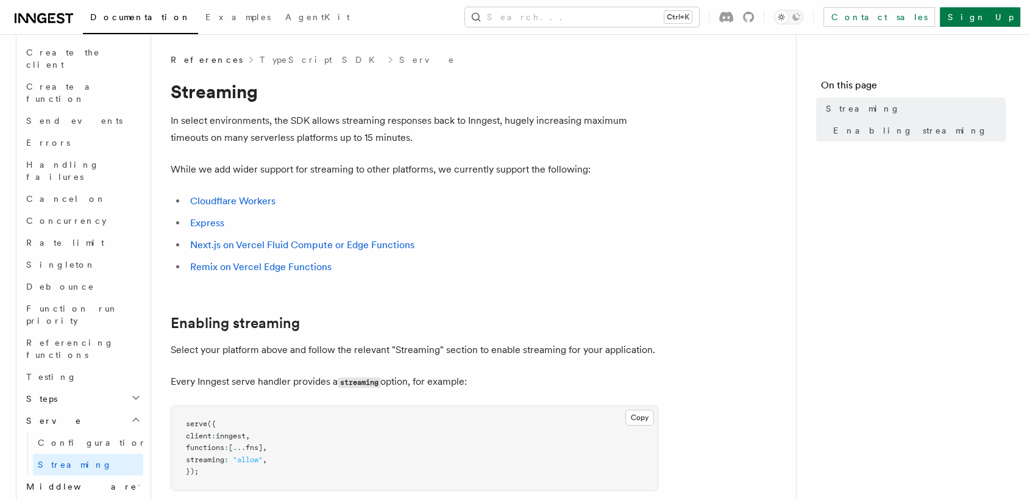
click at [131, 415] on icon "button" at bounding box center [136, 420] width 10 height 10
click at [109, 366] on link "Testing" at bounding box center [82, 377] width 122 height 22
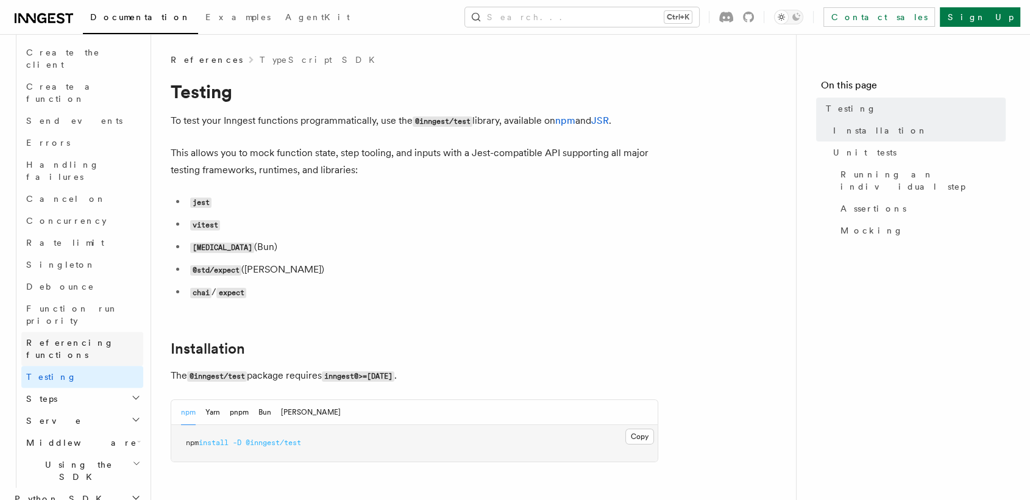
click at [93, 338] on span "Referencing functions" at bounding box center [70, 349] width 88 height 22
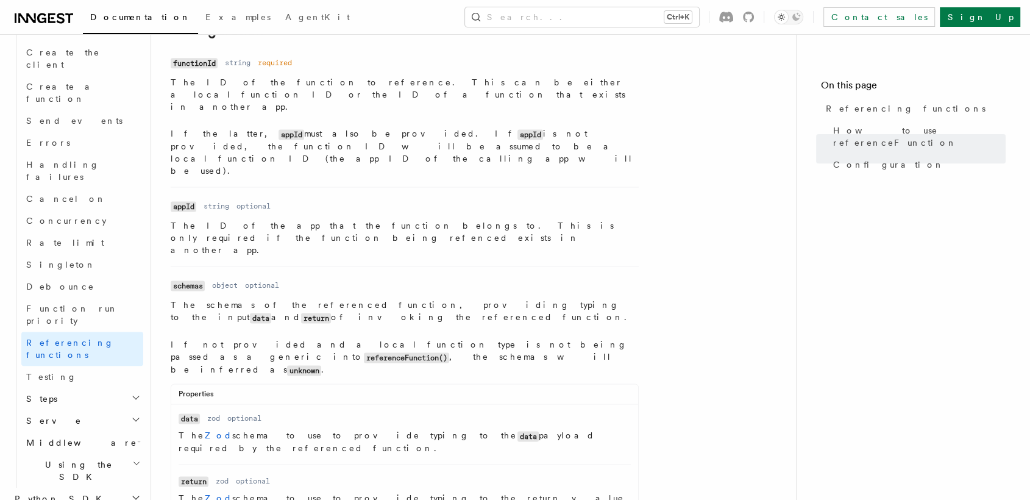
scroll to position [1662, 0]
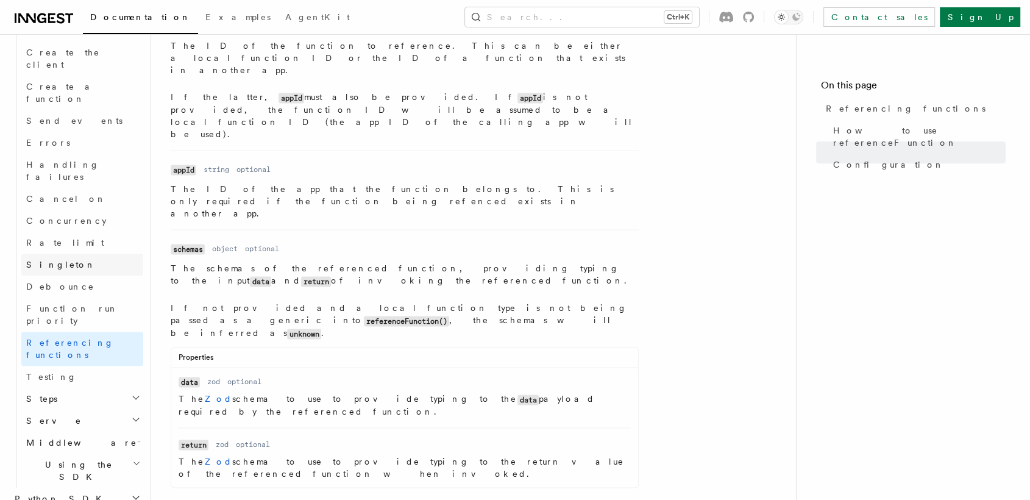
click at [68, 254] on link "Singleton" at bounding box center [82, 265] width 122 height 22
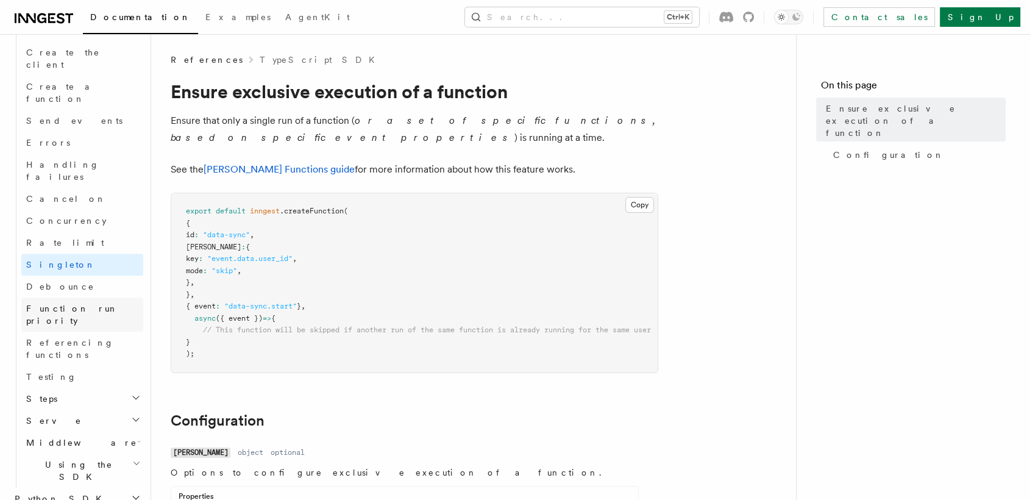
click at [73, 304] on span "Function run priority" at bounding box center [72, 315] width 92 height 22
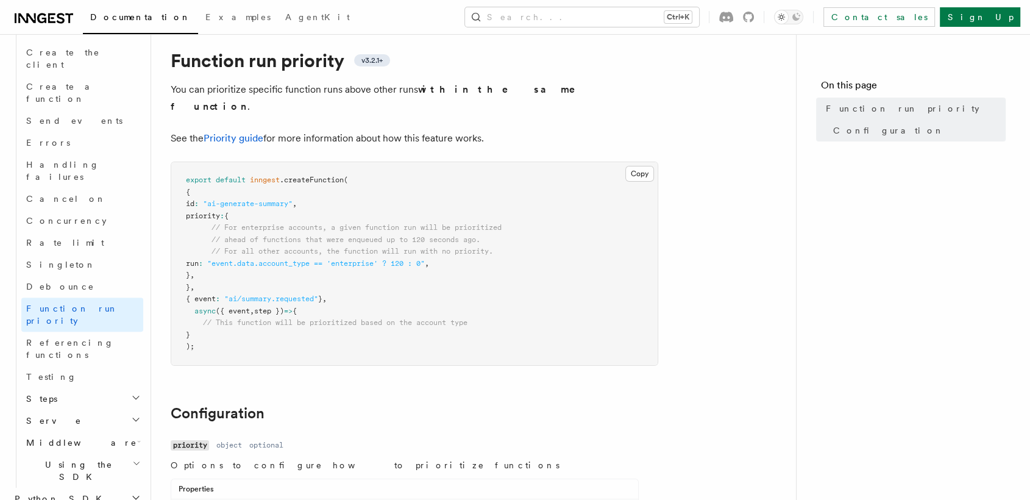
scroll to position [36, 0]
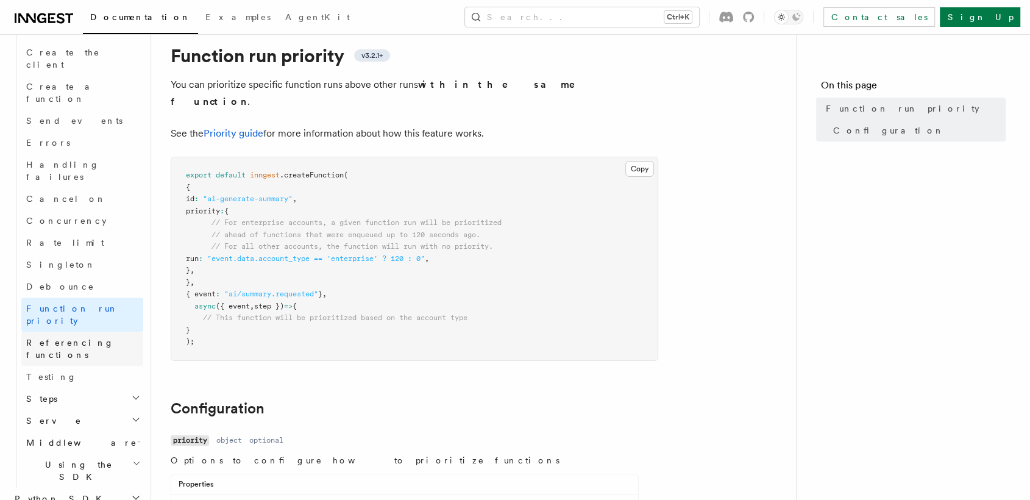
click at [81, 338] on span "Referencing functions" at bounding box center [70, 349] width 88 height 22
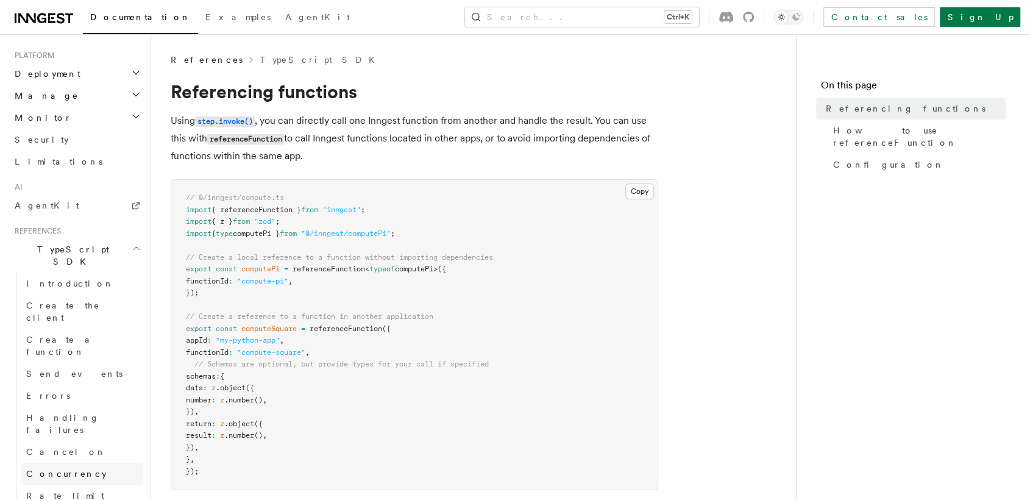
scroll to position [595, 0]
